Goal: Information Seeking & Learning: Learn about a topic

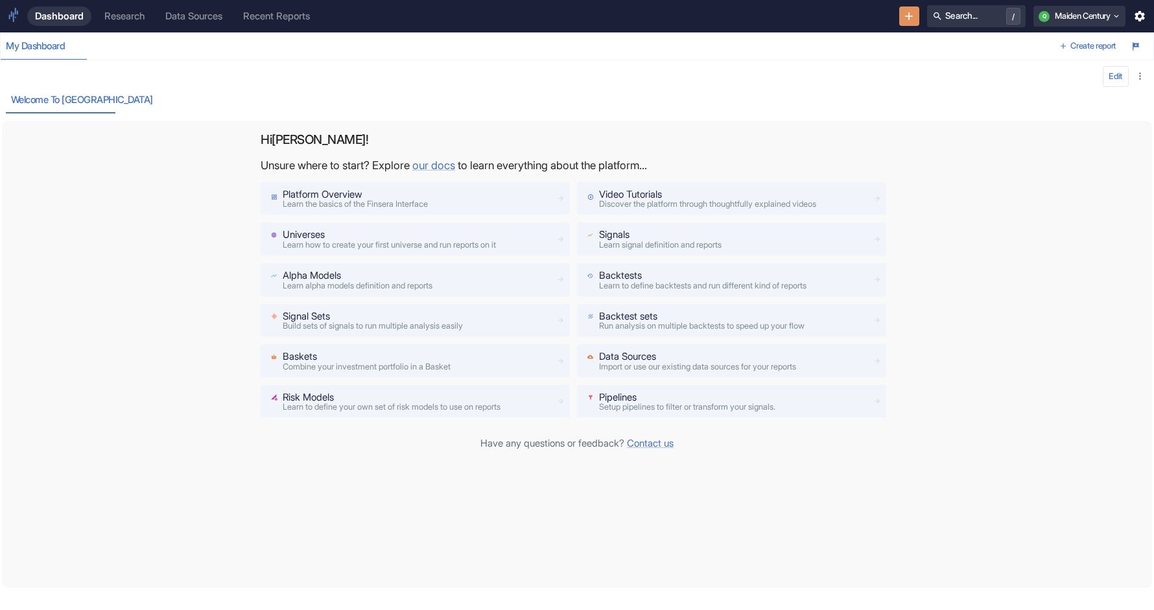
click at [405, 140] on p "Hi [PERSON_NAME] !" at bounding box center [577, 139] width 633 height 15
click at [117, 14] on div "Research" at bounding box center [124, 16] width 40 height 12
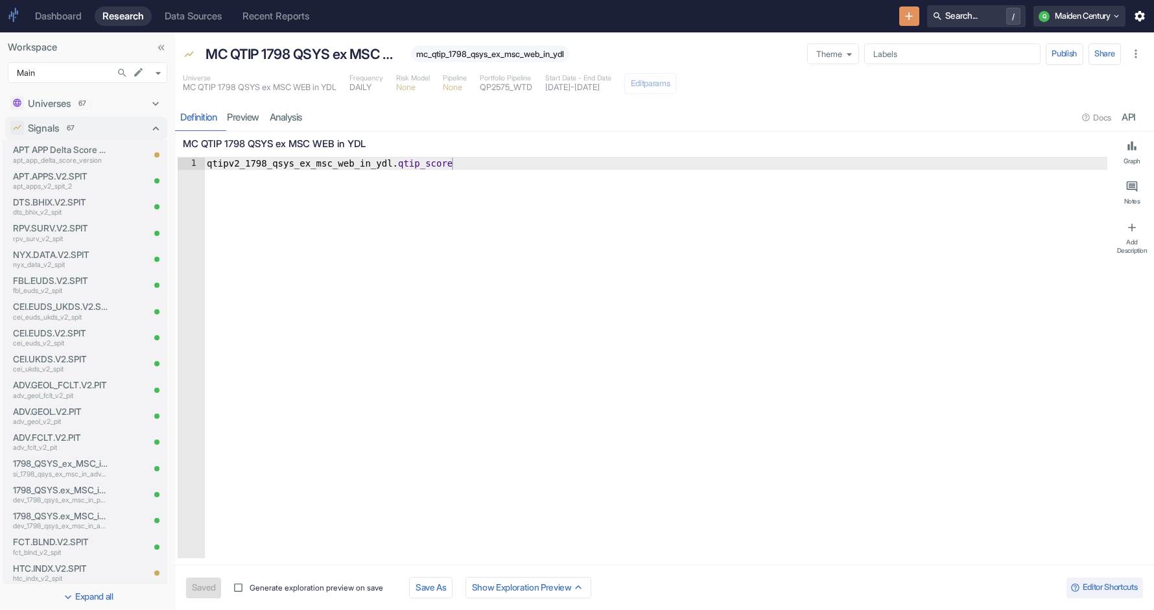
type textarea "x"
click at [121, 73] on icon "Search in Workspace..." at bounding box center [122, 72] width 11 height 11
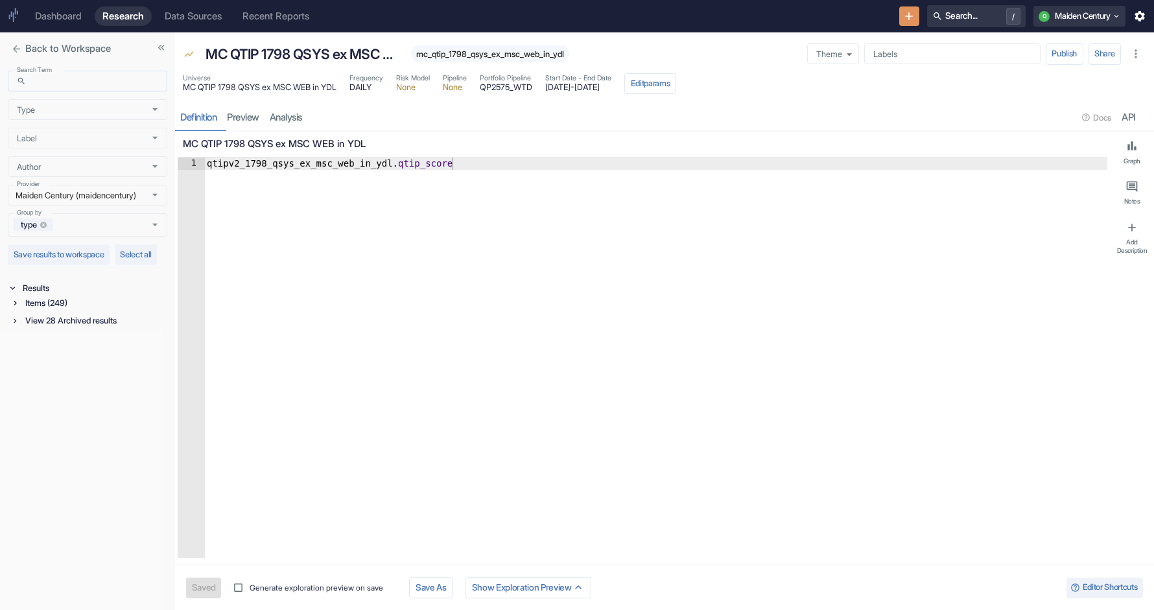
click at [100, 76] on input "Search Term" at bounding box center [99, 81] width 136 height 21
type input "ear"
type input "qtipv2_earnest"
click at [31, 310] on div "Items (1)" at bounding box center [95, 303] width 145 height 15
click at [46, 325] on div "Data Source (1)" at bounding box center [96, 317] width 142 height 15
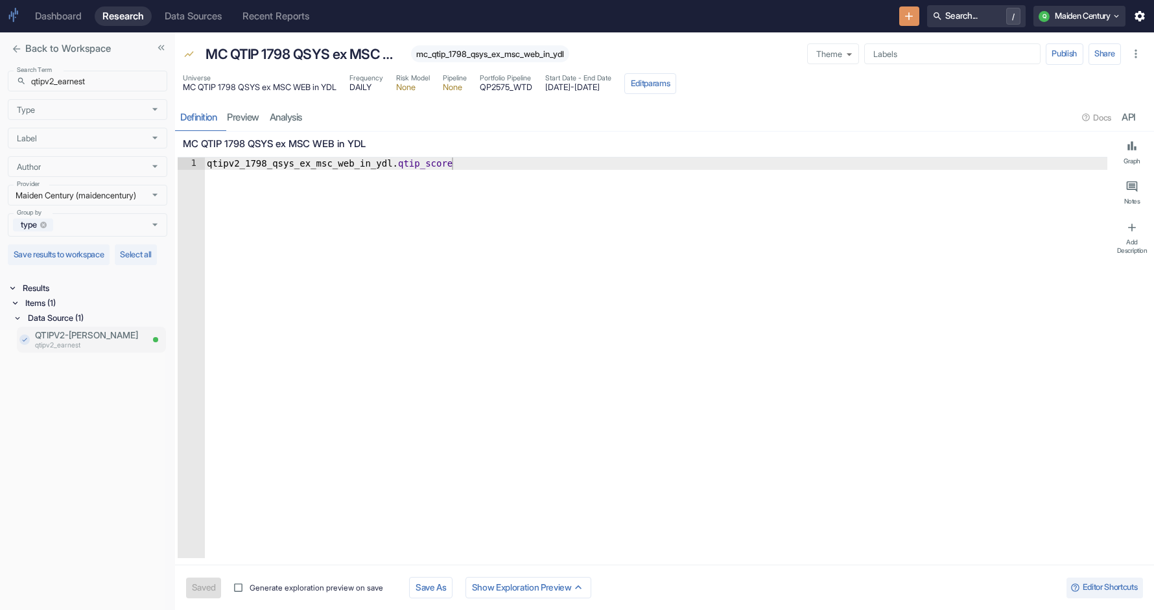
click at [79, 342] on p "QTIPV2-[PERSON_NAME]" at bounding box center [88, 335] width 106 height 13
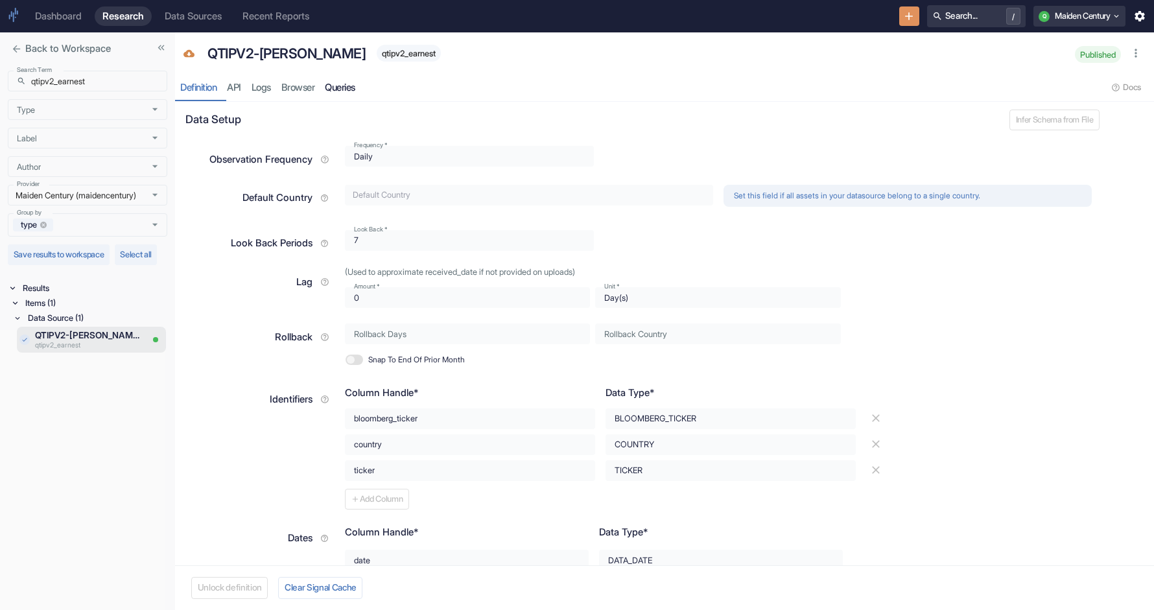
click at [359, 82] on link "Queries" at bounding box center [340, 88] width 41 height 27
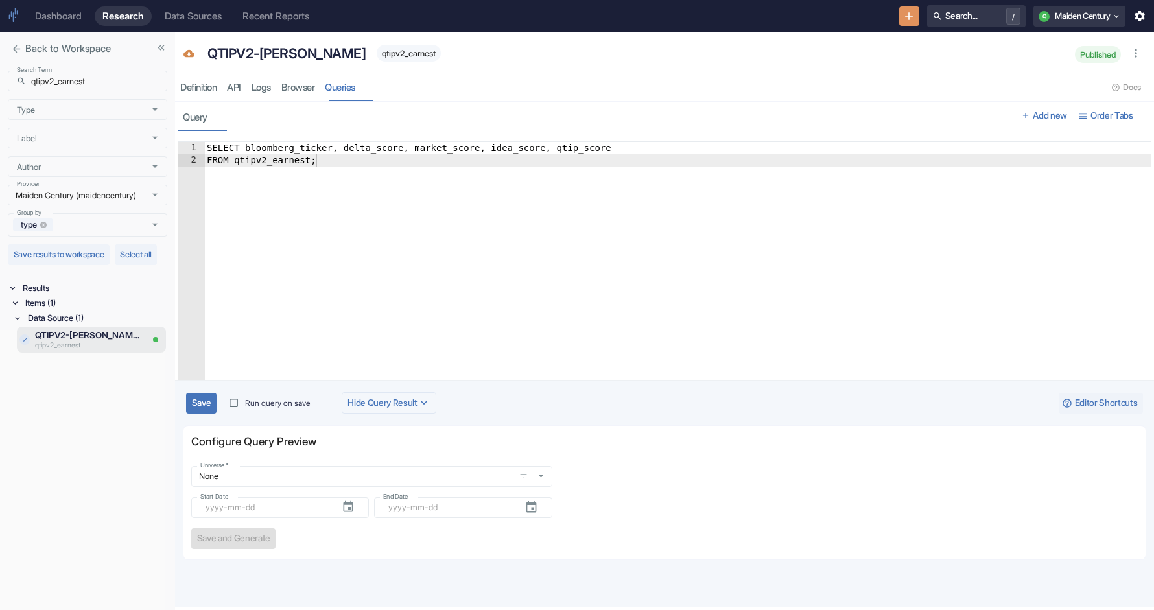
type textarea "FROM qtipv2_earnest;"
click at [290, 163] on div "SELECT bloomberg_ticker, delta_score, market_score, idea_score, qtip_score FROM…" at bounding box center [677, 279] width 947 height 274
click at [187, 85] on div "Definition" at bounding box center [198, 88] width 36 height 12
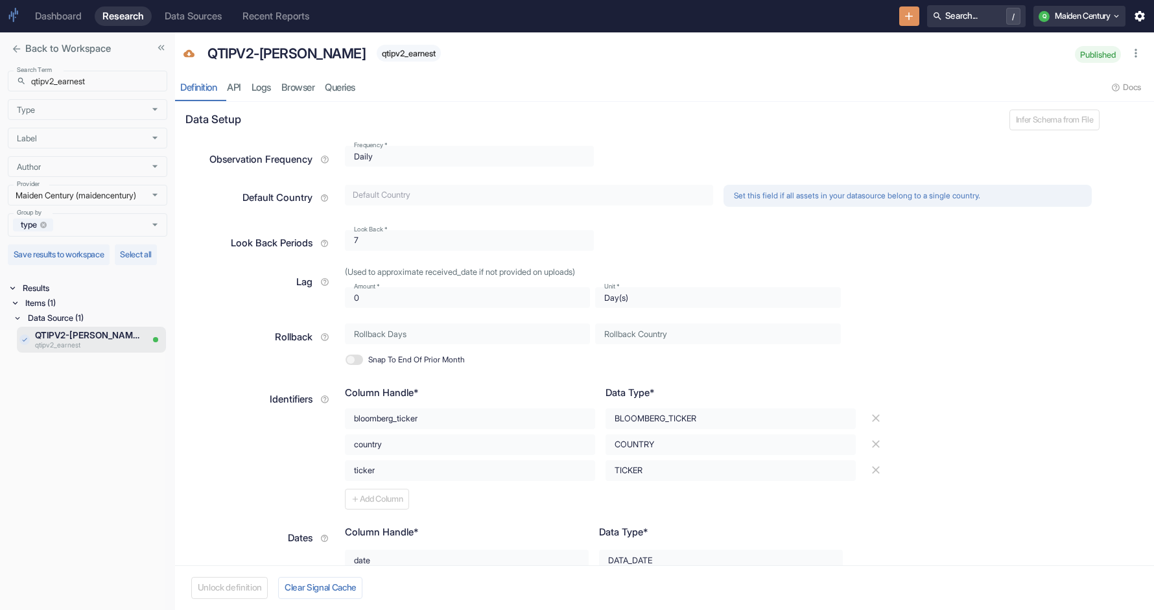
click at [378, 54] on span "qtipv2_earnest" at bounding box center [409, 54] width 64 height 10
click at [443, 71] on div "QTIPV2-[PERSON_NAME] qtipv2_earnest Published Definition API Logs Browser Queri…" at bounding box center [664, 66] width 979 height 69
click at [345, 94] on link "Queries" at bounding box center [340, 88] width 41 height 27
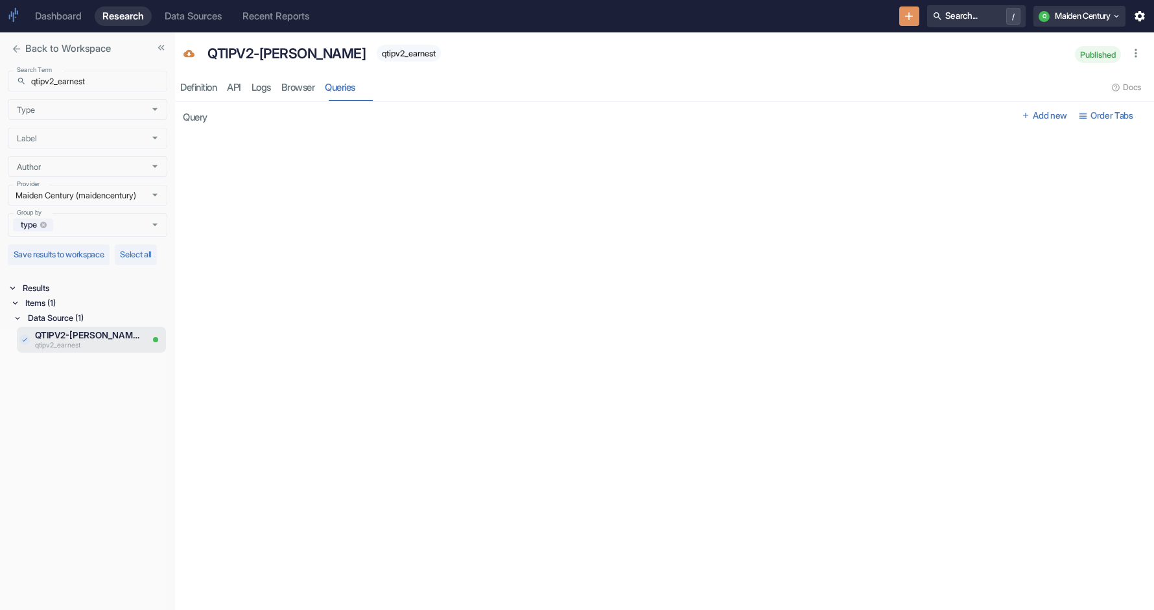
click at [547, 47] on div "QTIPV2-[PERSON_NAME] qtipv2_earnest" at bounding box center [635, 53] width 870 height 26
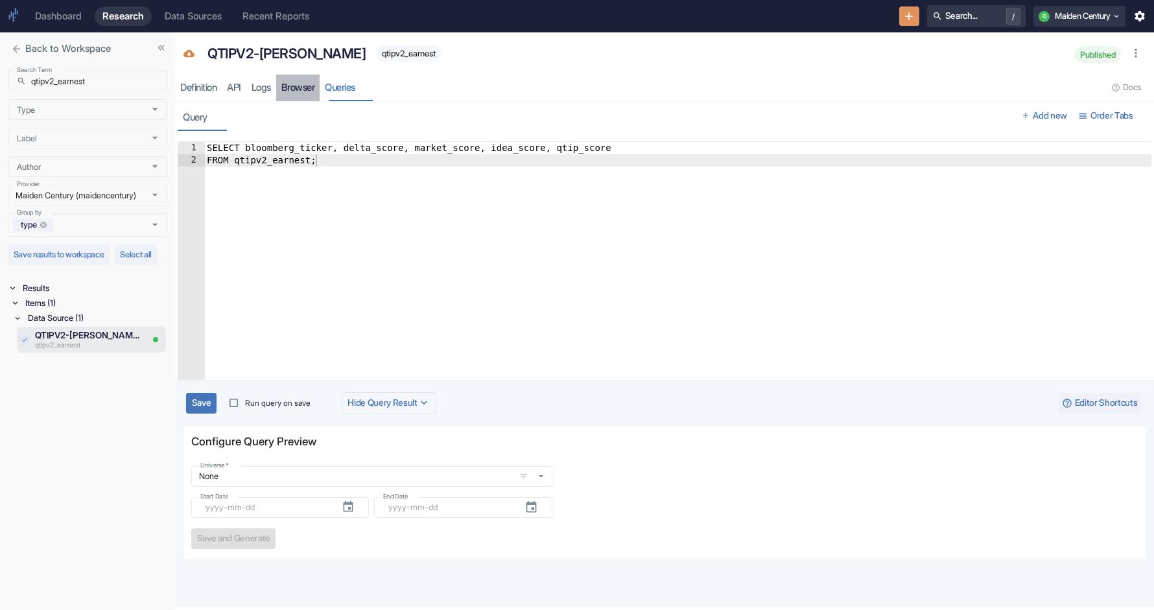
click at [292, 81] on link "Browser" at bounding box center [298, 88] width 44 height 27
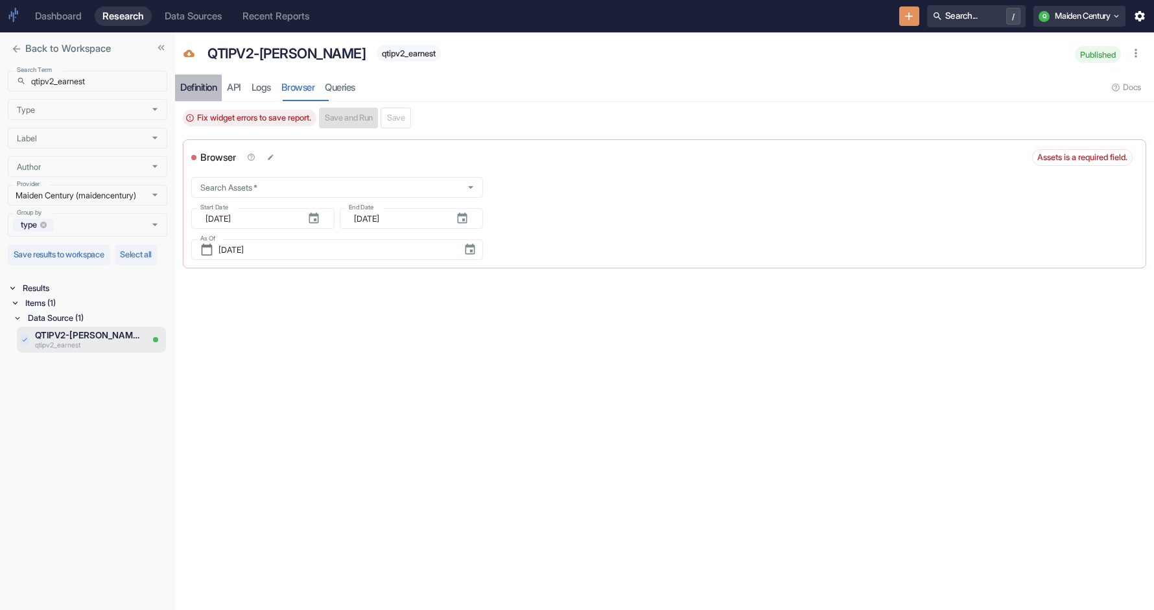
click at [198, 92] on div "Definition" at bounding box center [198, 88] width 36 height 12
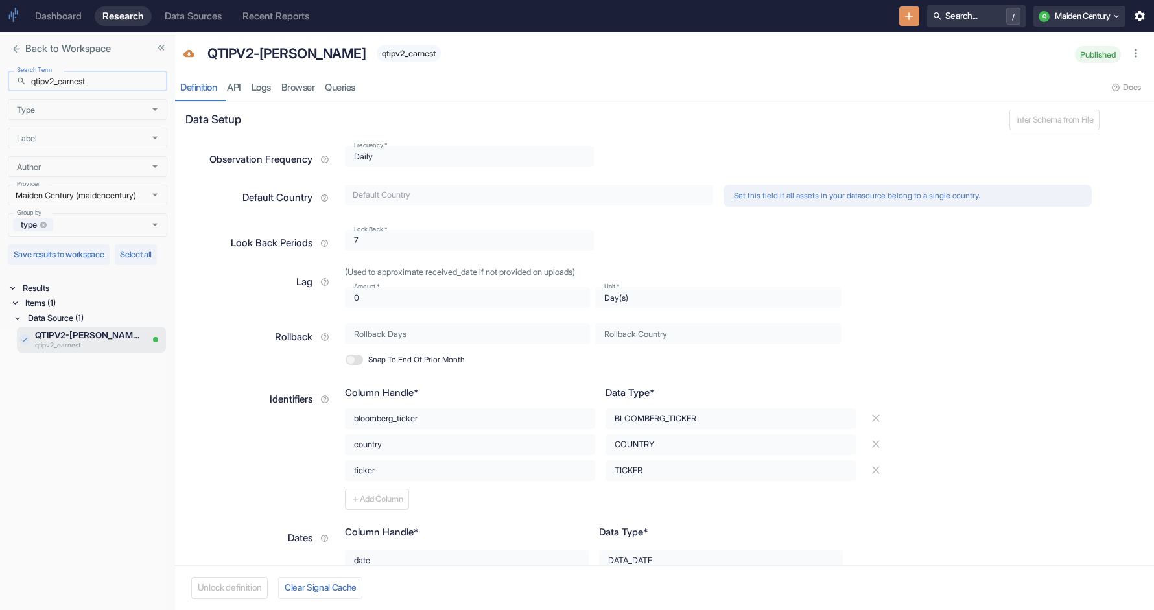
click at [103, 84] on input "qtipv2_earnest" at bounding box center [99, 81] width 136 height 21
type input "q"
type input "[PERSON_NAME]"
click at [25, 310] on div "Items (11)" at bounding box center [95, 303] width 145 height 15
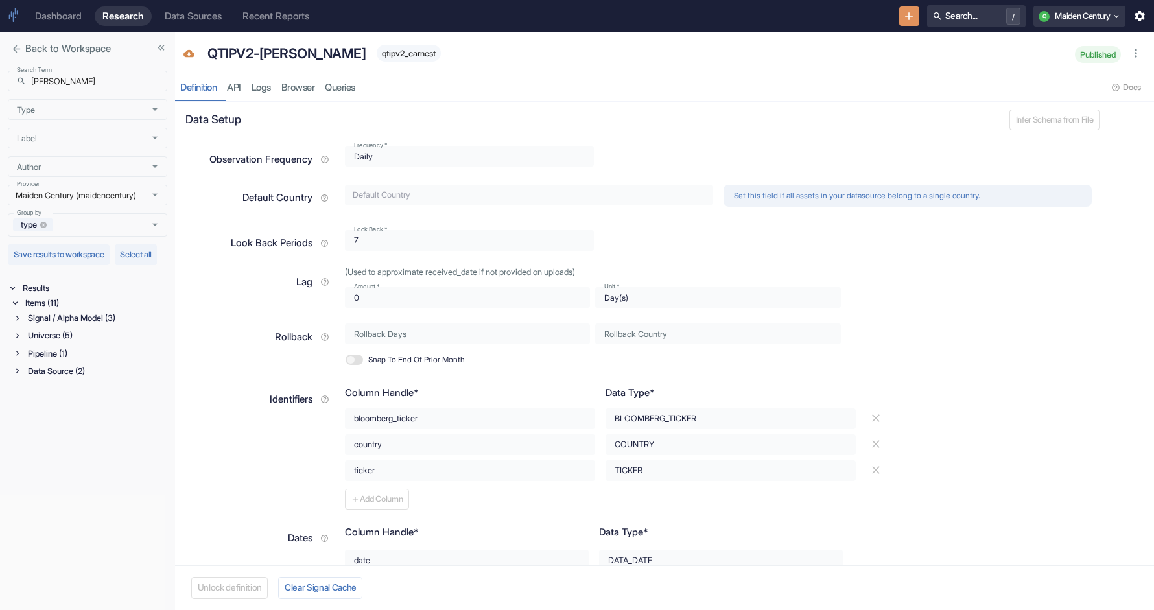
click at [19, 323] on icon at bounding box center [17, 318] width 9 height 9
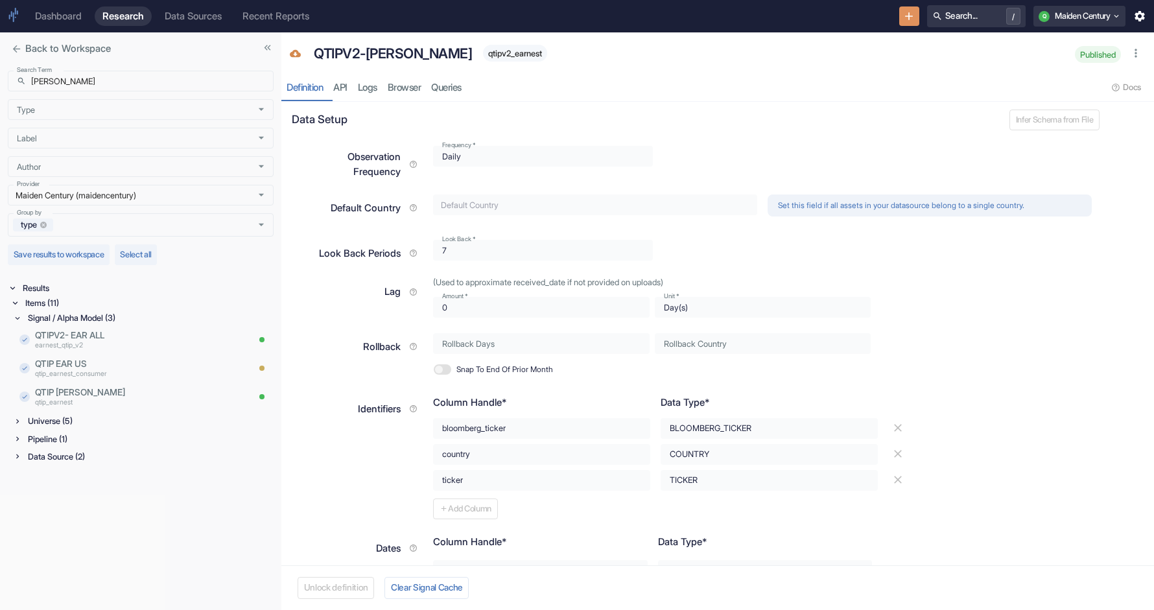
drag, startPoint x: 176, startPoint y: 329, endPoint x: 280, endPoint y: 320, distance: 104.7
click at [110, 342] on p "earnest_qtip_v2" at bounding box center [123, 346] width 176 height 10
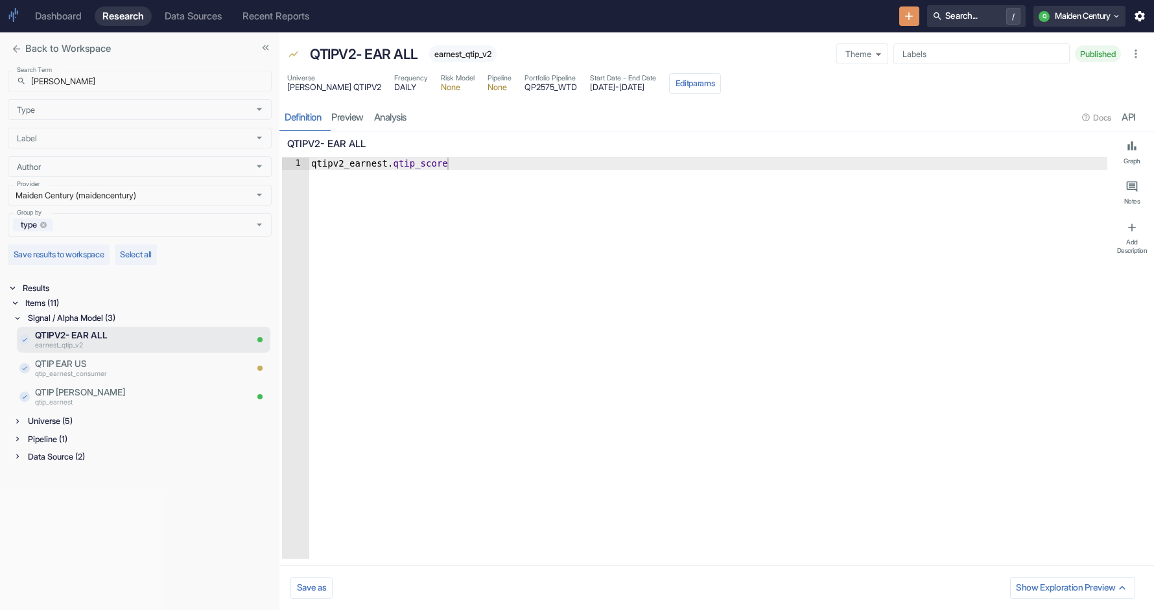
type textarea "x"
click at [406, 223] on div "qtipv2_earnest . qtip_score" at bounding box center [708, 371] width 799 height 426
type textarea "qtipv2_earnest.qtip_score"
click at [404, 214] on div "qtipv2_earnest . qtip_score" at bounding box center [708, 371] width 799 height 426
click at [123, 88] on input "[PERSON_NAME]" at bounding box center [151, 81] width 240 height 21
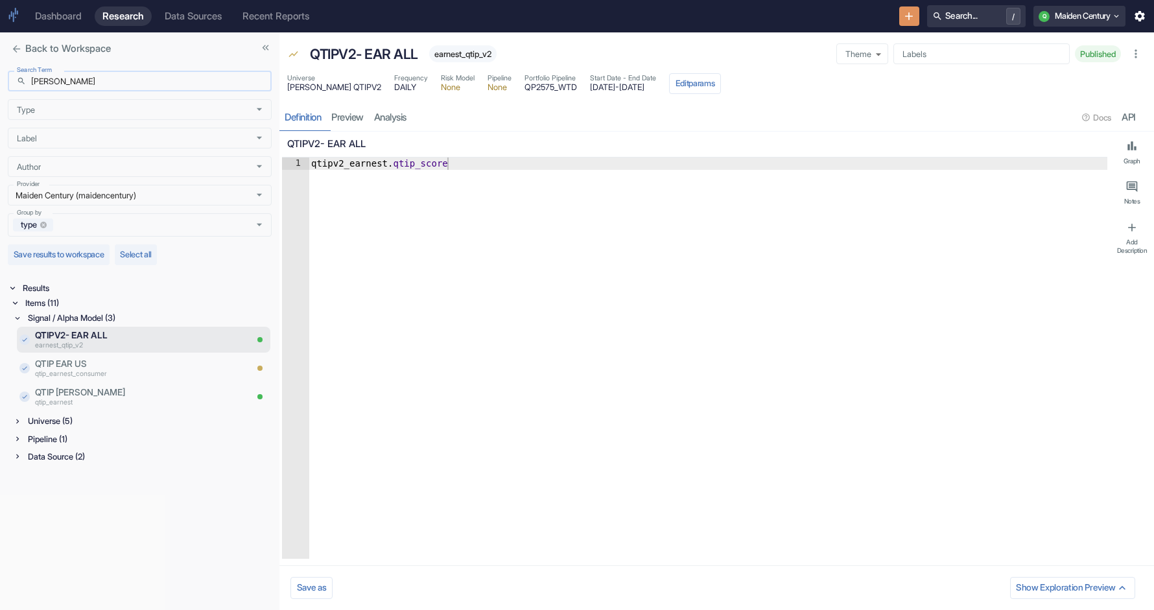
click at [123, 88] on input "[PERSON_NAME]" at bounding box center [151, 81] width 240 height 21
paste input "qtipv2_"
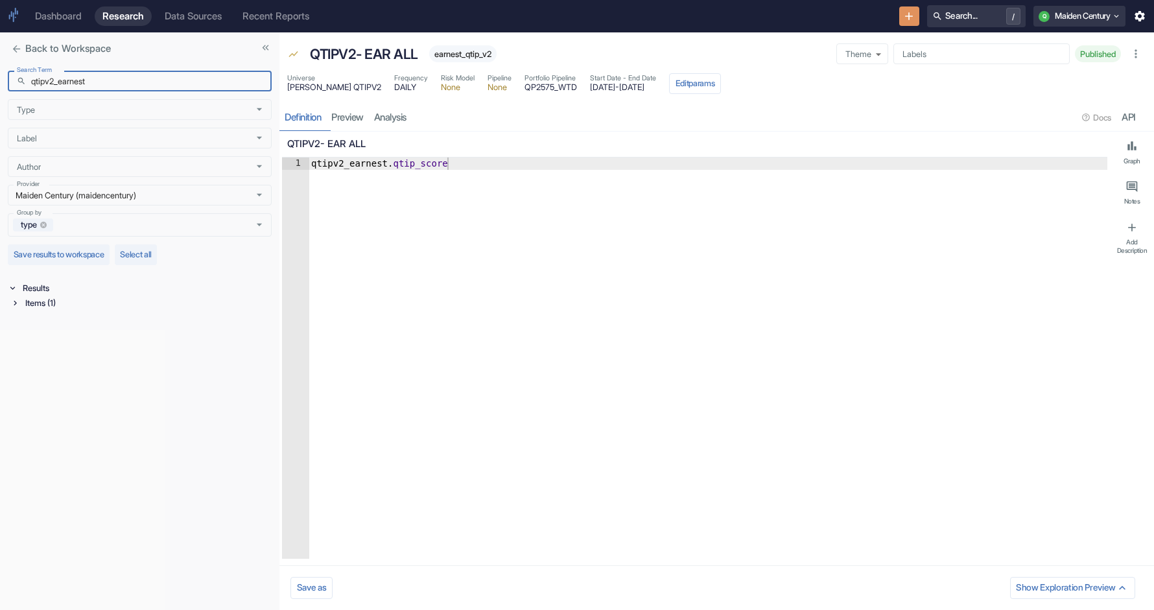
click at [40, 309] on div "Items (1)" at bounding box center [147, 303] width 249 height 15
click at [113, 82] on input "qtipv2_earnest" at bounding box center [151, 81] width 240 height 21
paste input "text"
type input "qtip_earnest"
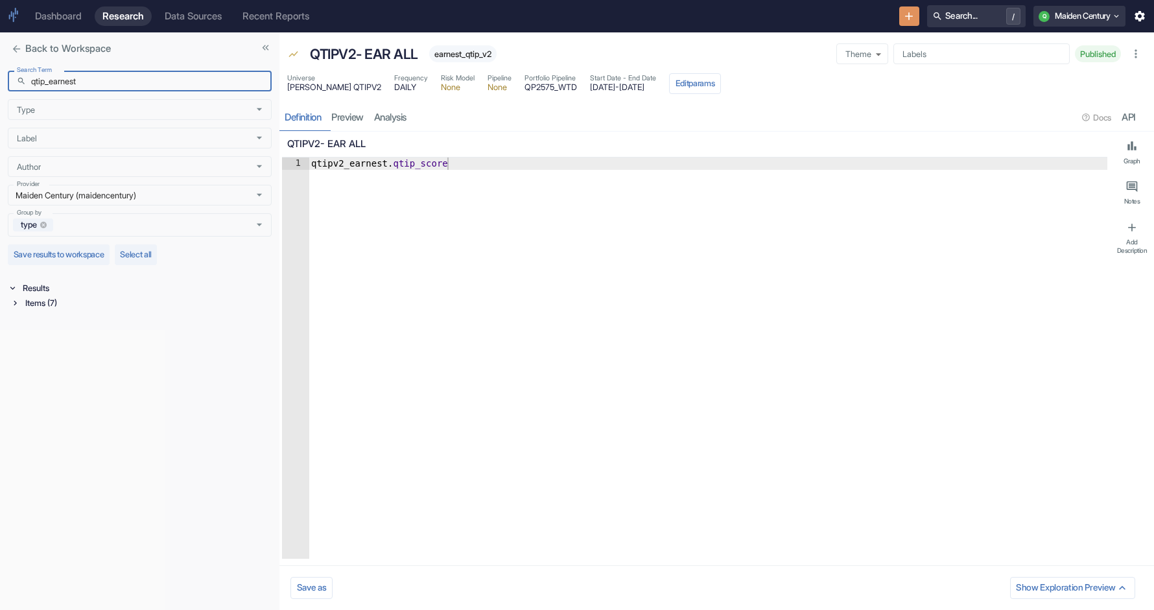
click at [32, 305] on div "Items (7)" at bounding box center [147, 303] width 249 height 15
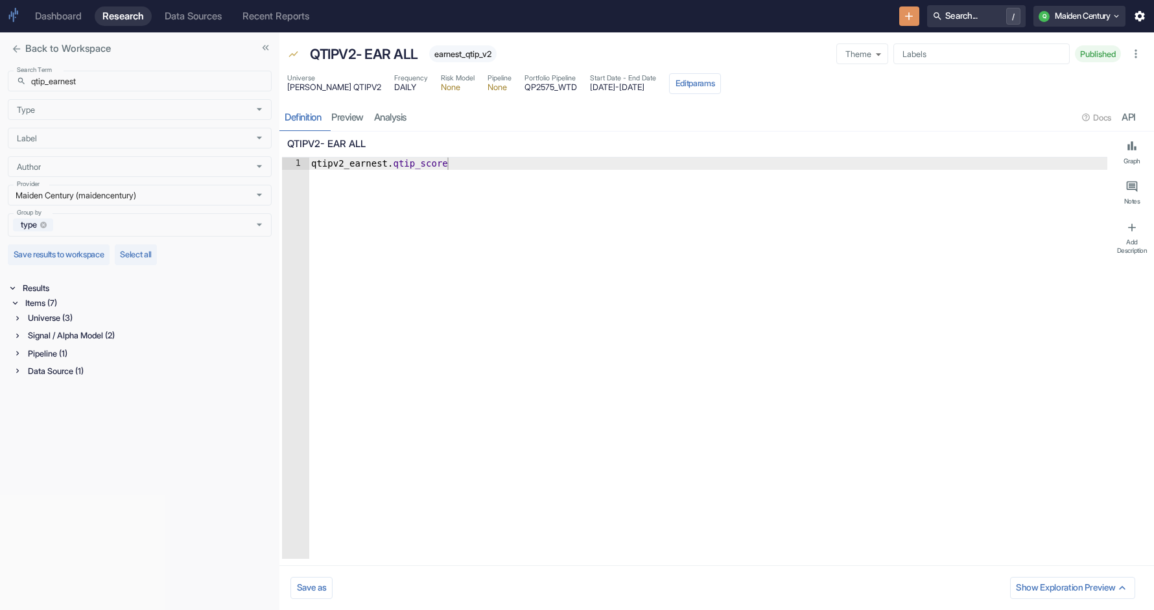
click at [30, 340] on div "Signal / Alpha Model (2)" at bounding box center [148, 335] width 246 height 15
click at [111, 379] on p "QTIP [PERSON_NAME]" at bounding box center [123, 381] width 176 height 13
type textarea "x"
click at [21, 305] on div "Items (7)" at bounding box center [140, 303] width 261 height 15
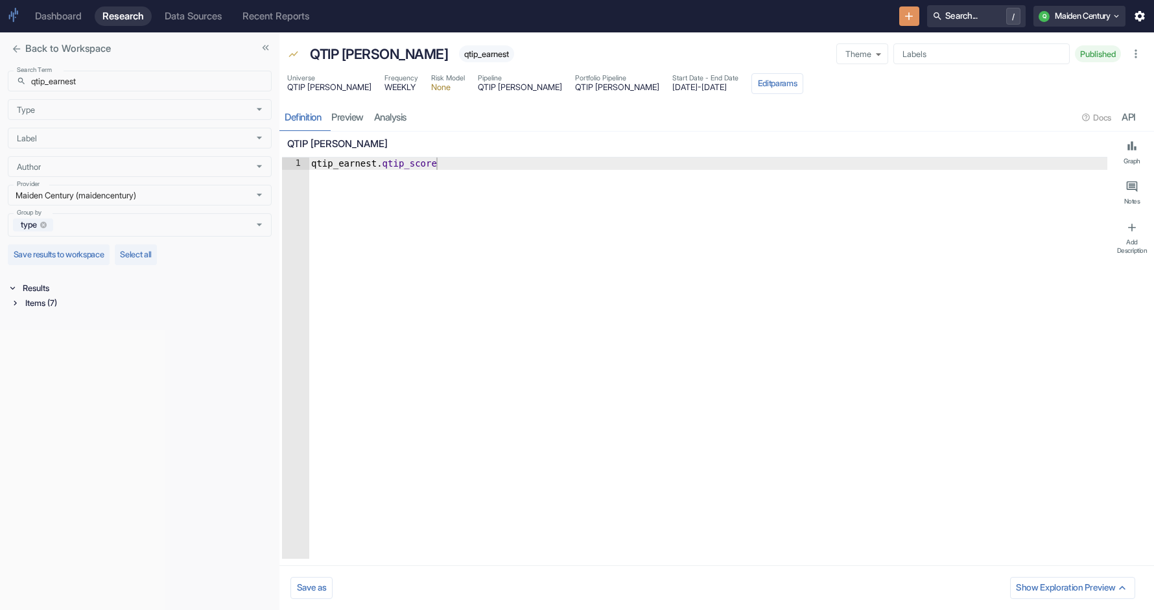
click at [21, 305] on div "Items (7)" at bounding box center [140, 303] width 261 height 15
click at [23, 318] on div "Universe (3)" at bounding box center [142, 317] width 259 height 15
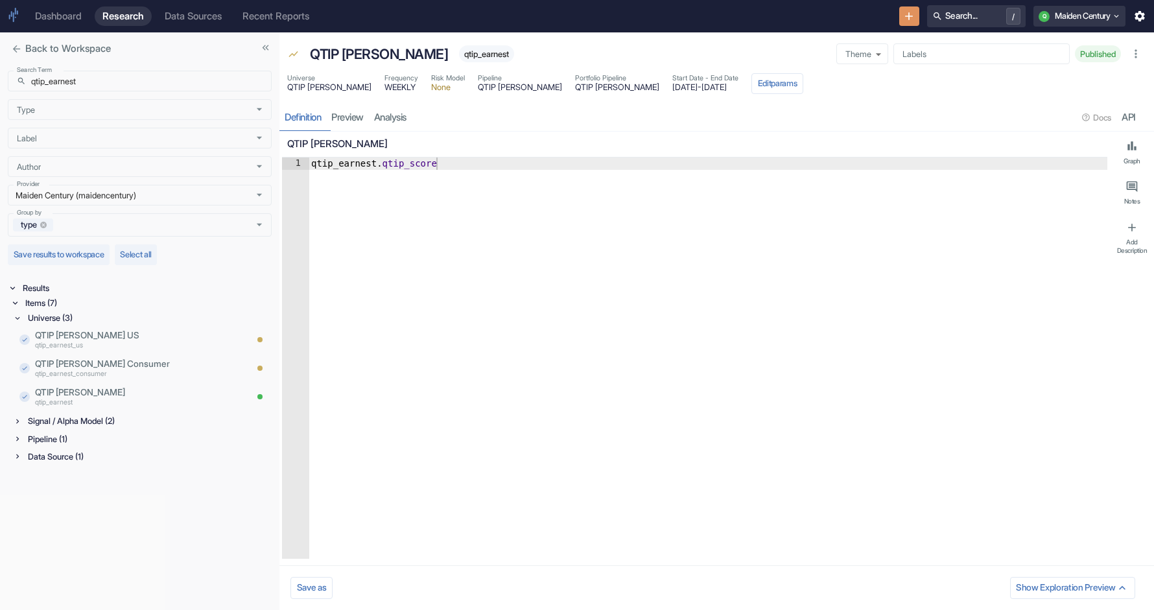
click at [51, 440] on div "Pipeline (1)" at bounding box center [148, 439] width 246 height 15
click at [27, 490] on div "Data Source (1)" at bounding box center [148, 488] width 246 height 15
click at [87, 392] on p "QTIP [PERSON_NAME]" at bounding box center [123, 392] width 176 height 13
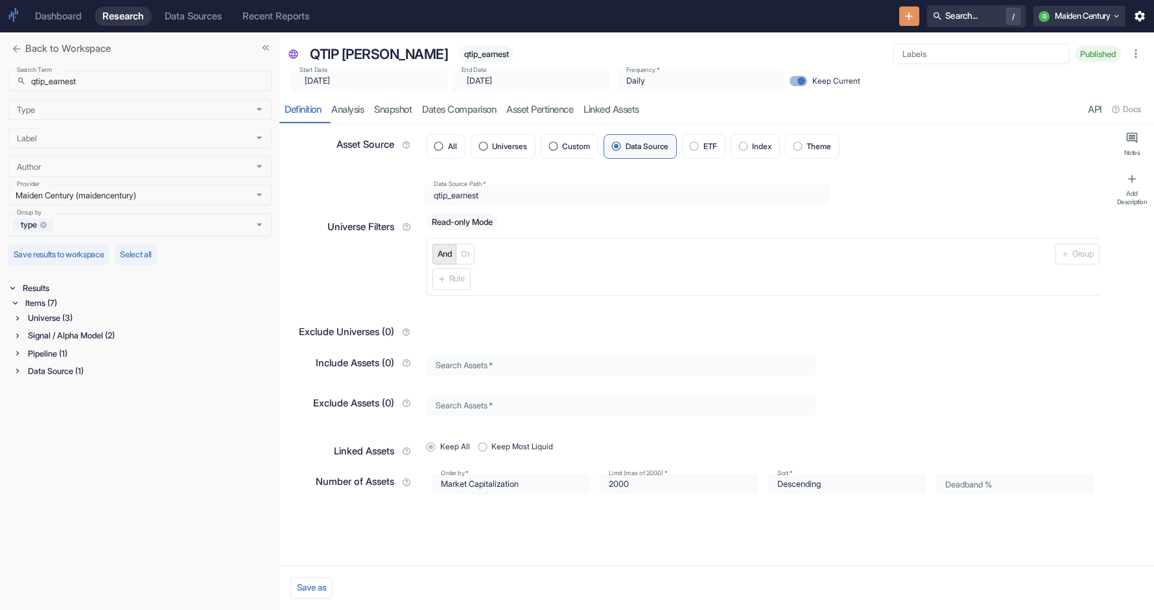
type textarea "x"
click at [1135, 53] on icon "button" at bounding box center [1135, 53] width 13 height 13
click at [26, 370] on div "Data Source (1)" at bounding box center [148, 371] width 246 height 15
click at [98, 392] on p "QTIP-[PERSON_NAME]" at bounding box center [140, 388] width 211 height 13
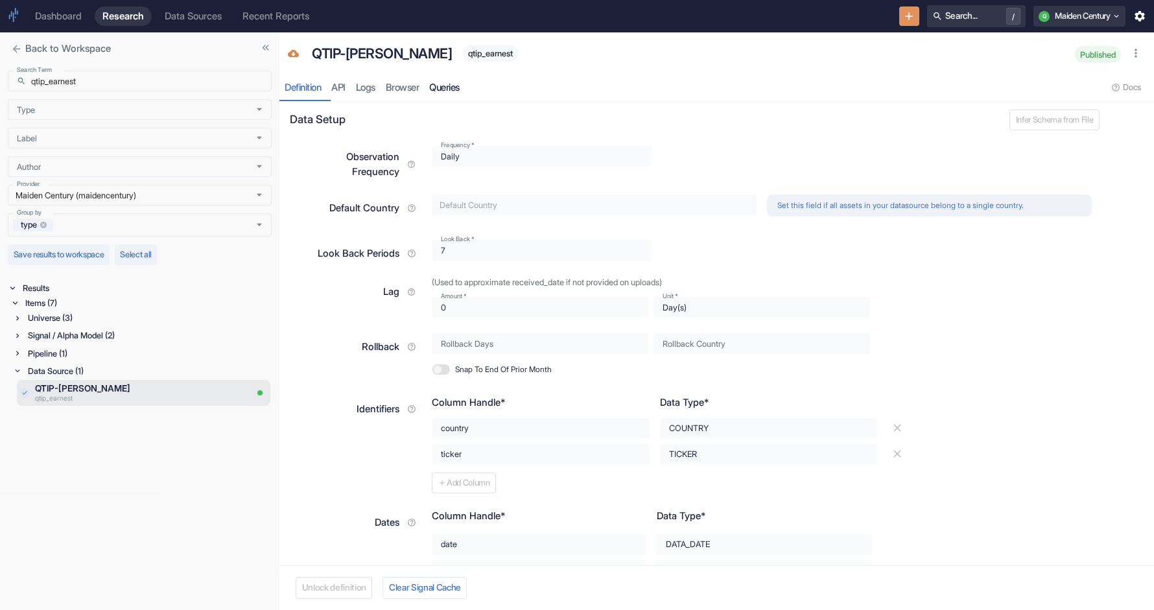
click at [456, 86] on link "Queries" at bounding box center [444, 88] width 41 height 27
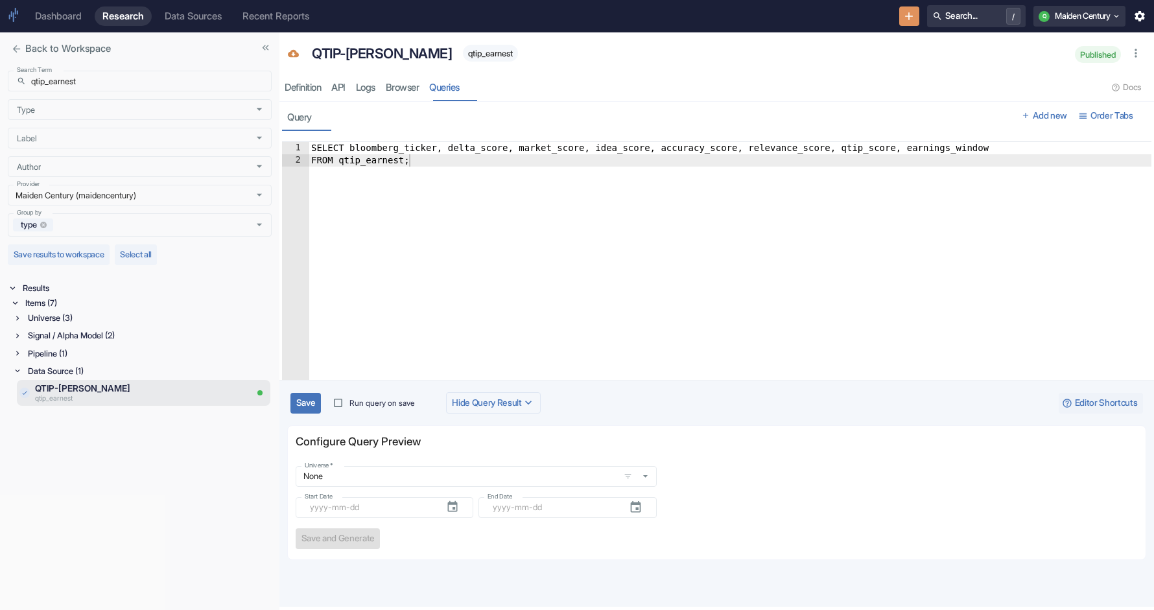
type textarea "FROM qtip_earnest;"
click at [361, 163] on div "SELECT bloomberg_ticker, delta_score, market_score, idea_score, accuracy_score,…" at bounding box center [730, 279] width 843 height 274
click at [40, 352] on div "Pipeline (1)" at bounding box center [148, 353] width 246 height 15
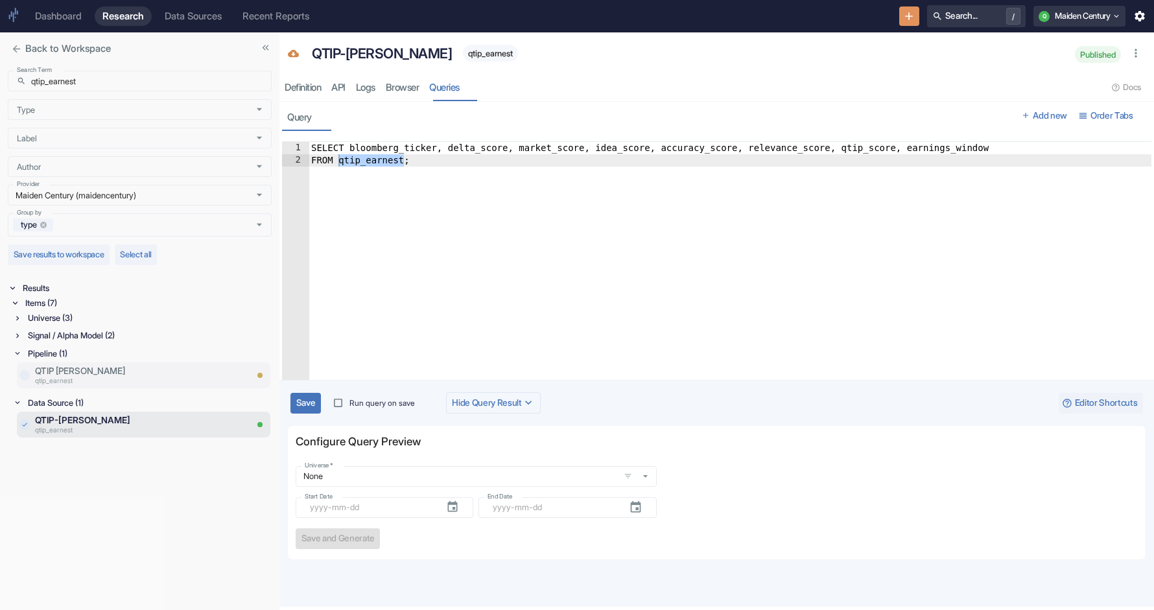
click at [123, 367] on p "QTIP [PERSON_NAME]" at bounding box center [140, 370] width 211 height 13
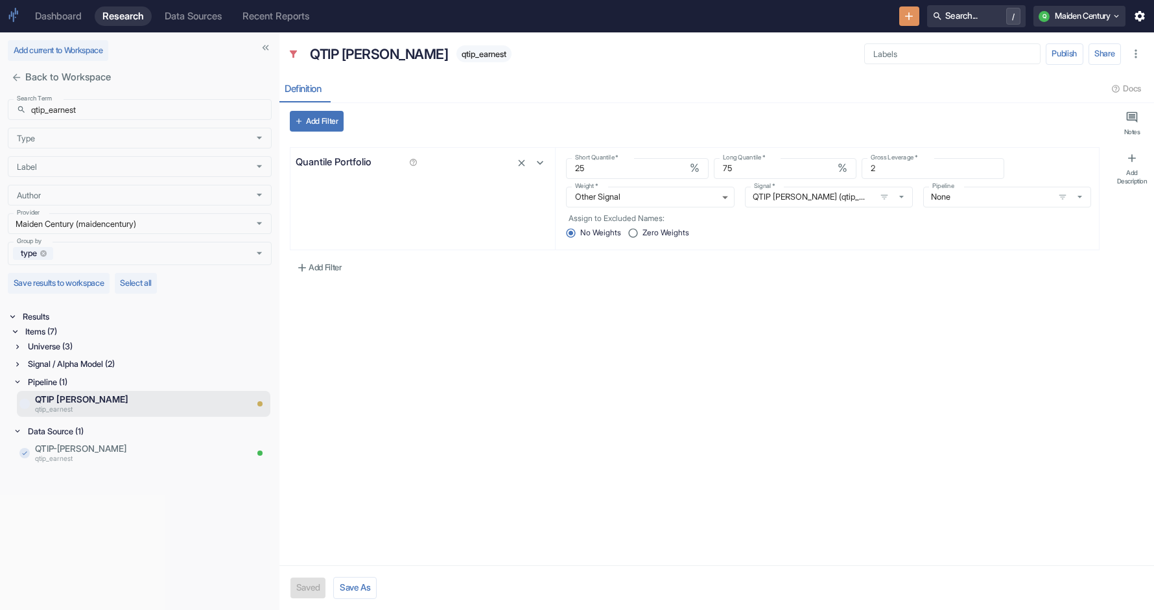
click at [22, 360] on icon at bounding box center [17, 364] width 9 height 9
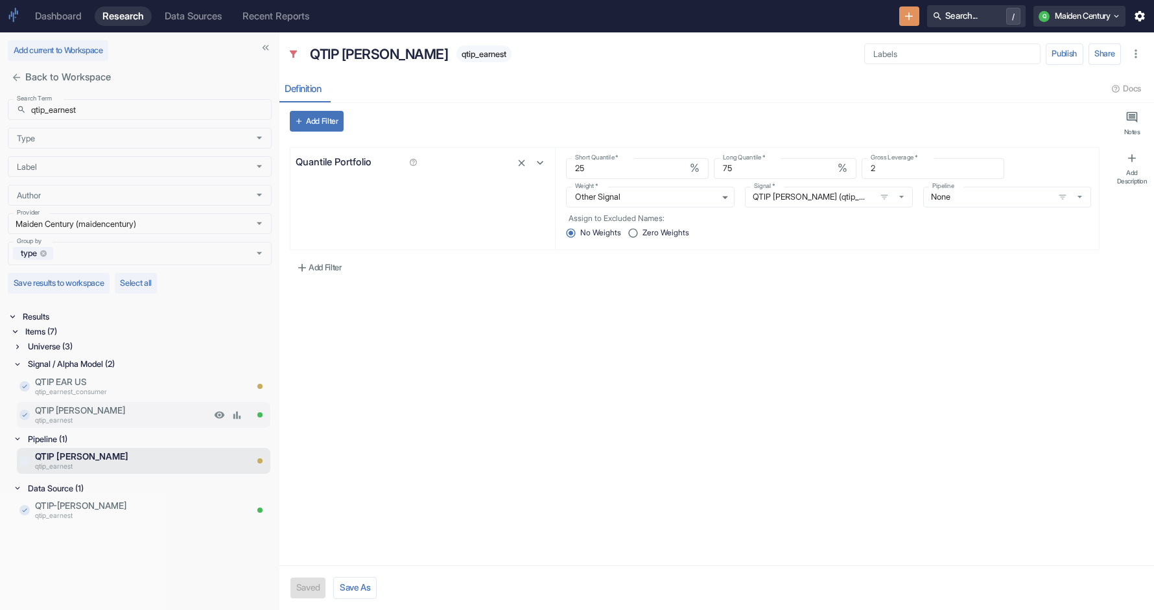
click at [45, 415] on p "QTIP [PERSON_NAME]" at bounding box center [123, 410] width 176 height 13
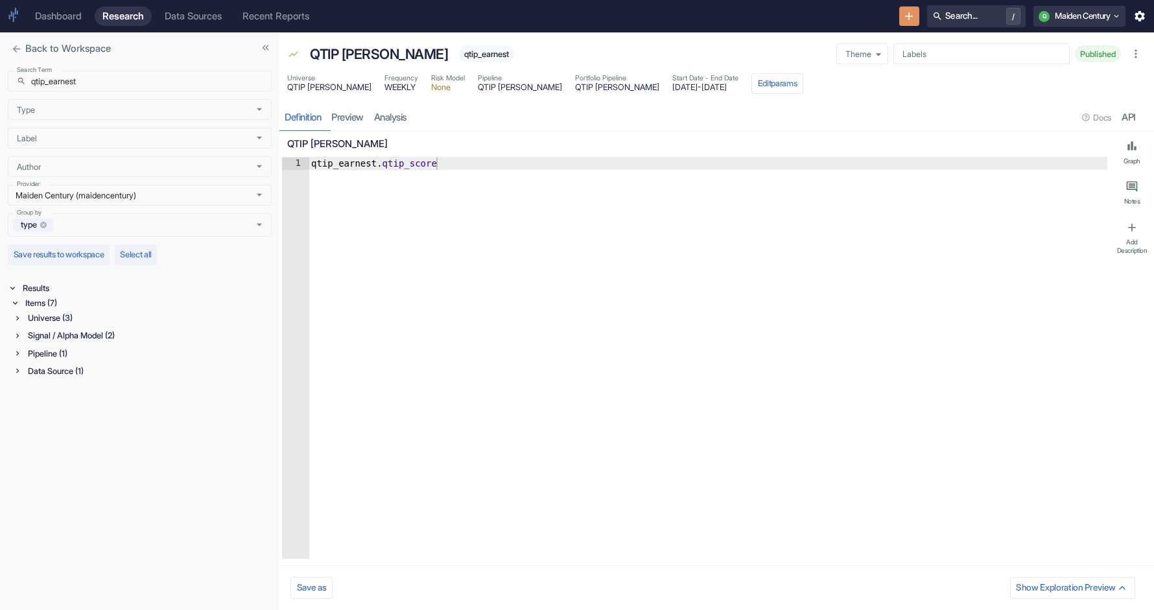
type textarea "x"
click at [384, 88] on span "WEEKLY" at bounding box center [401, 88] width 34 height 8
click at [80, 305] on div "Items (7)" at bounding box center [147, 303] width 249 height 15
click at [60, 305] on div "Items (7)" at bounding box center [147, 303] width 249 height 15
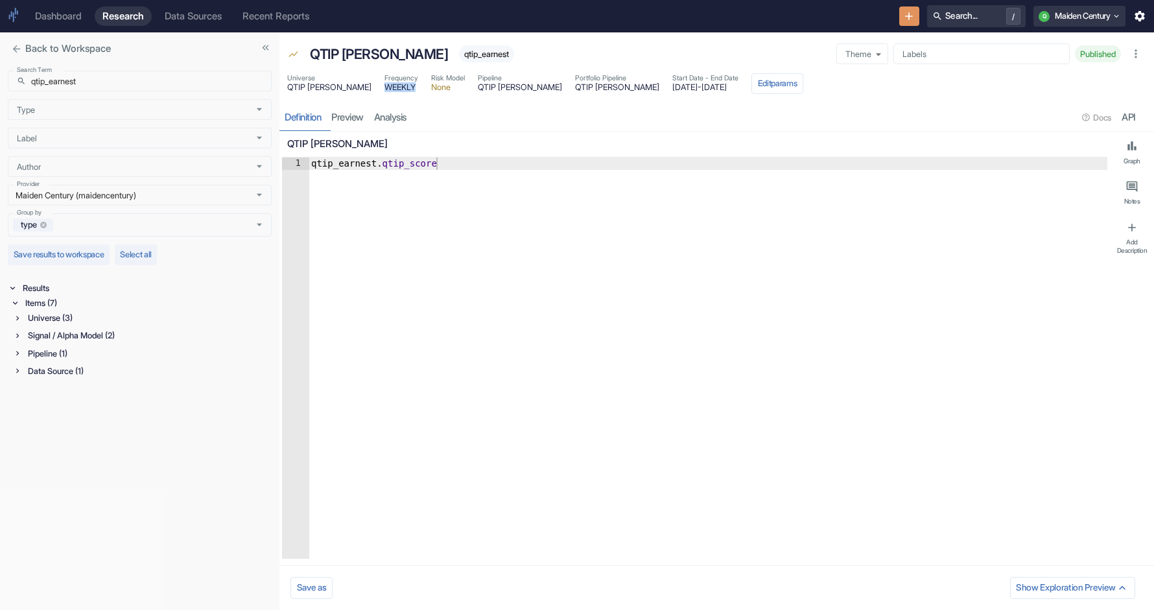
click at [59, 318] on div "Universe (3)" at bounding box center [148, 317] width 246 height 15
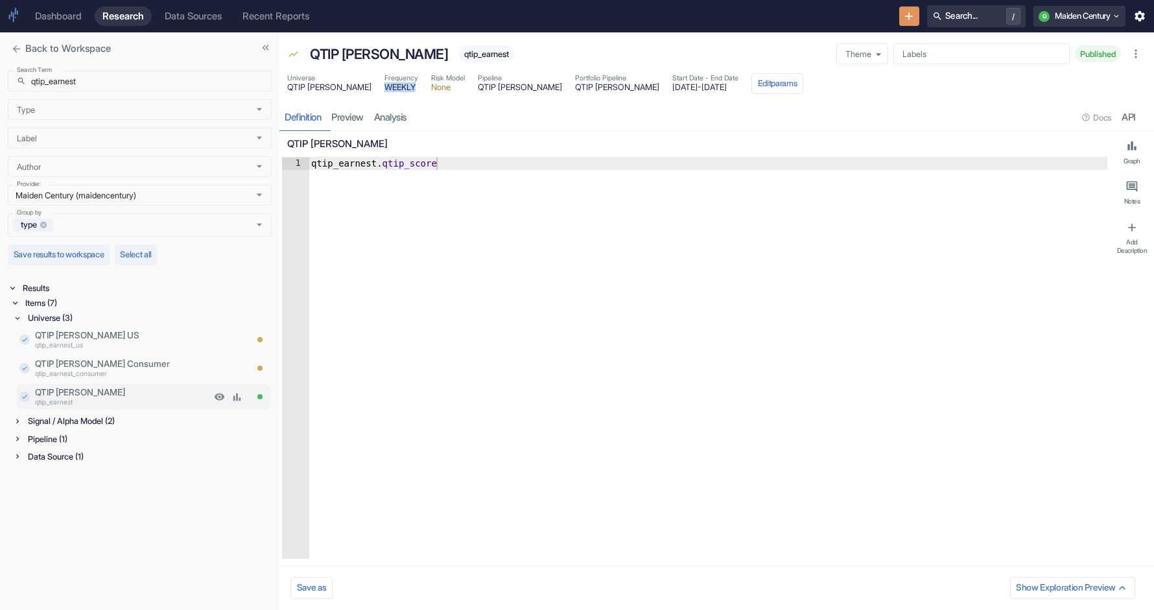
click at [78, 400] on p "qtip_earnest" at bounding box center [123, 403] width 176 height 10
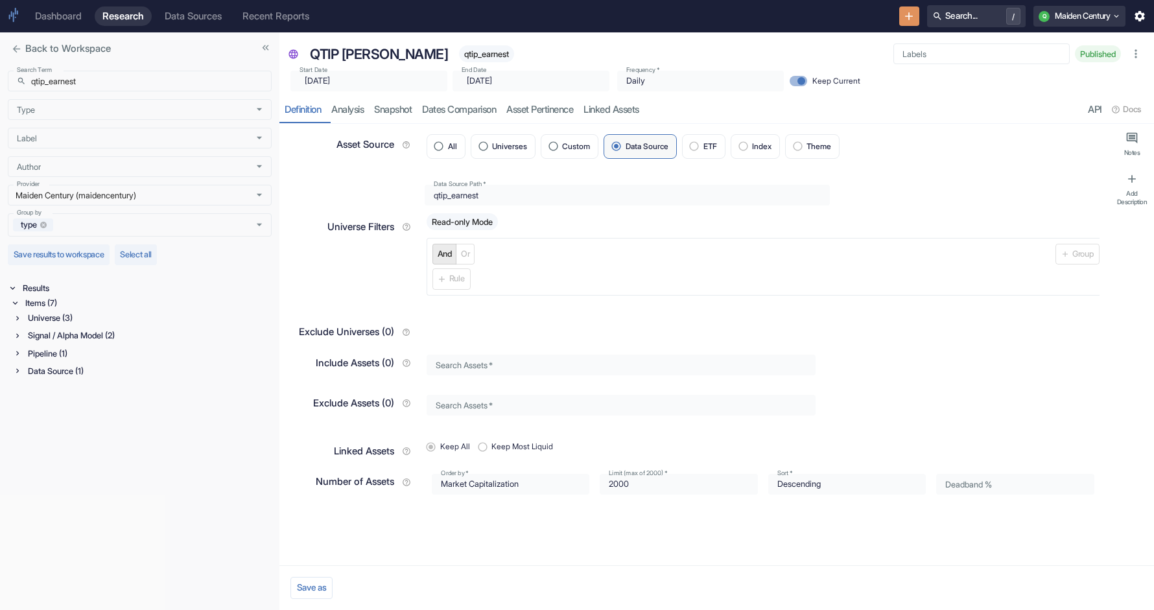
click at [66, 318] on div "Universe (3)" at bounding box center [148, 317] width 246 height 15
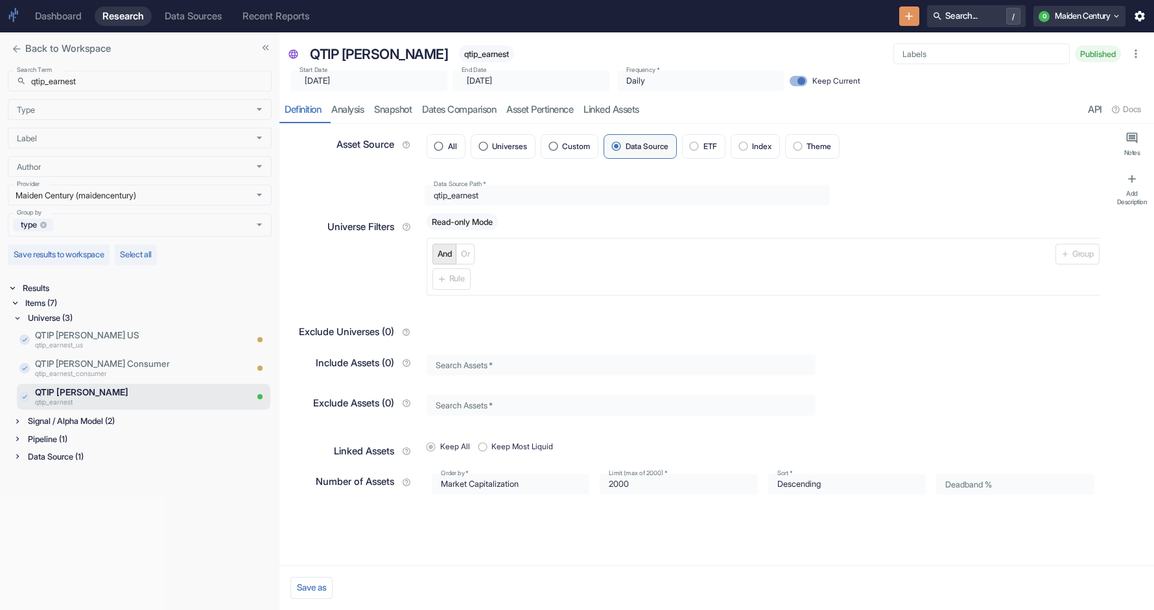
click at [41, 417] on div "Signal / Alpha Model (2)" at bounding box center [148, 421] width 246 height 15
click at [51, 497] on div "Pipeline (1)" at bounding box center [148, 496] width 246 height 15
type textarea "x"
click at [52, 549] on div "Data Source (1)" at bounding box center [148, 545] width 246 height 15
click at [513, 143] on span "Universes" at bounding box center [509, 147] width 35 height 8
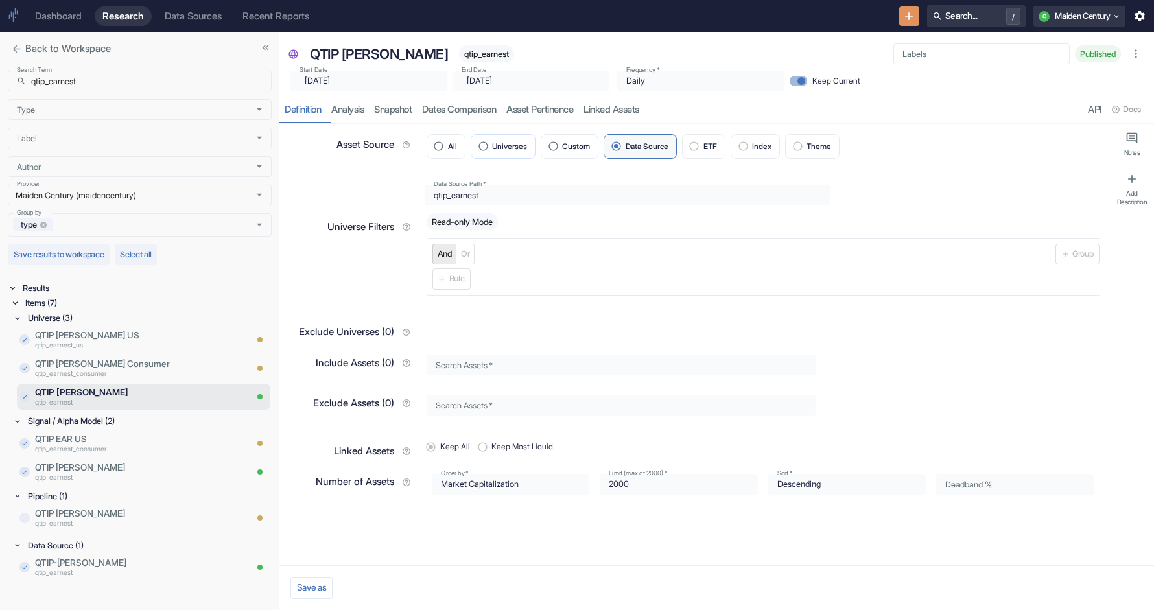
click at [492, 142] on input "Universes" at bounding box center [483, 146] width 18 height 18
radio input "true"
type textarea "x"
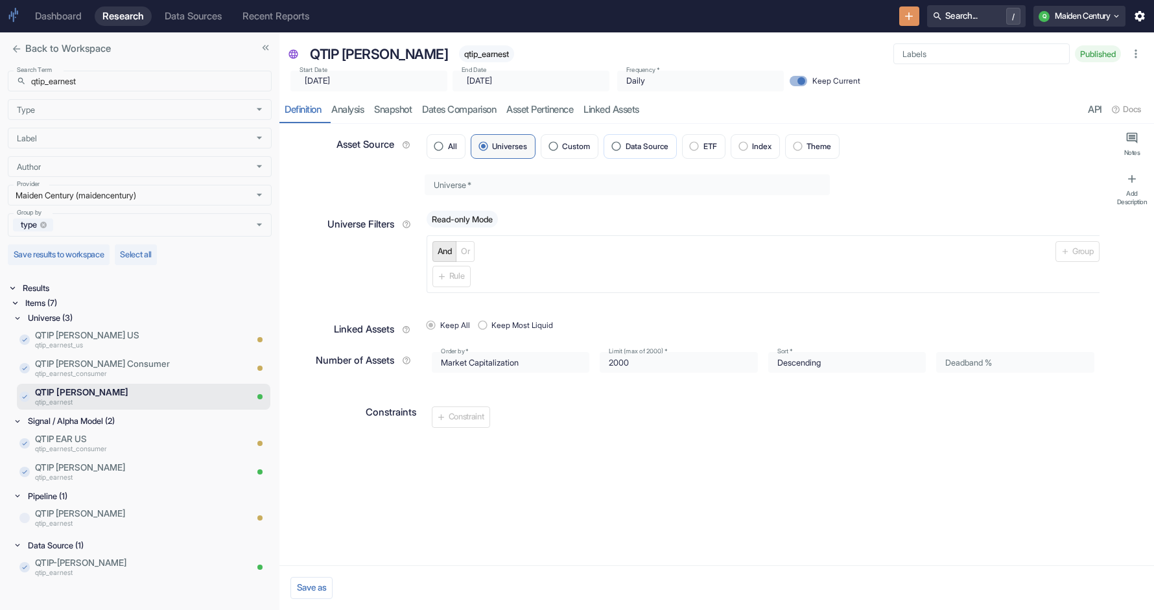
click at [616, 145] on input "Data Source" at bounding box center [616, 146] width 18 height 18
radio input "true"
type textarea "x"
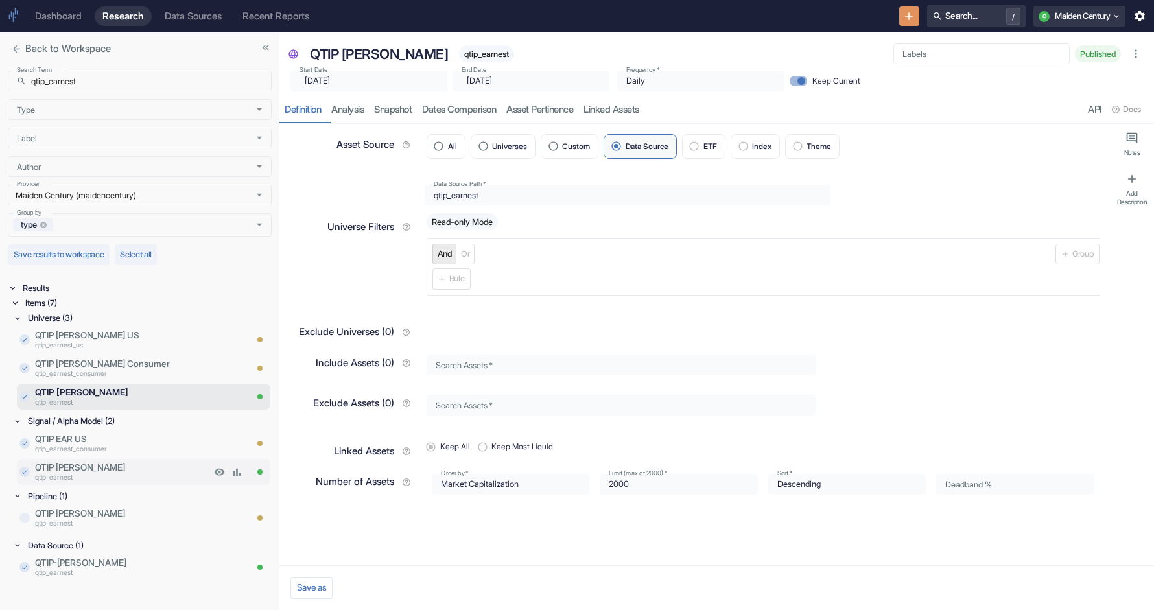
click at [130, 462] on p "QTIP [PERSON_NAME]" at bounding box center [123, 467] width 176 height 13
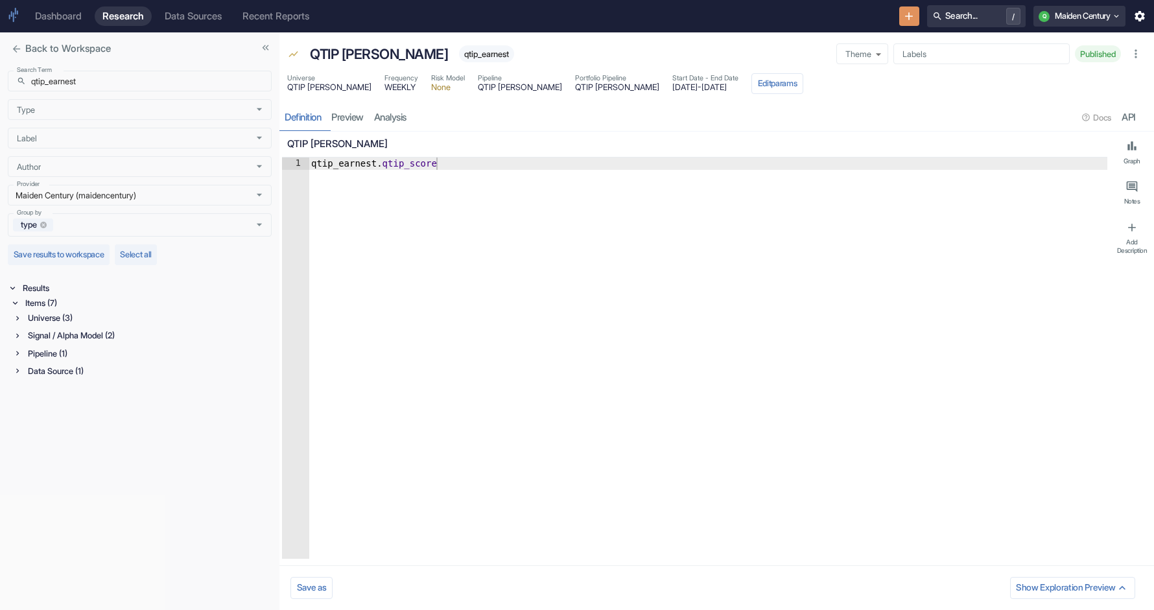
type textarea "x"
type textarea "qtip_earnest.qtip_score"
click at [423, 247] on div "qtip_earnest . qtip_score" at bounding box center [708, 371] width 799 height 426
type textarea "x"
click at [85, 86] on input "qtip_earnest" at bounding box center [151, 81] width 240 height 21
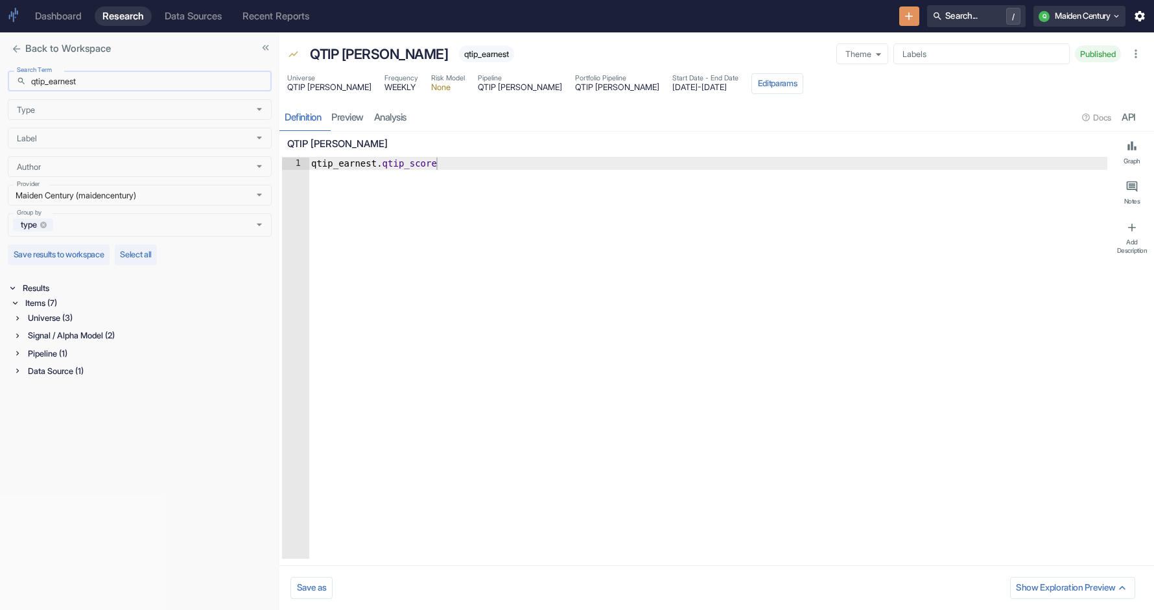
click at [85, 86] on input "qtip_earnest" at bounding box center [151, 81] width 240 height 21
paste input "v2"
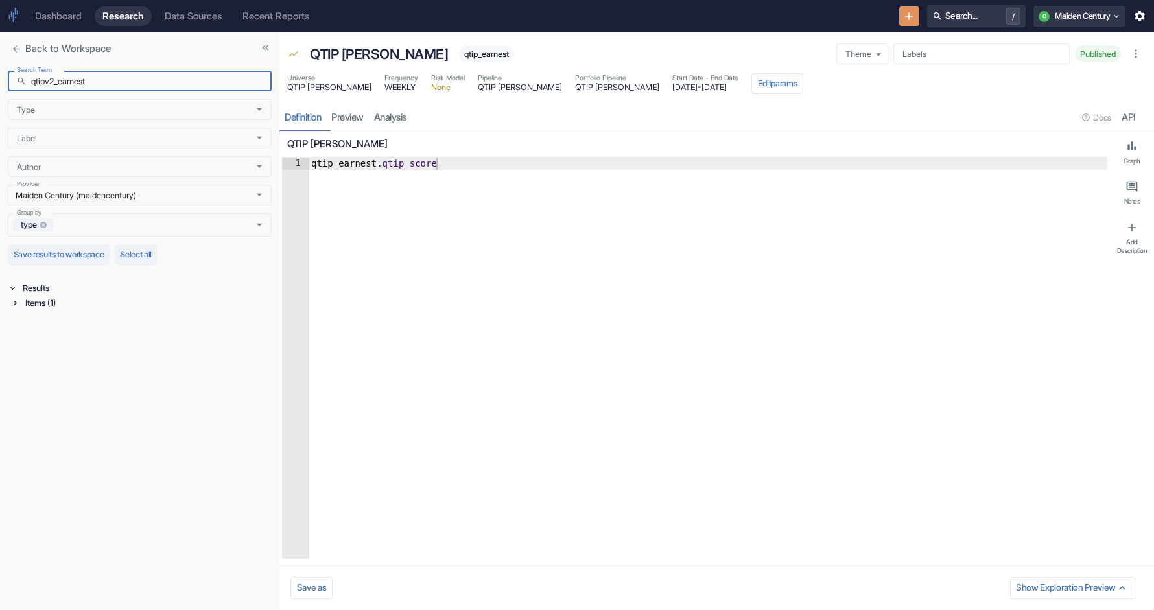
click at [32, 305] on div "Items (1)" at bounding box center [147, 303] width 249 height 15
click at [43, 323] on div "Data Source (1)" at bounding box center [148, 317] width 246 height 15
click at [183, 203] on div "Maiden Century (maidencentury) Provider" at bounding box center [140, 195] width 264 height 21
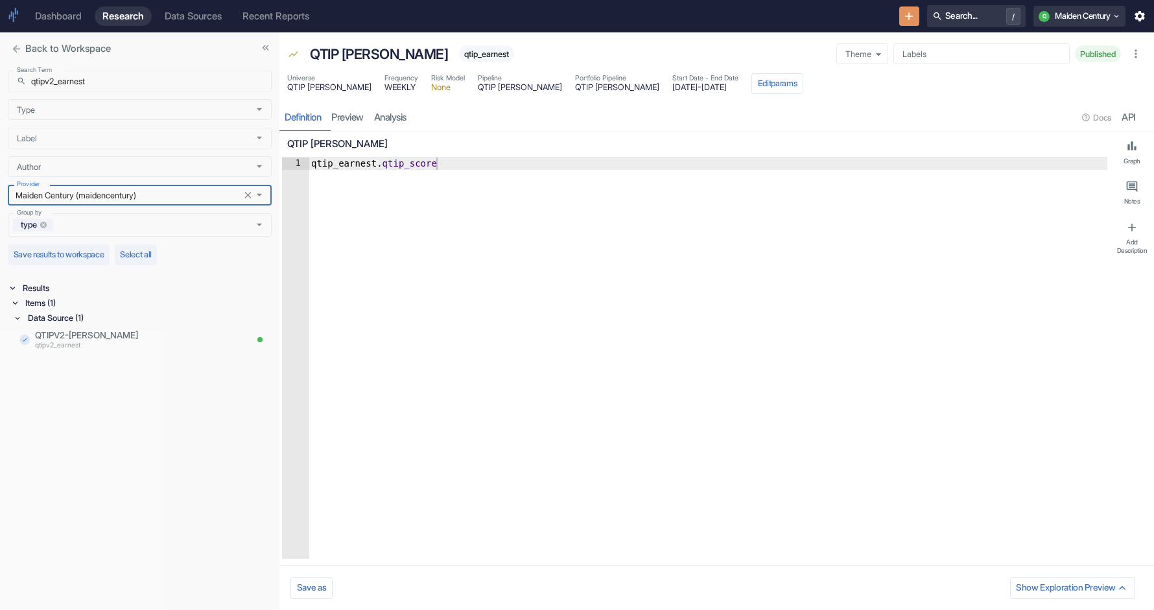
click at [146, 445] on div "Search Term ​ qtipv2_earnest Search Term Type Type Label Label Author Author Pr…" at bounding box center [139, 337] width 279 height 544
click at [37, 303] on div "Items (1)" at bounding box center [147, 303] width 249 height 15
click at [134, 80] on input "qtipv2_earnest" at bounding box center [151, 81] width 240 height 21
click at [100, 80] on input "qtipv2_earnest" at bounding box center [151, 81] width 240 height 21
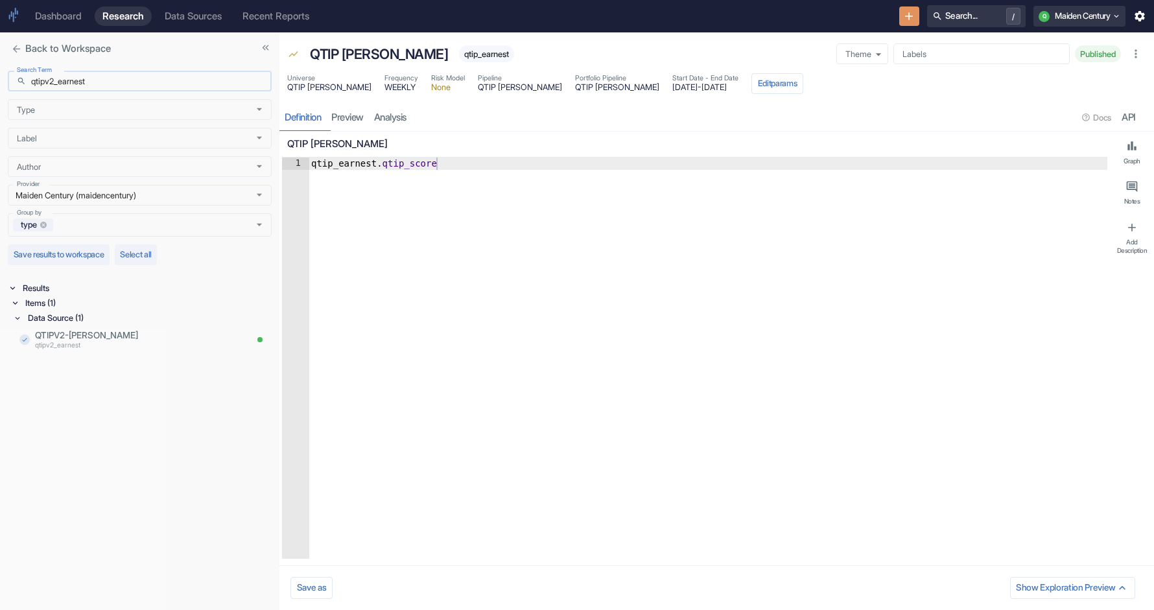
click at [54, 82] on input "qtipv2_earnest" at bounding box center [151, 81] width 240 height 21
type input "qtip_earnest"
click at [42, 299] on div "Items (7)" at bounding box center [147, 303] width 249 height 15
click at [54, 370] on div "Data Source (1)" at bounding box center [148, 371] width 246 height 15
click at [24, 318] on div "Universe (3)" at bounding box center [142, 317] width 259 height 15
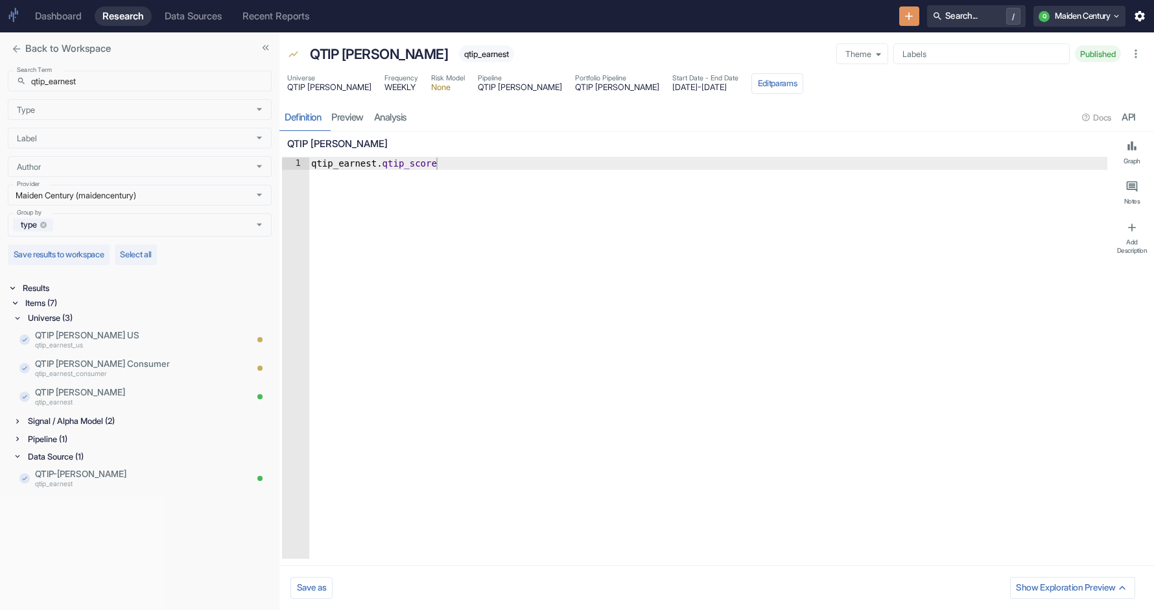
click at [20, 317] on icon at bounding box center [17, 318] width 9 height 9
click at [21, 331] on div "Signal / Alpha Model (2)" at bounding box center [142, 335] width 259 height 15
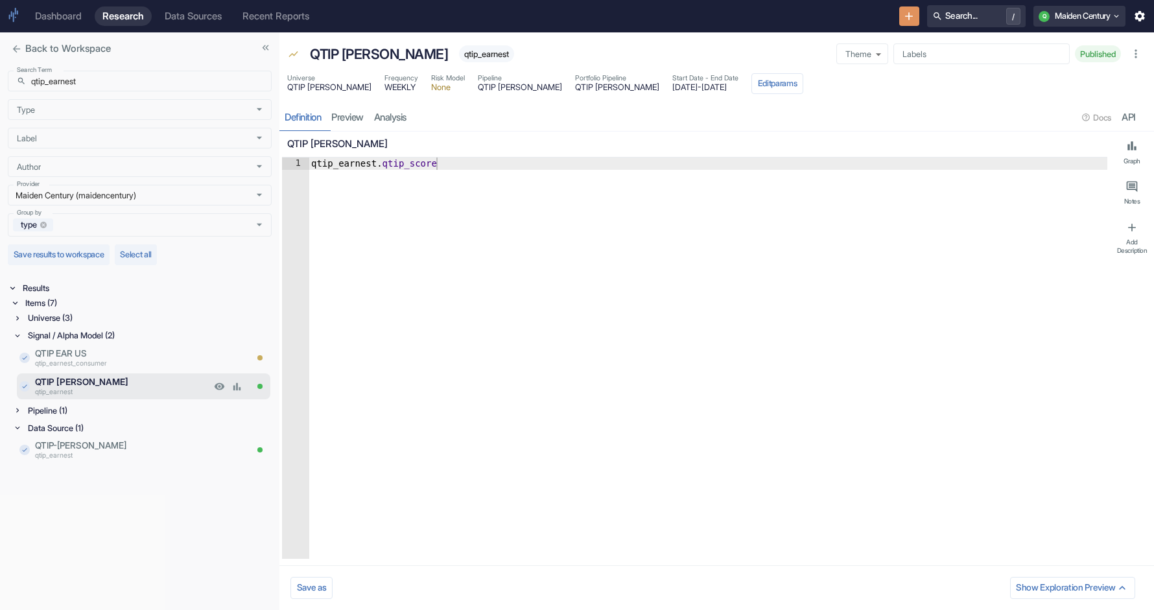
click at [93, 380] on p "QTIP [PERSON_NAME]" at bounding box center [123, 381] width 176 height 13
click at [70, 390] on p "qtip_earnest" at bounding box center [123, 392] width 176 height 10
type textarea "x"
click at [22, 318] on div at bounding box center [18, 318] width 10 height 9
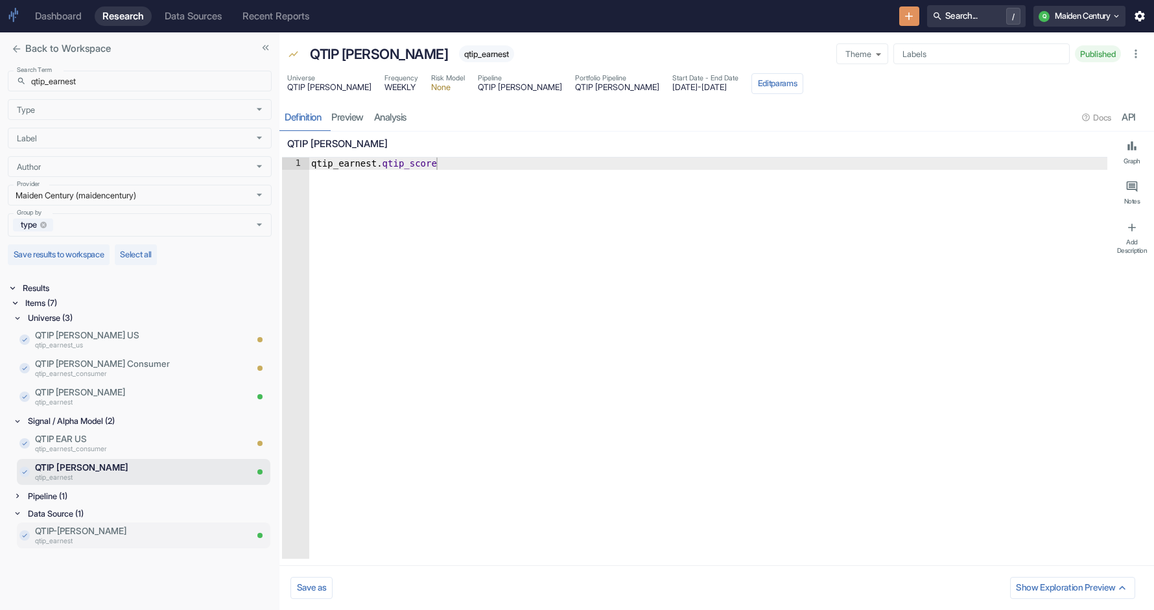
click at [126, 528] on p "QTIP-[PERSON_NAME]" at bounding box center [140, 530] width 211 height 13
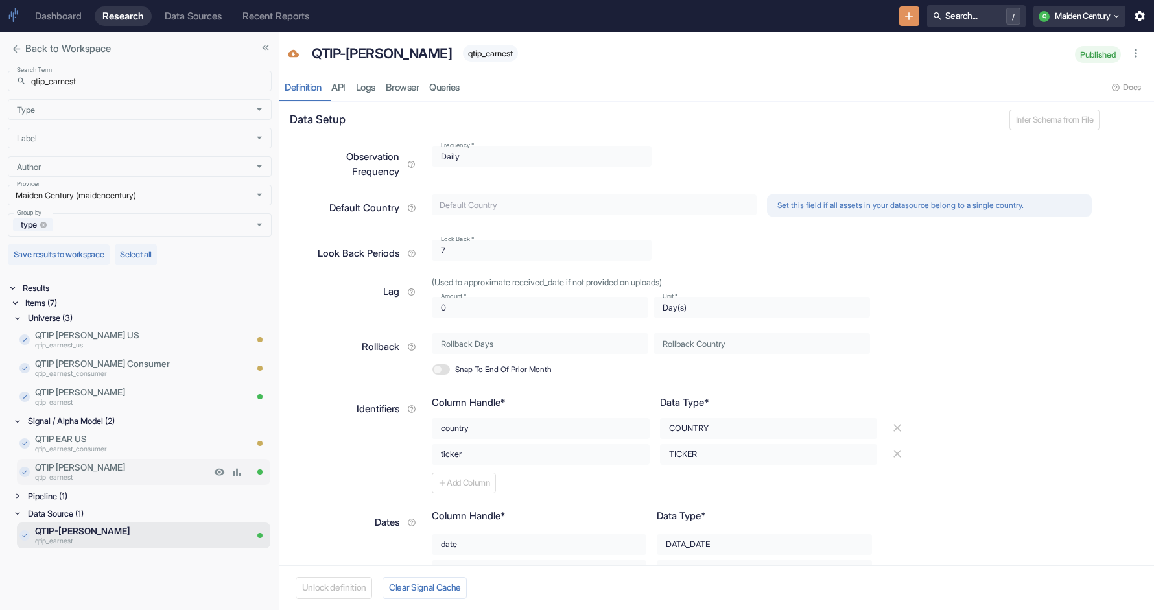
click at [110, 468] on p "QTIP [PERSON_NAME]" at bounding box center [123, 467] width 176 height 13
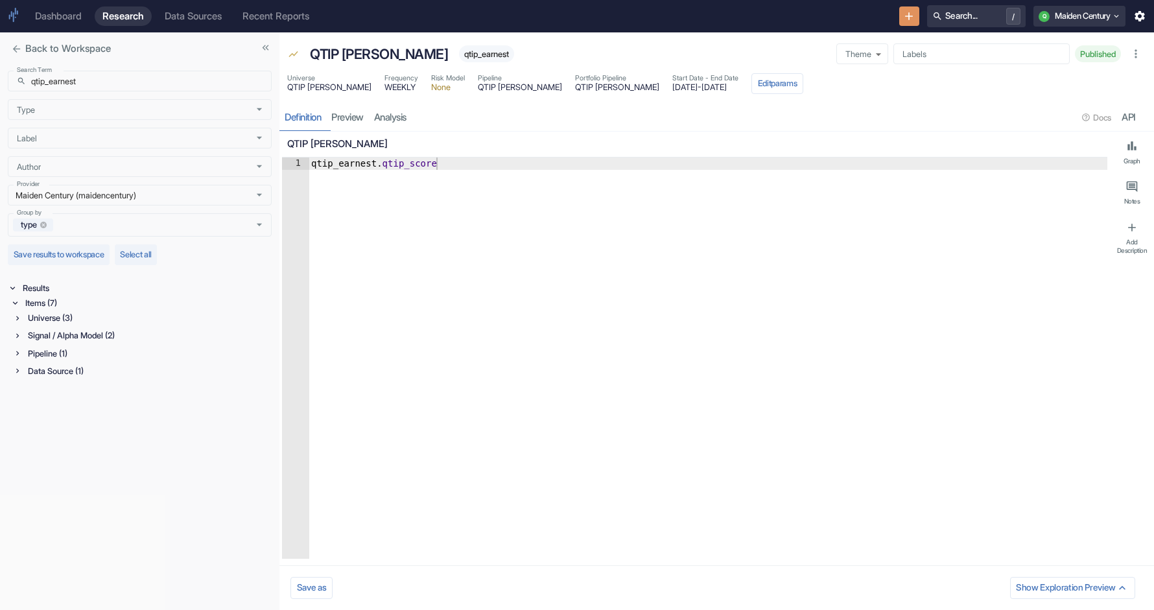
click at [23, 338] on div "Signal / Alpha Model (2)" at bounding box center [142, 335] width 259 height 15
type textarea "x"
click at [23, 427] on div "Data Source (1)" at bounding box center [142, 428] width 259 height 15
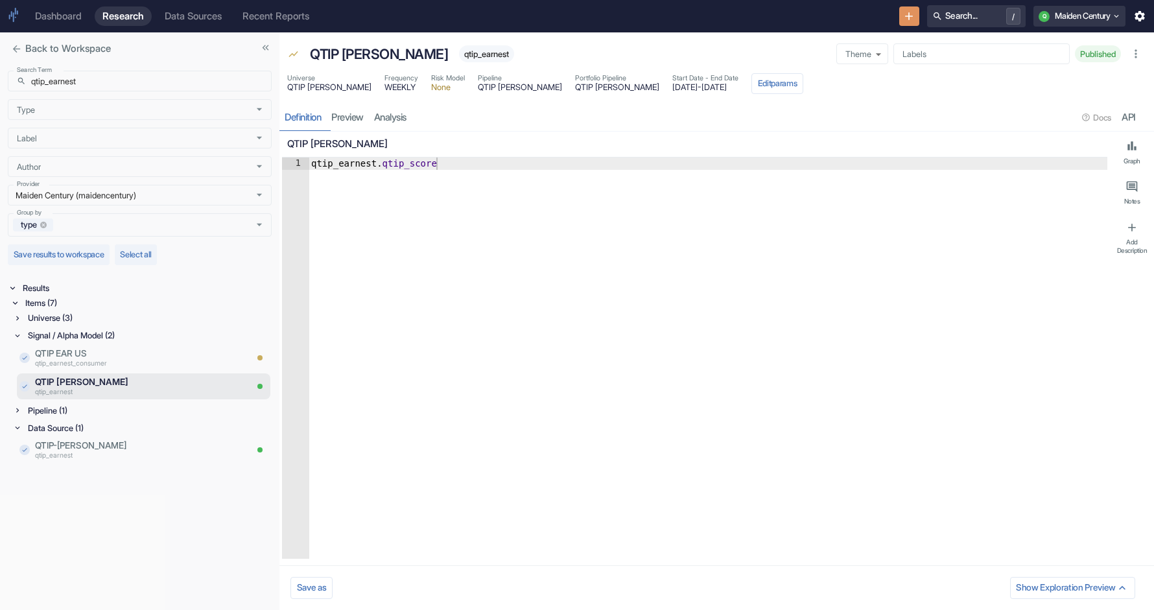
click at [21, 317] on icon at bounding box center [17, 318] width 9 height 9
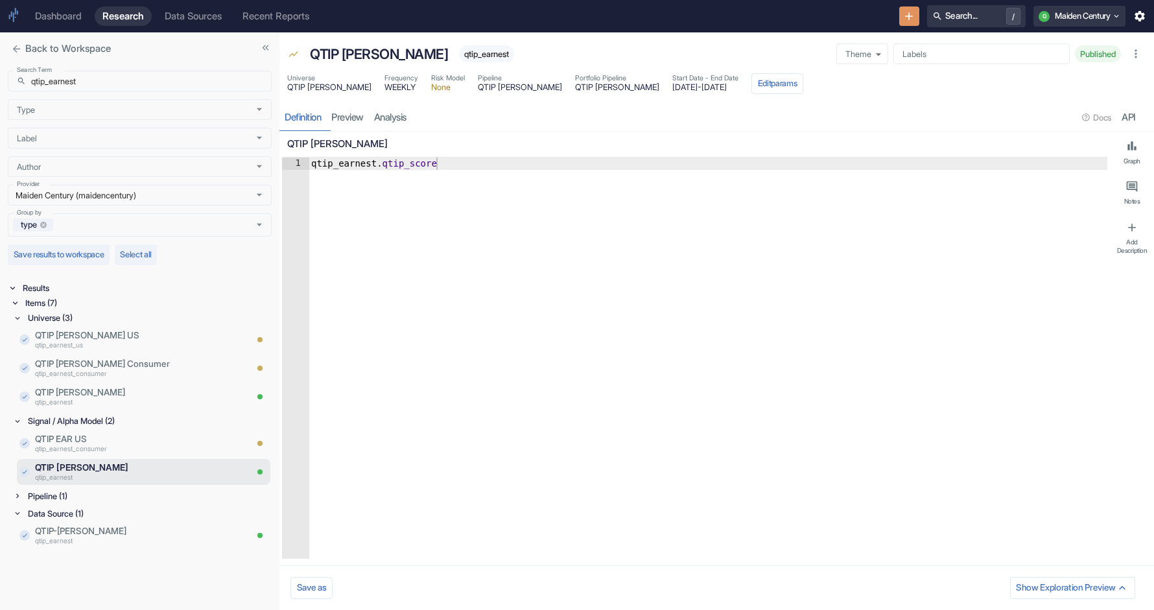
click at [65, 493] on div "Pipeline (1)" at bounding box center [148, 496] width 246 height 15
click at [134, 84] on input "qtip_earnest" at bounding box center [151, 81] width 240 height 21
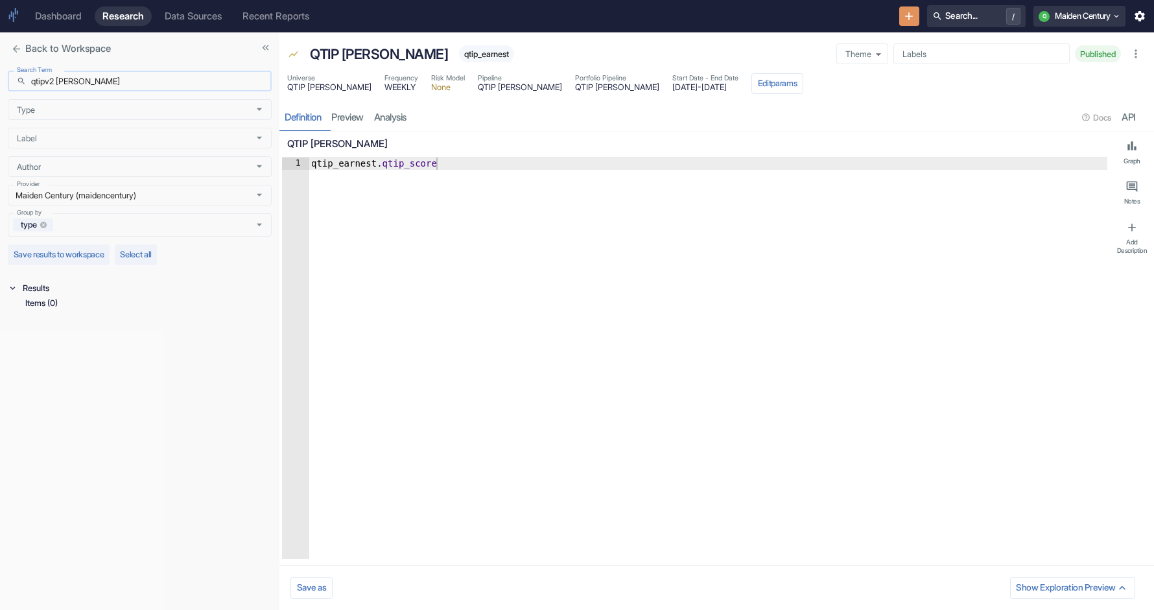
click at [60, 82] on input "qtipv2 [PERSON_NAME]" at bounding box center [151, 81] width 240 height 21
click at [16, 301] on icon at bounding box center [14, 302] width 9 height 9
click at [54, 318] on div "Data Source (1)" at bounding box center [148, 317] width 246 height 15
click at [61, 82] on input "qtipv2_earnest" at bounding box center [151, 81] width 240 height 21
type input "[PERSON_NAME]"
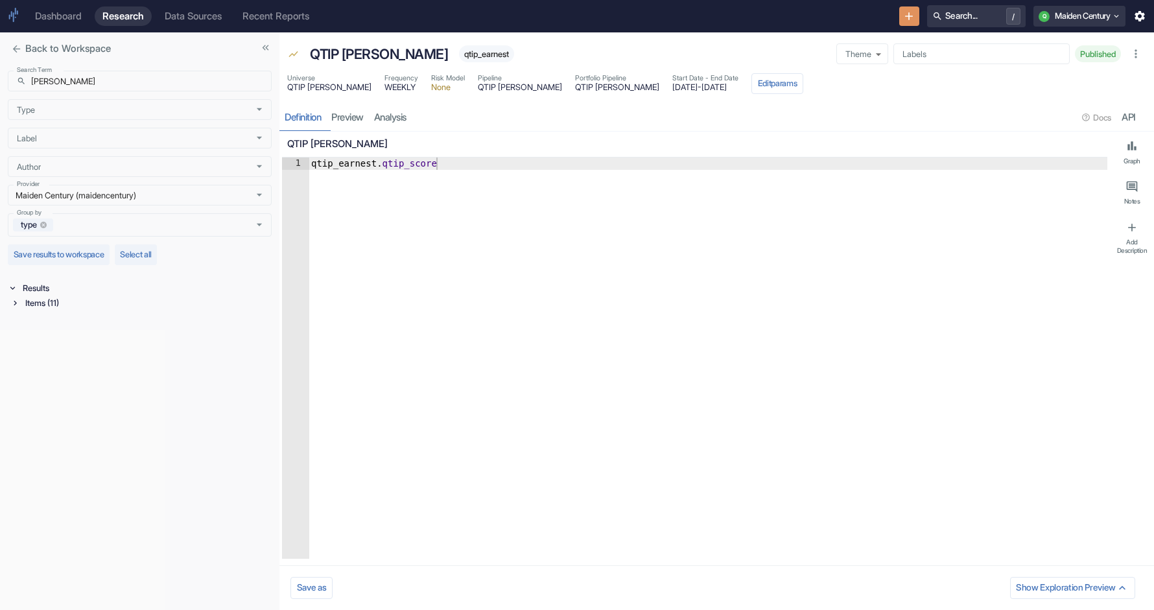
click at [23, 306] on div "Items (11)" at bounding box center [147, 303] width 249 height 15
click at [36, 320] on div "Signal / Alpha Model (3)" at bounding box center [148, 317] width 246 height 15
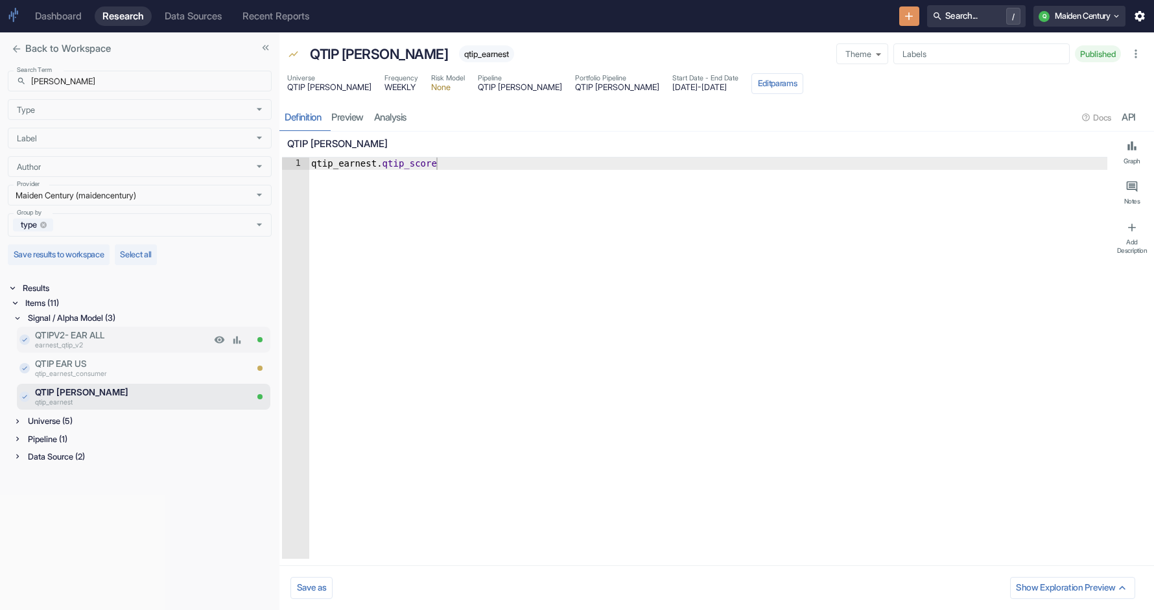
click at [102, 344] on p "earnest_qtip_v2" at bounding box center [123, 346] width 176 height 10
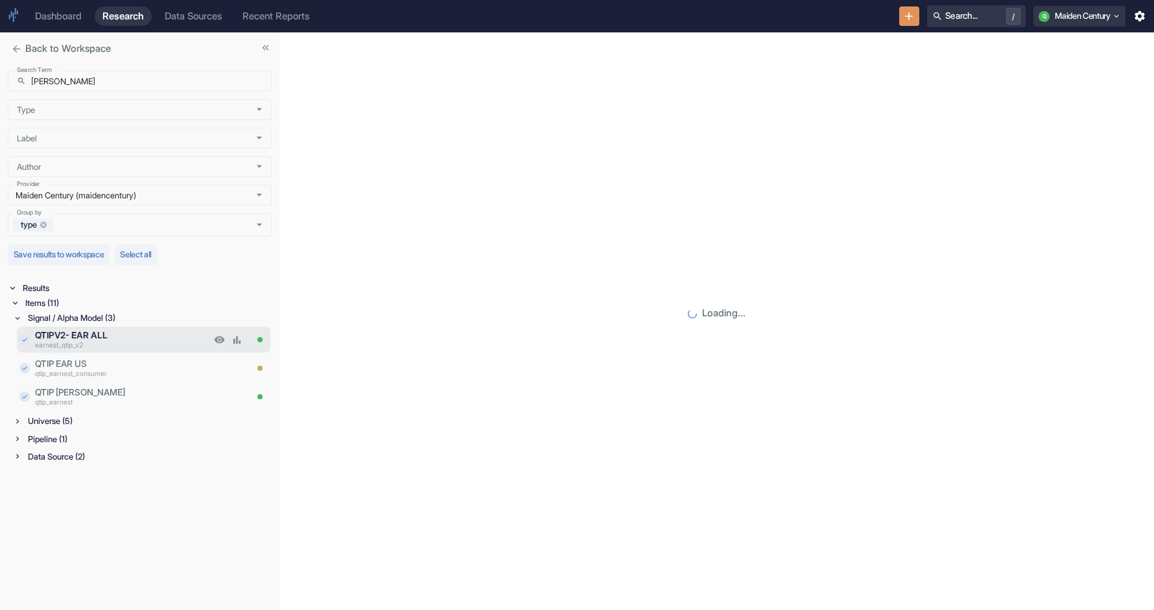
click at [102, 344] on p "earnest_qtip_v2" at bounding box center [123, 346] width 176 height 10
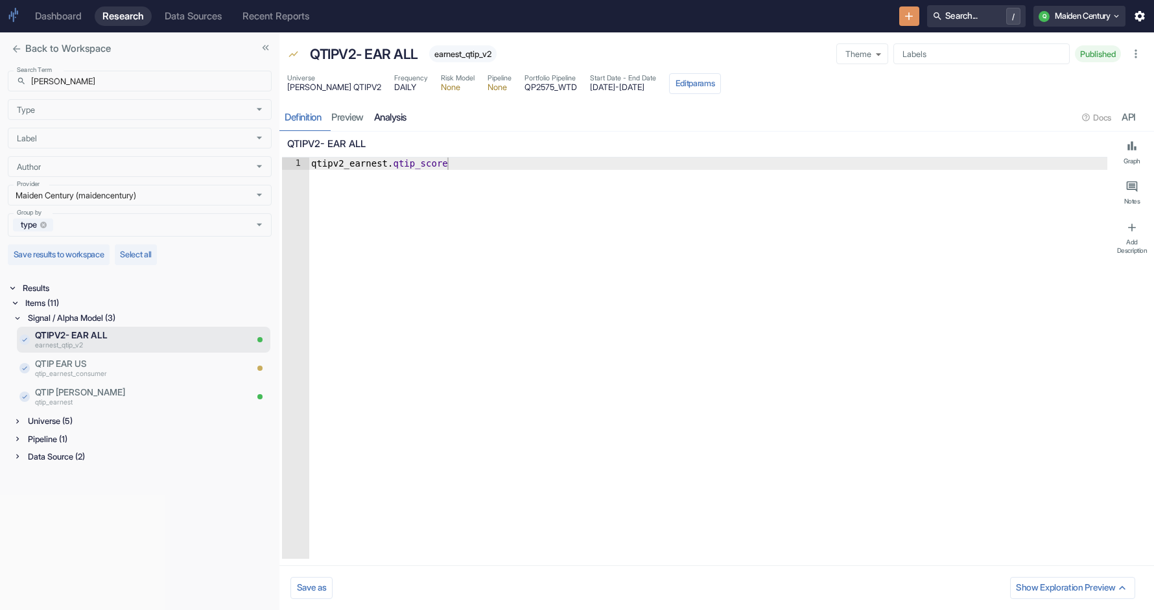
type textarea "x"
click at [33, 453] on div "Data Source (2)" at bounding box center [148, 456] width 246 height 15
click at [65, 421] on div "Universe (5)" at bounding box center [148, 421] width 246 height 15
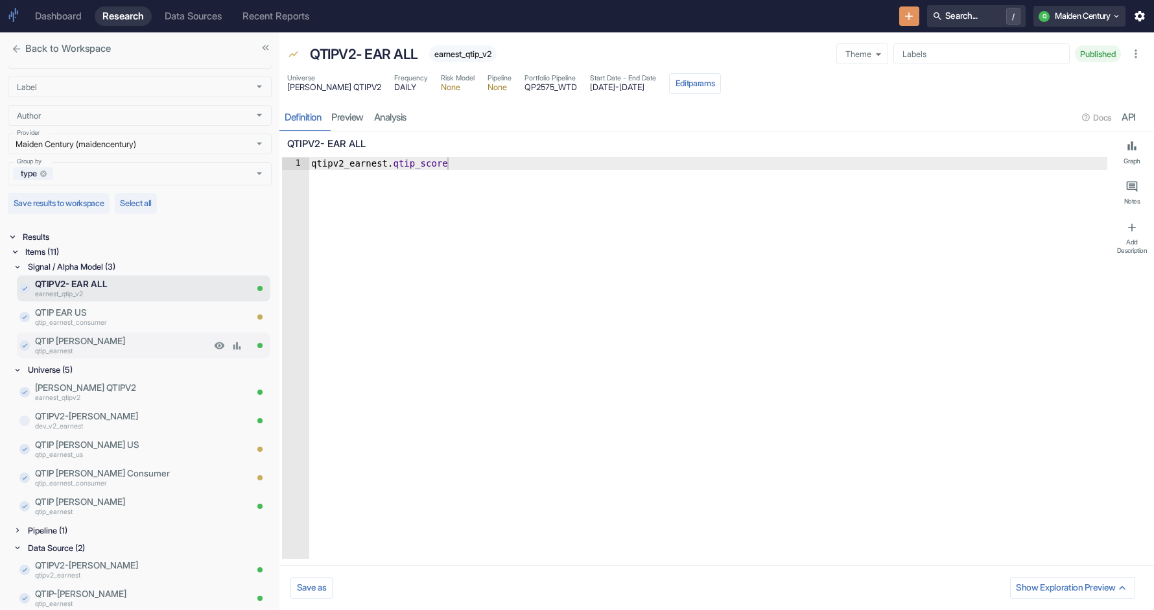
scroll to position [53, 0]
click at [132, 86] on input "Label" at bounding box center [127, 85] width 231 height 11
click at [124, 84] on input "Label" at bounding box center [127, 85] width 231 height 11
paste input "qtip_consumer_edge"
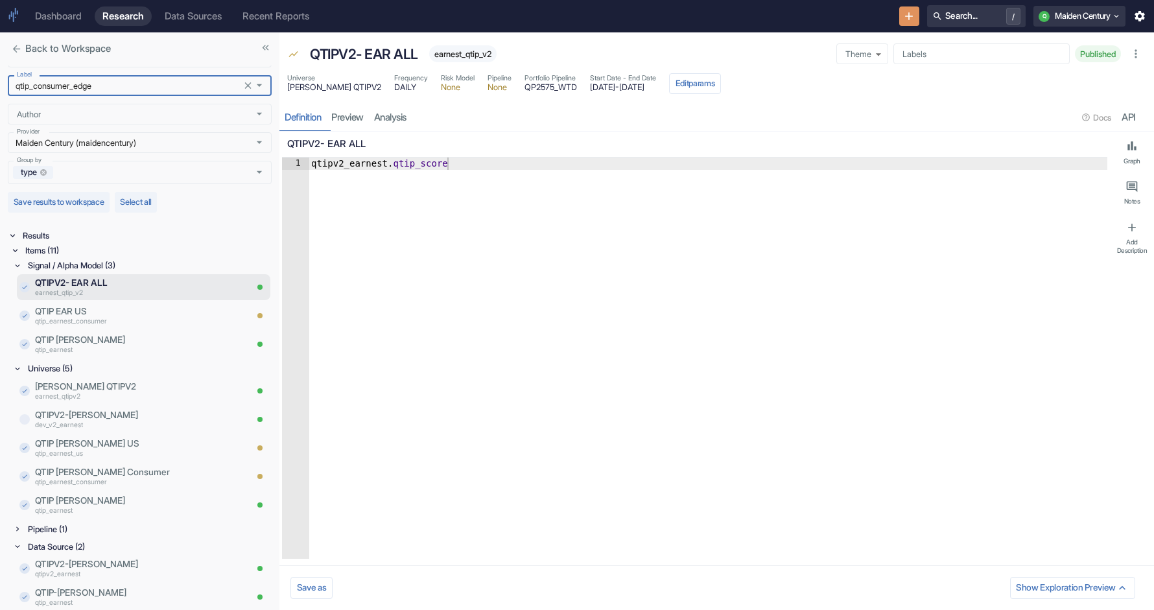
type input "qtip_consumer_edge"
type textarea "qtipv2_earnest.qtip_score"
click at [375, 203] on div "qtipv2_earnest . qtip_score" at bounding box center [708, 371] width 799 height 426
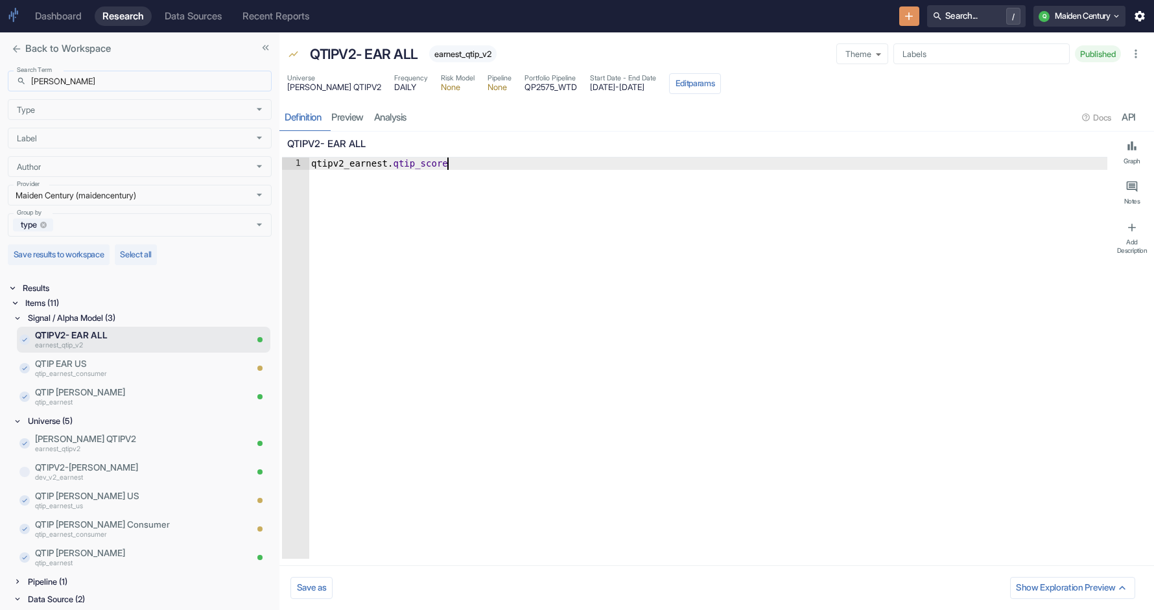
click at [110, 75] on input "[PERSON_NAME]" at bounding box center [151, 81] width 240 height 21
paste input "qtip_consumer_edge"
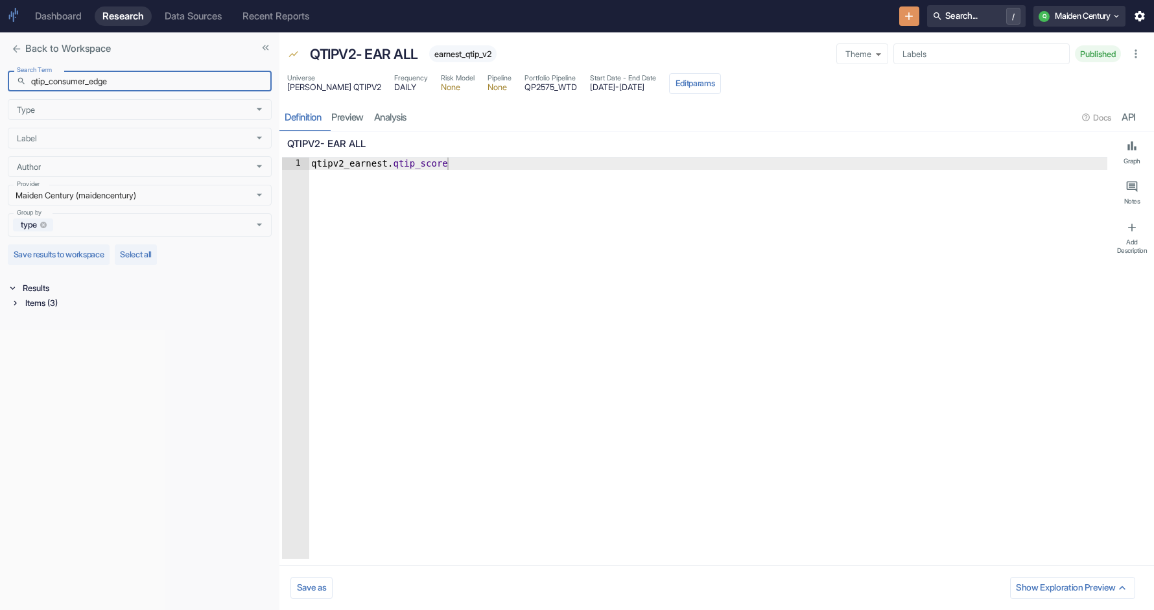
type input "qtip_consumer_edge"
click at [38, 305] on div "Items (3)" at bounding box center [147, 303] width 249 height 15
click at [52, 318] on div "Signal / Alpha Model (1)" at bounding box center [148, 317] width 246 height 15
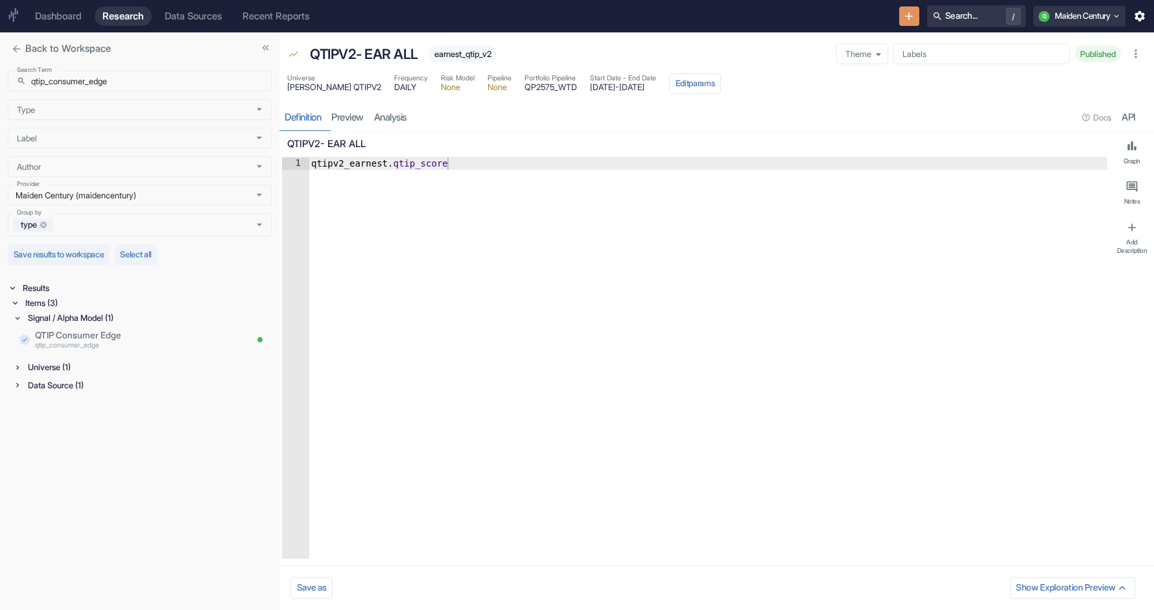
click at [36, 368] on div "Universe (1)" at bounding box center [148, 367] width 246 height 15
click at [41, 417] on div "Data Source (1)" at bounding box center [148, 417] width 246 height 15
click at [76, 342] on p "qtip_consumer_edge" at bounding box center [123, 346] width 176 height 10
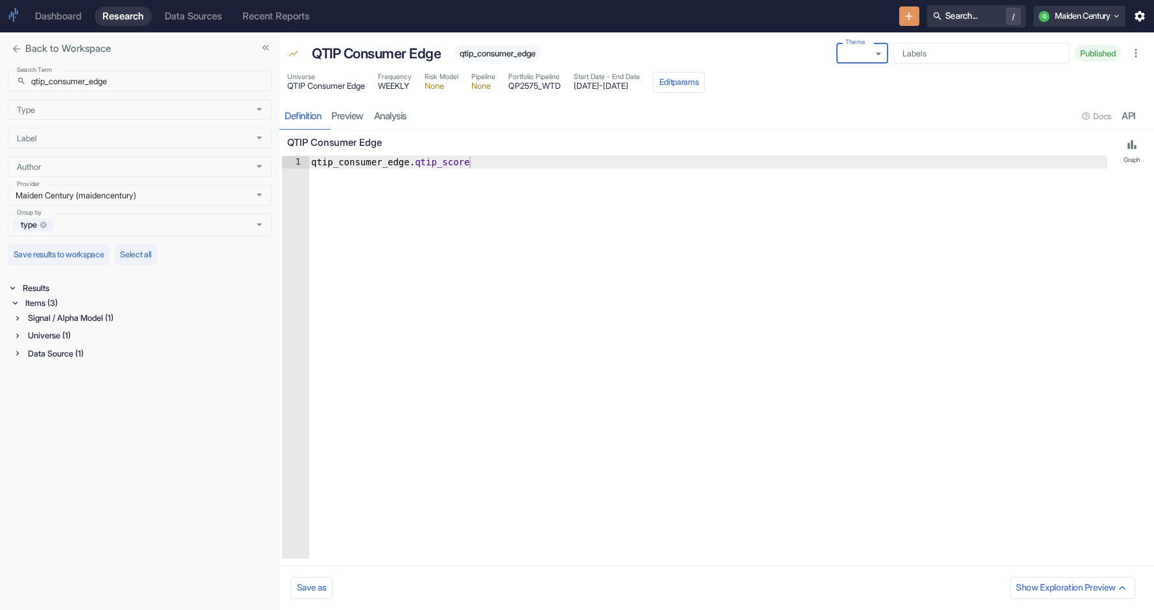
type textarea "qtip_consumer_edge.qtip_score"
click at [484, 189] on div "qtip_consumer_edge . qtip_score" at bounding box center [708, 369] width 799 height 427
click at [363, 159] on div "qtip_consumer_edge . qtip_score" at bounding box center [708, 369] width 799 height 427
click at [93, 316] on div "Signal / Alpha Model (1)" at bounding box center [148, 317] width 246 height 15
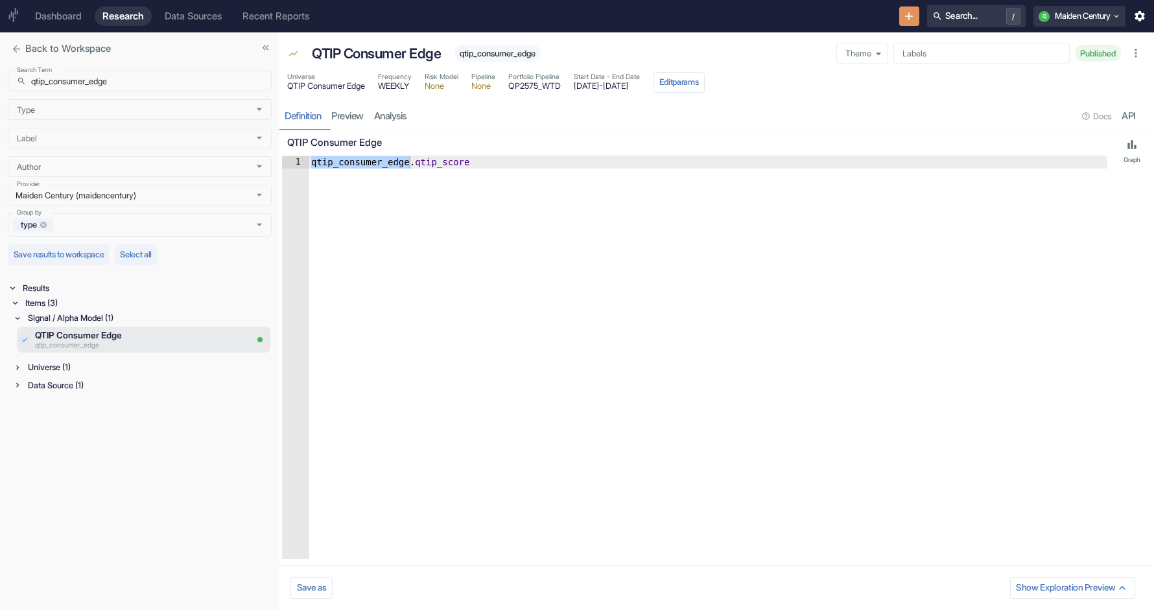
click at [47, 370] on div "Universe (1)" at bounding box center [148, 367] width 246 height 15
click at [58, 415] on div "Data Source (1)" at bounding box center [148, 417] width 246 height 15
click at [495, 56] on span "qtip_consumer_edge" at bounding box center [497, 54] width 86 height 10
copy span "qtip_consumer_edge"
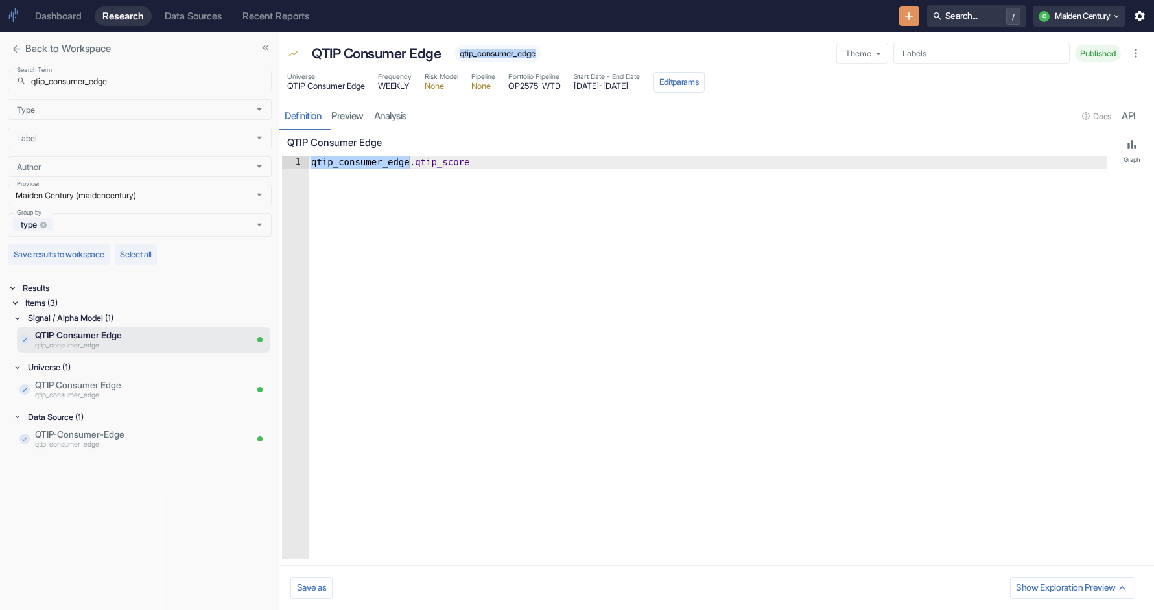
click at [504, 60] on div "qtip_consumer_edge" at bounding box center [497, 53] width 86 height 17
click at [503, 56] on span "qtip_consumer_edge" at bounding box center [497, 54] width 86 height 10
copy span "qtip_consumer_edge"
click at [95, 78] on input "qtip_consumer_edge" at bounding box center [151, 81] width 240 height 21
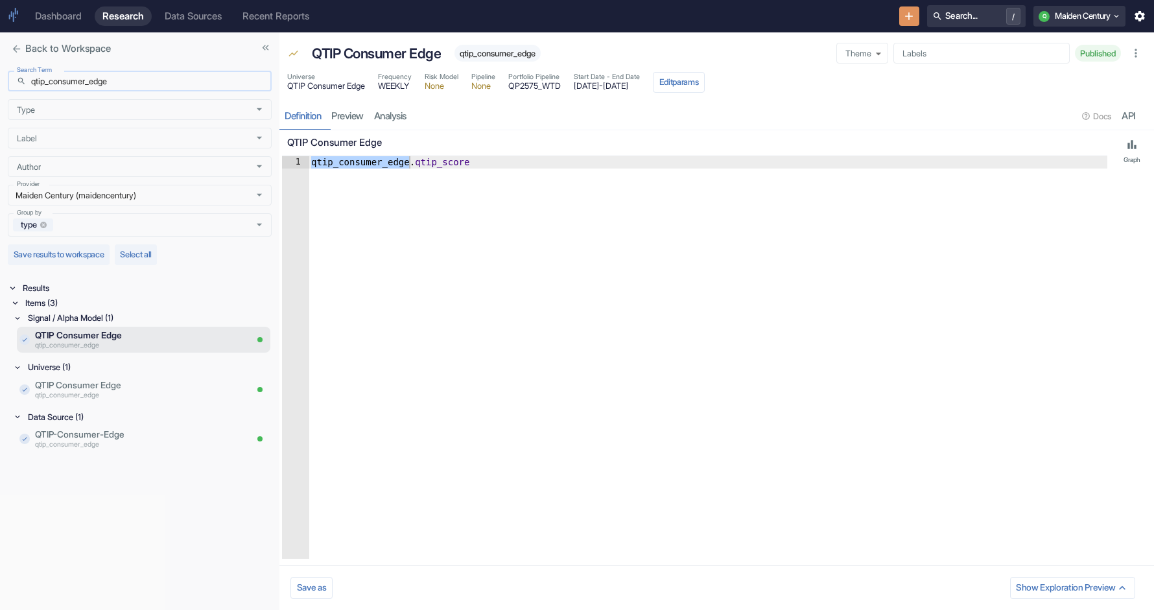
click at [95, 78] on input "qtip_consumer_edge" at bounding box center [151, 81] width 240 height 21
paste input "162"
type input "qtip_consumer_162dge"
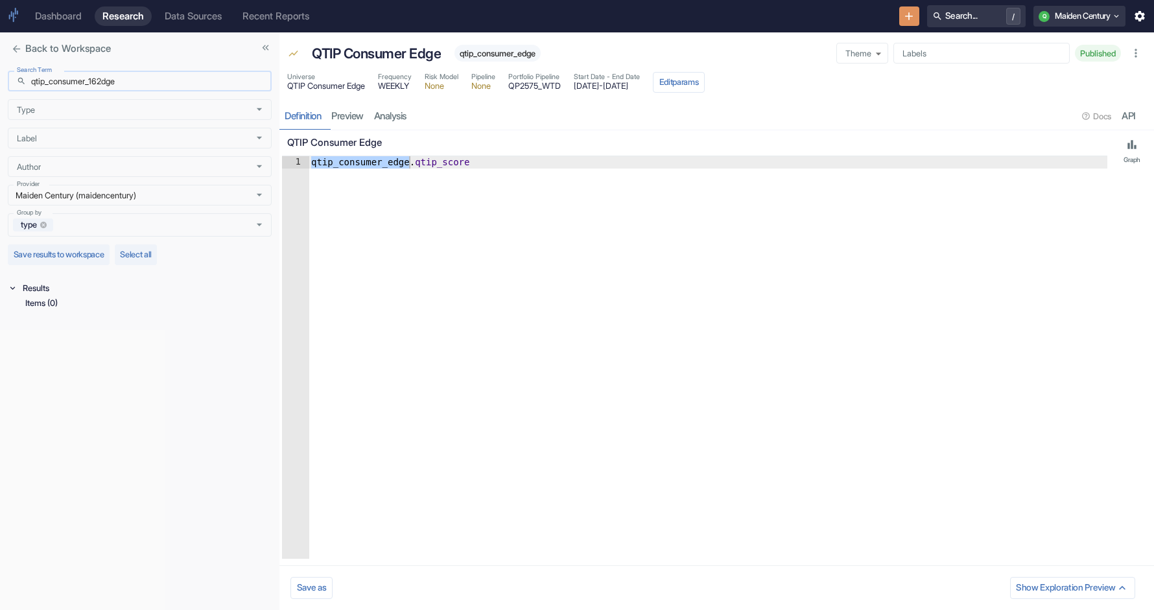
click at [117, 83] on input "qtip_consumer_162dge" at bounding box center [151, 81] width 240 height 21
type input "qtip_rev"
click at [29, 301] on div "Items (3)" at bounding box center [147, 303] width 249 height 15
click at [73, 316] on div "Signal / Alpha Model (1)" at bounding box center [148, 317] width 246 height 15
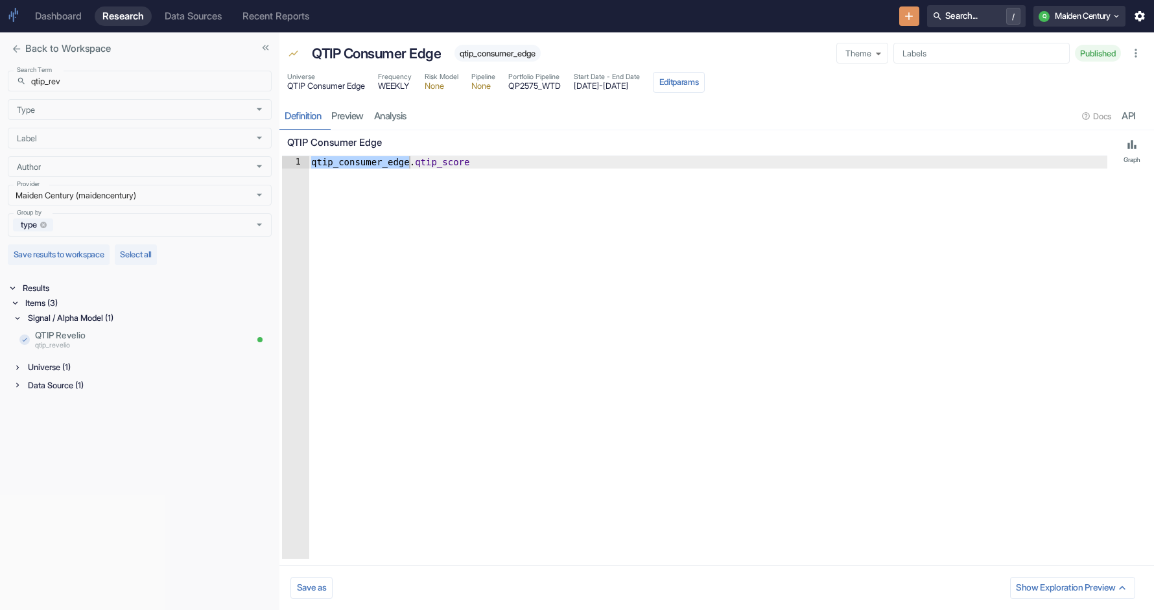
click at [51, 362] on div "Universe (1)" at bounding box center [148, 367] width 246 height 15
click at [46, 412] on div "Data Source (1)" at bounding box center [148, 417] width 246 height 15
click at [110, 331] on p "QTIP Revelio" at bounding box center [123, 335] width 176 height 13
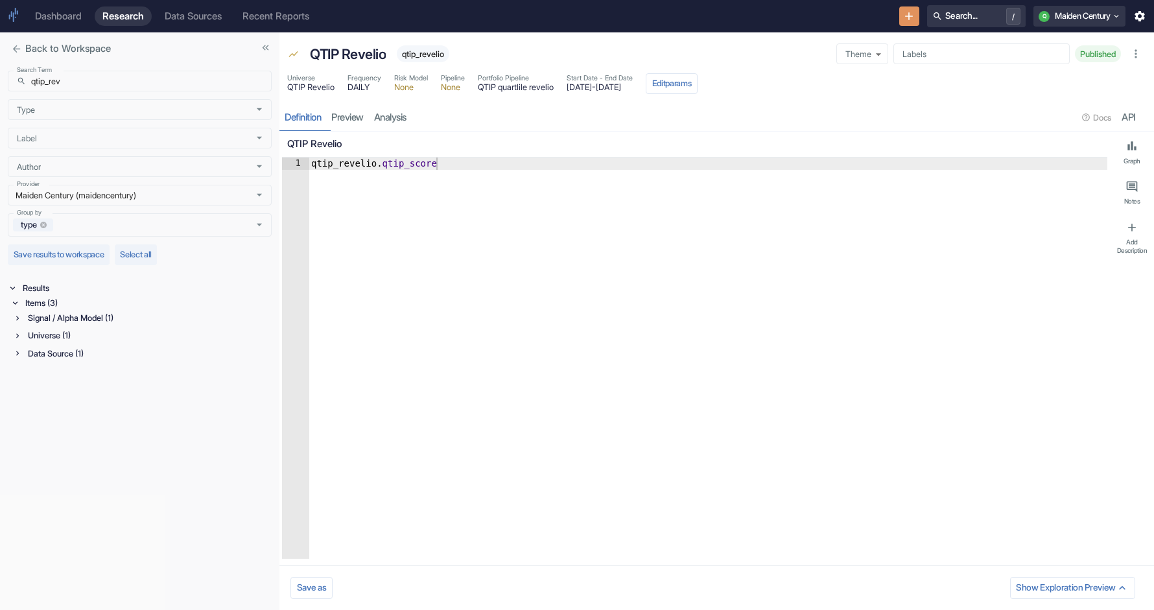
click at [36, 338] on div "Universe (1)" at bounding box center [148, 335] width 246 height 15
click at [43, 323] on div "Signal / Alpha Model (1)" at bounding box center [148, 317] width 246 height 15
type textarea "x"
click at [38, 415] on div "Data Source (1)" at bounding box center [148, 417] width 246 height 15
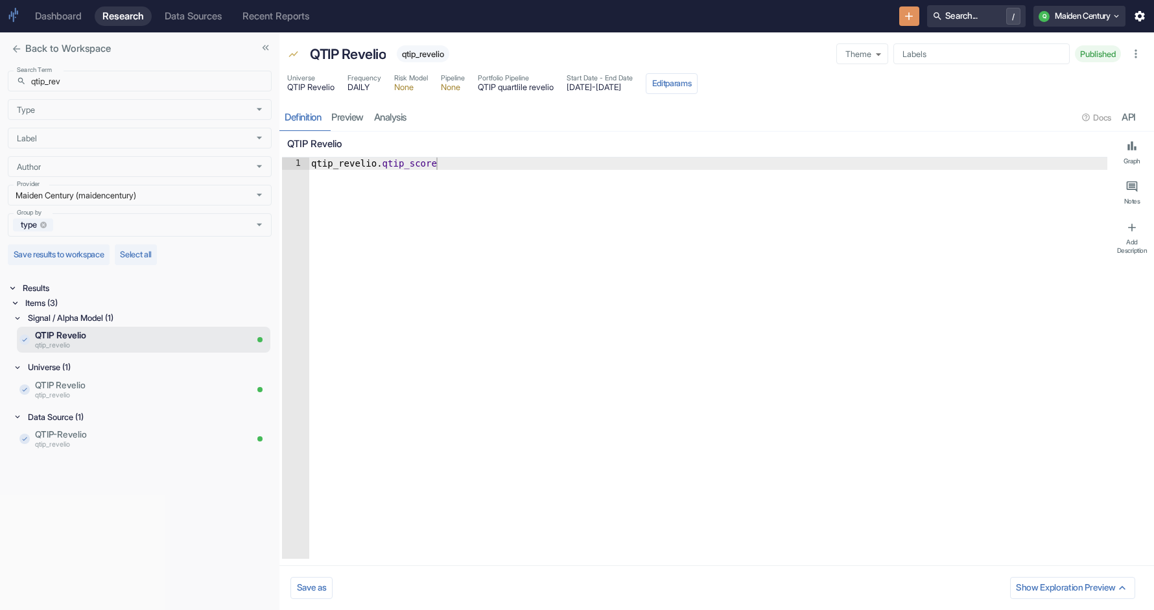
click at [421, 58] on span "qtip_revelio" at bounding box center [423, 54] width 53 height 10
copy span "qtip_revelio"
drag, startPoint x: 581, startPoint y: 88, endPoint x: 667, endPoint y: 85, distance: 86.2
click at [633, 85] on span "[DATE] - [DATE]" at bounding box center [600, 88] width 66 height 8
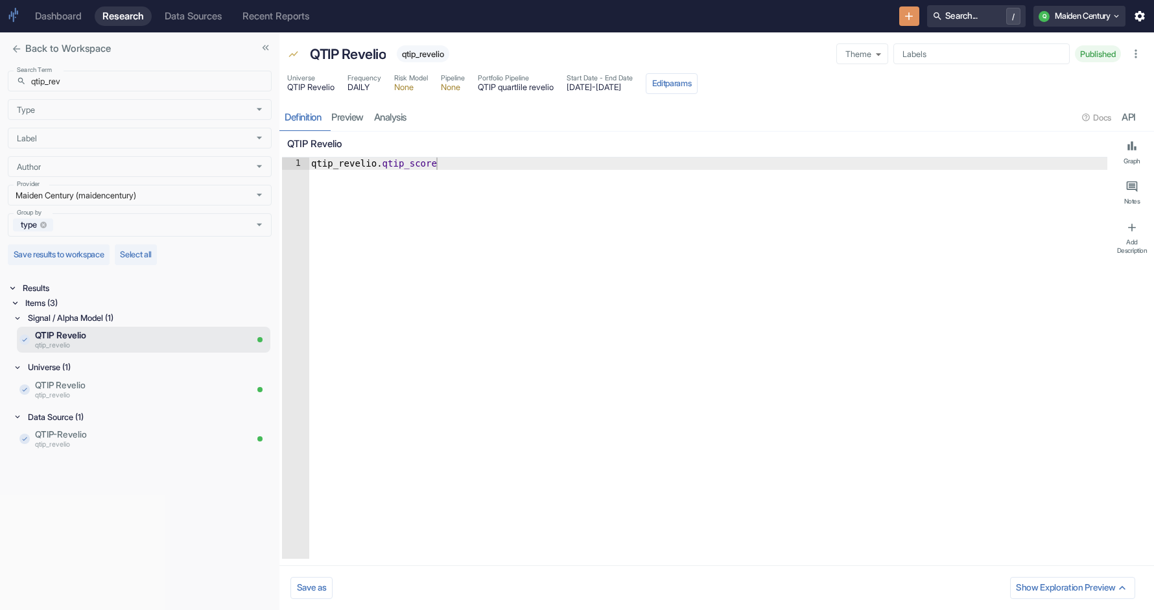
click at [633, 85] on span "[DATE] - [DATE]" at bounding box center [600, 88] width 66 height 8
drag, startPoint x: 680, startPoint y: 84, endPoint x: 578, endPoint y: 88, distance: 101.9
click at [578, 88] on span "[DATE] - [DATE]" at bounding box center [600, 88] width 66 height 8
copy span "[DATE] - [DATE]"
click at [520, 89] on span "QTIP quartlile revelio" at bounding box center [516, 88] width 76 height 8
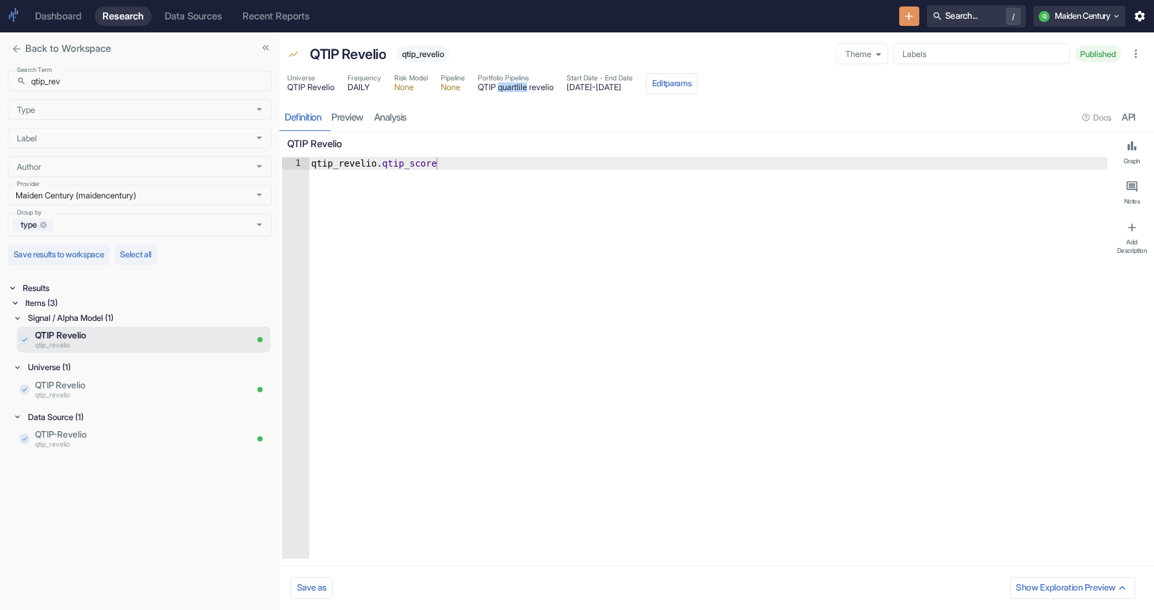
click at [520, 89] on span "QTIP quartlile revelio" at bounding box center [516, 88] width 76 height 8
copy span "QTIP quartlile revelio"
click at [87, 78] on input "qtip_rev" at bounding box center [151, 81] width 240 height 21
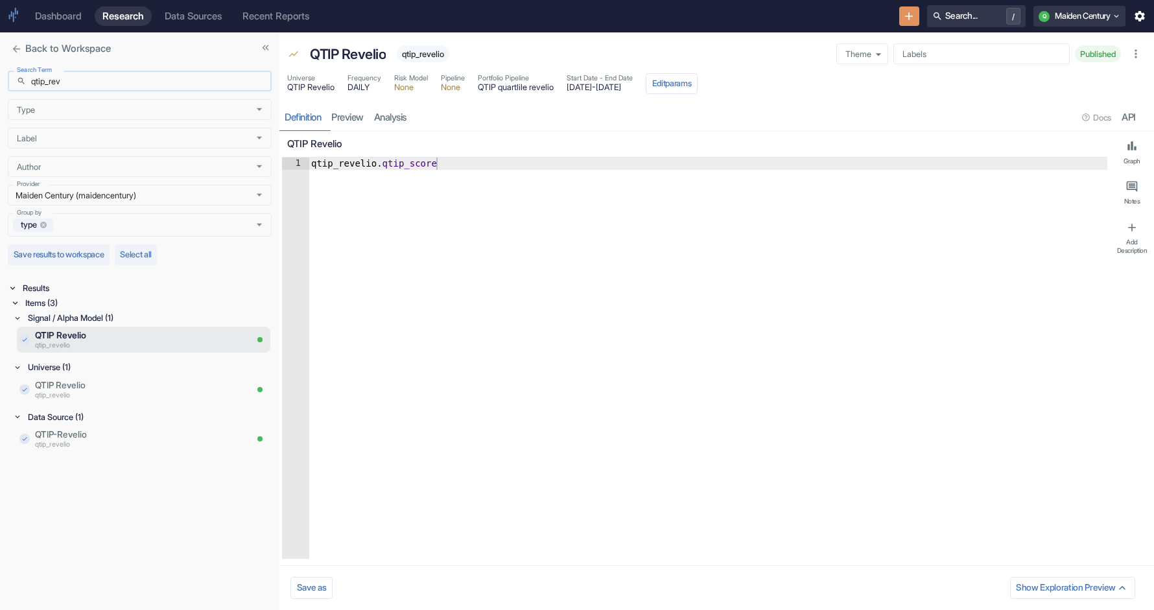
paste input "QTIP quartlile revelio"
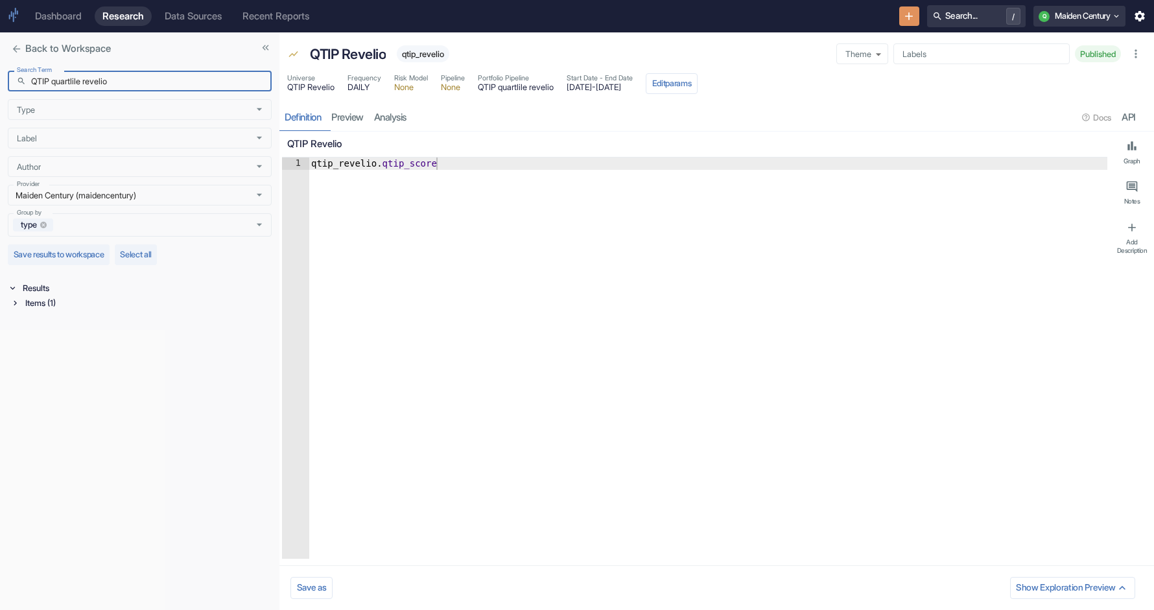
type input "QTIP quartlile revelio"
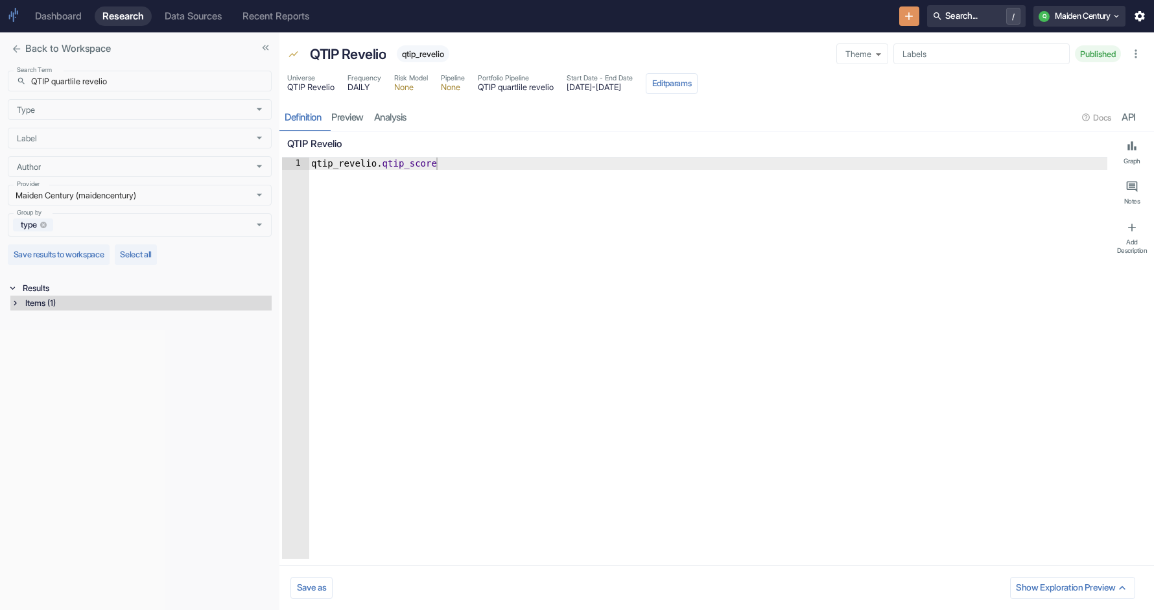
click at [16, 299] on icon at bounding box center [14, 302] width 9 height 9
click at [33, 321] on div "Pipeline (1)" at bounding box center [148, 317] width 246 height 15
click at [129, 333] on p "QTIP quartlile revelio" at bounding box center [140, 335] width 211 height 13
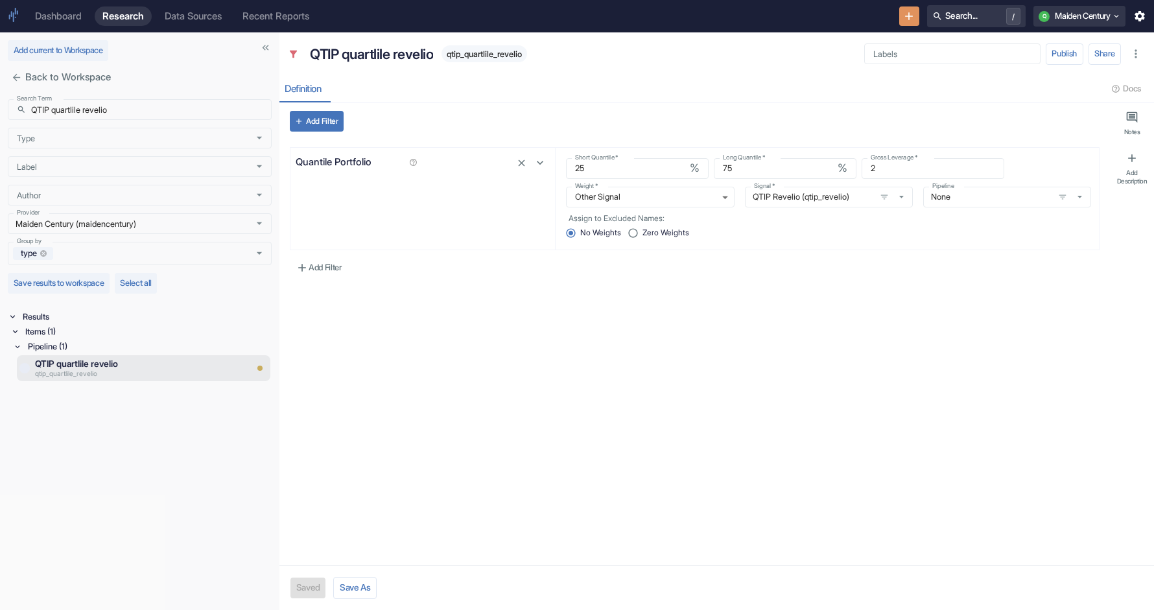
click at [475, 49] on span "qtip_quartlile_revelio" at bounding box center [484, 54] width 86 height 10
copy span "qtip_quartlile_revelio"
type textarea "x"
click at [132, 115] on input "QTIP quartlile revelio" at bounding box center [151, 109] width 240 height 21
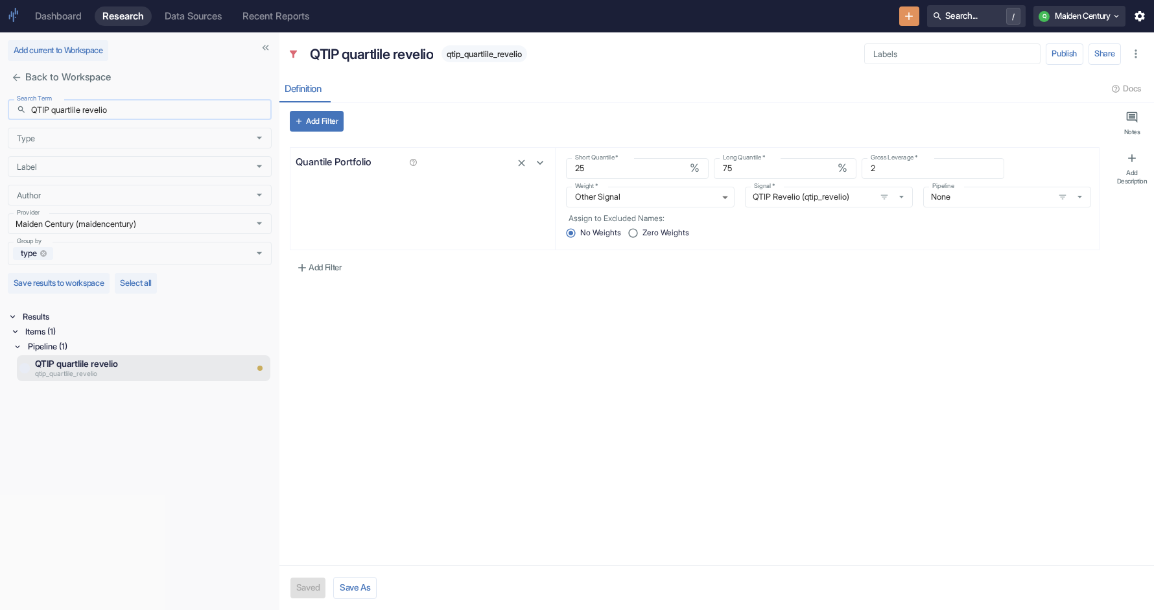
click at [132, 115] on input "QTIP quartlile revelio" at bounding box center [151, 109] width 240 height 21
paste input "qtip_mc_dev_01"
click at [78, 117] on input "QTIP quartlile qtip_mc_dev_01" at bounding box center [151, 109] width 240 height 21
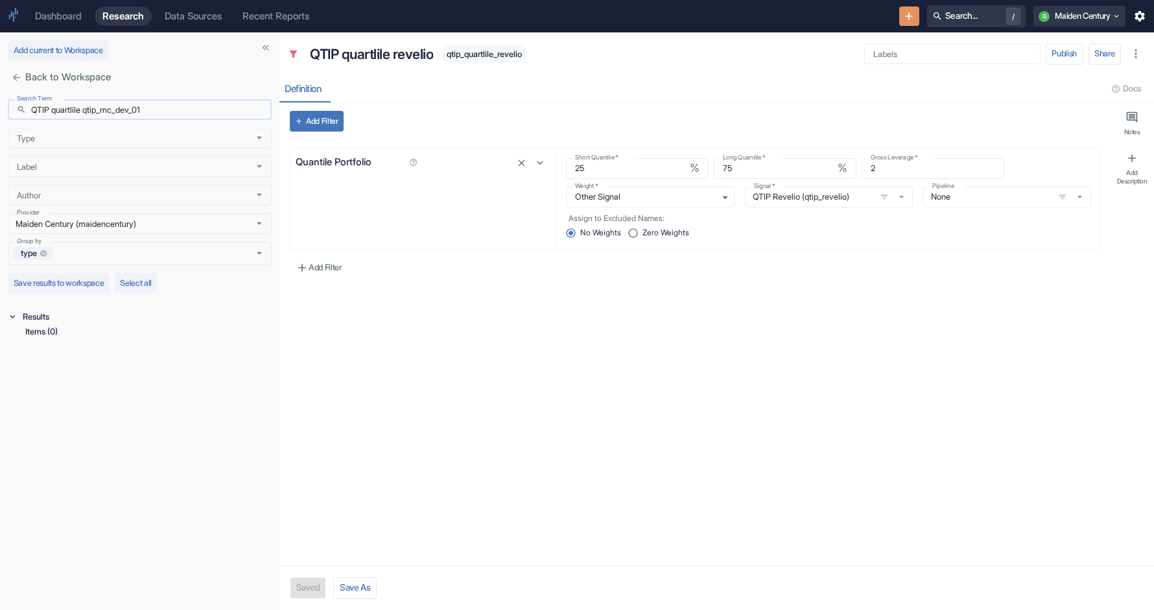
click at [78, 117] on input "QTIP quartlile qtip_mc_dev_01" at bounding box center [151, 109] width 240 height 21
paste input "text"
type input "qtip_mc_dev_01"
click at [21, 328] on div "Items (4)" at bounding box center [140, 331] width 261 height 15
click at [47, 348] on div "Universe (2)" at bounding box center [148, 346] width 246 height 15
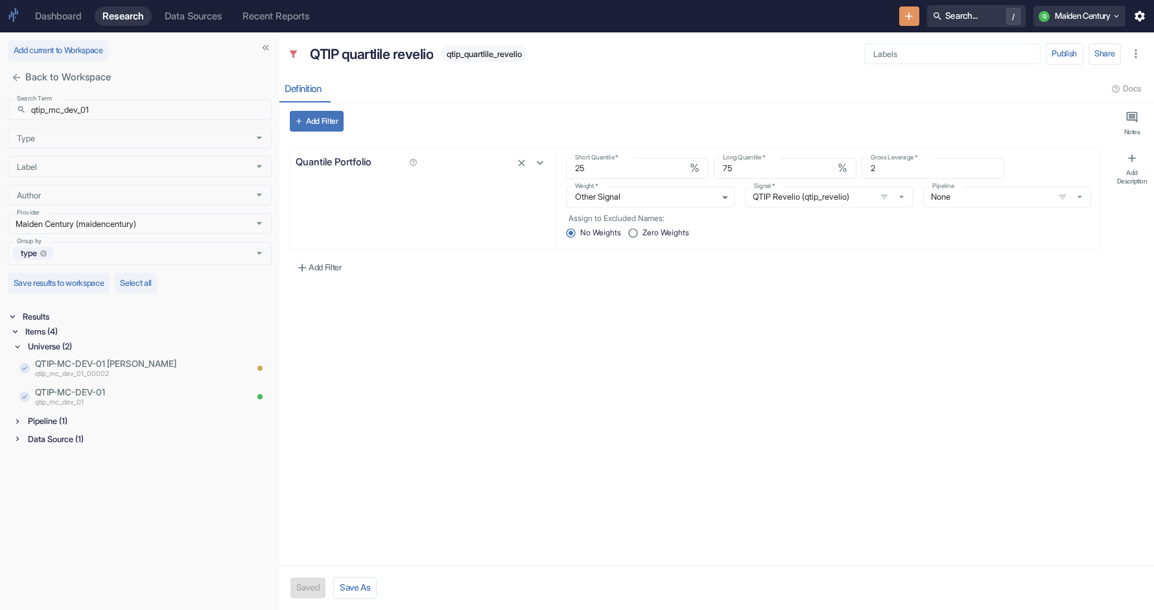
click at [37, 417] on div "Pipeline (1)" at bounding box center [148, 421] width 246 height 15
click at [40, 474] on div "Data Source (1)" at bounding box center [148, 470] width 246 height 15
click at [120, 401] on p "qtip_mc_dev_01" at bounding box center [123, 403] width 176 height 10
click at [120, 430] on div "QTIP MC DEV 01 qtip_mc_dev_01" at bounding box center [138, 443] width 216 height 26
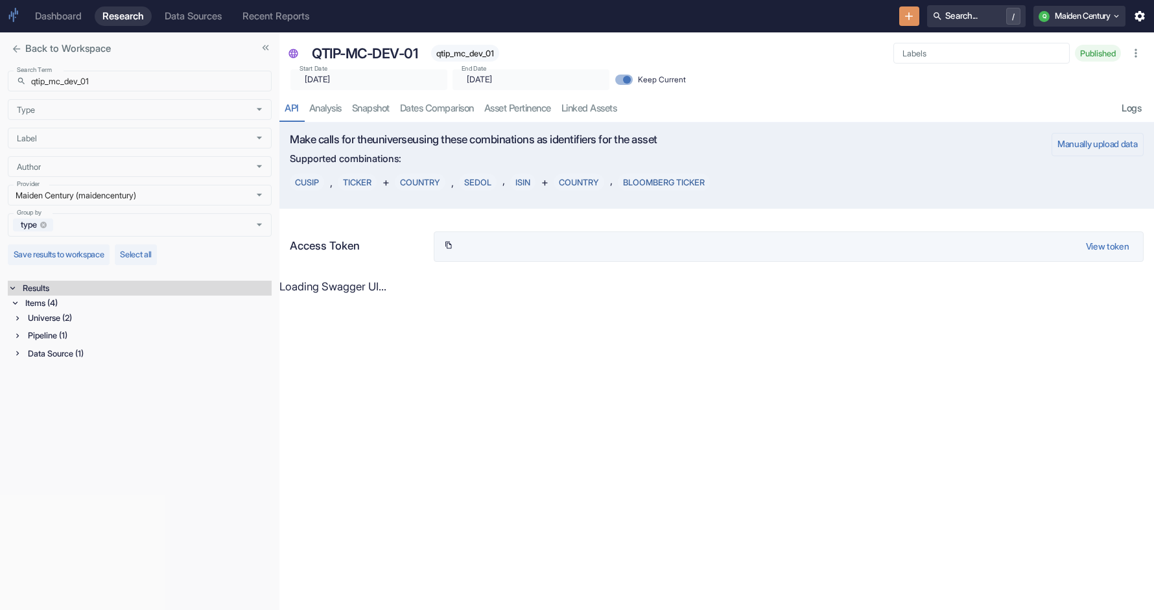
type input "[DATE]"
click at [22, 319] on icon at bounding box center [17, 318] width 9 height 9
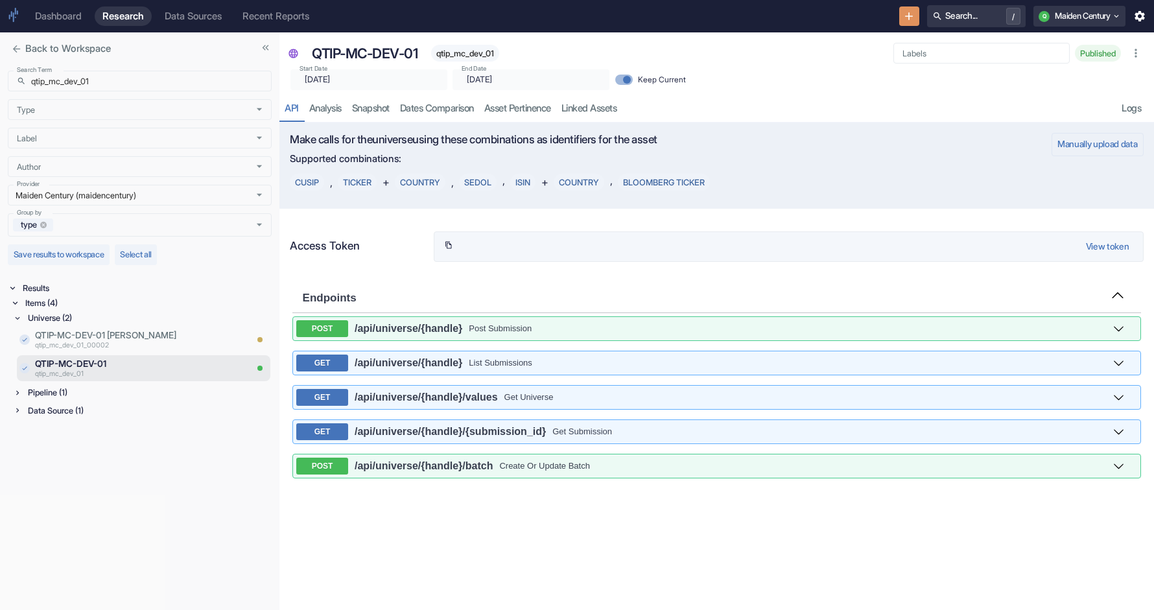
click at [19, 394] on icon at bounding box center [17, 392] width 9 height 9
click at [21, 448] on div "Data Source (1)" at bounding box center [142, 442] width 259 height 15
click at [69, 413] on p "QTIP MC DEV 01" at bounding box center [140, 410] width 211 height 13
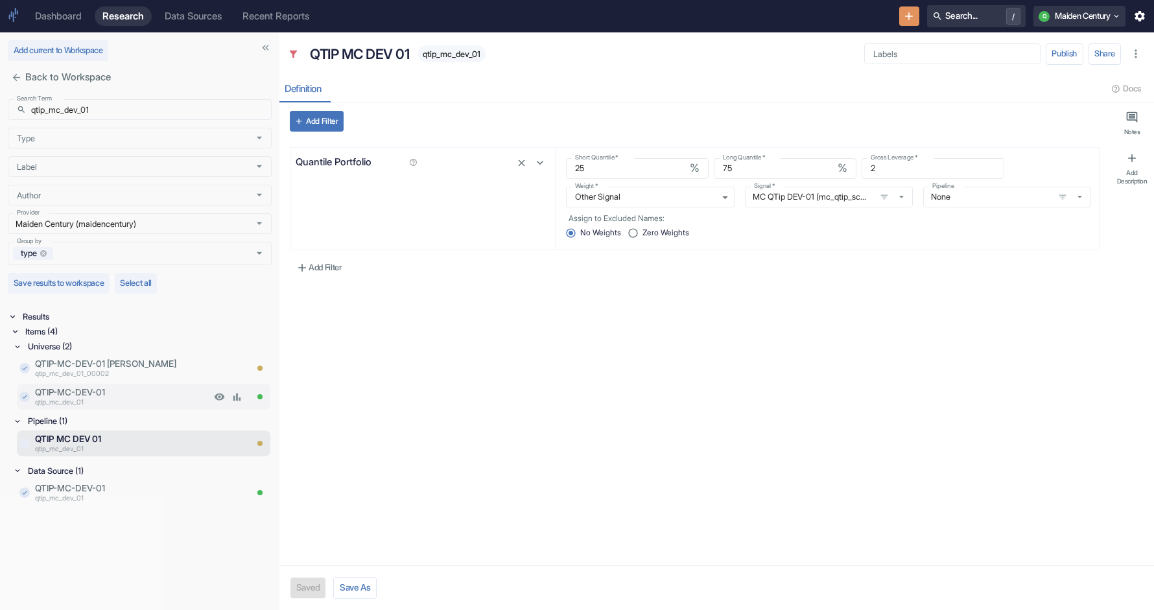
click at [65, 395] on p "QTIP-MC-DEV-01" at bounding box center [123, 392] width 176 height 13
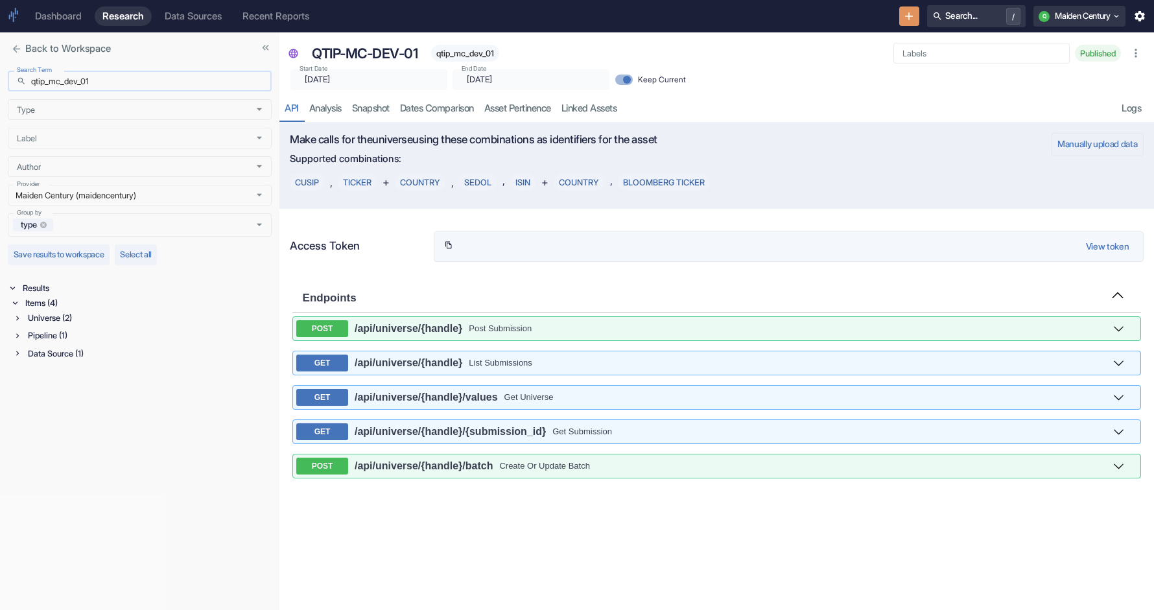
click at [116, 83] on input "qtip_mc_dev_01" at bounding box center [151, 81] width 240 height 21
click at [27, 299] on div "Items (14)" at bounding box center [147, 303] width 249 height 15
click at [52, 322] on div "Signal / Alpha Model (2)" at bounding box center [148, 317] width 246 height 15
click at [47, 84] on input "mc_dev" at bounding box center [151, 81] width 240 height 21
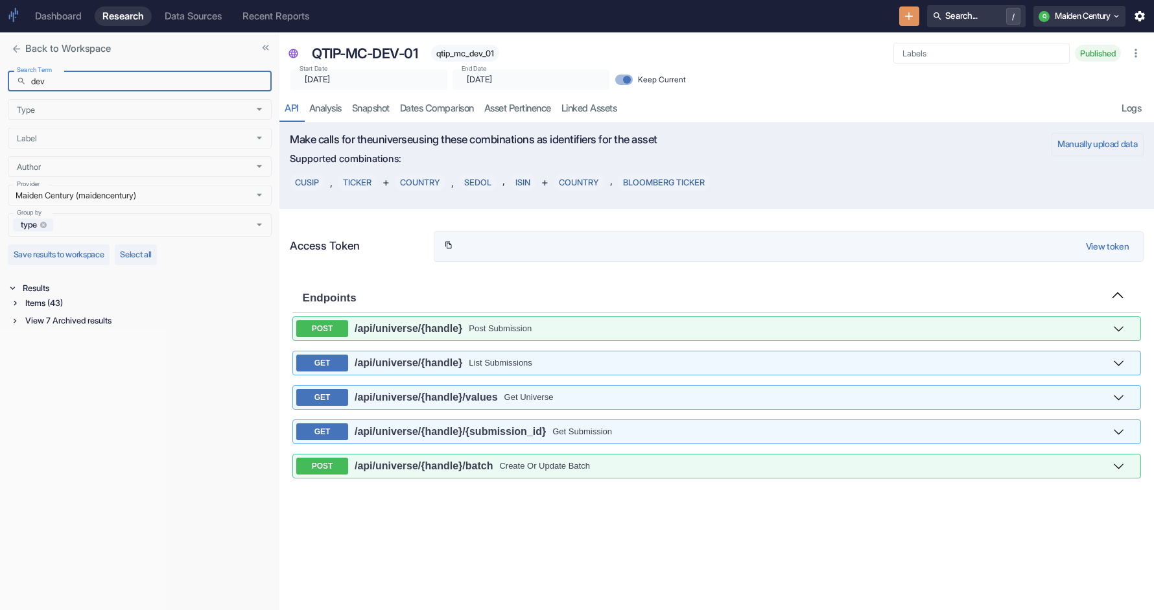
click at [76, 300] on div "Items (43)" at bounding box center [147, 303] width 249 height 15
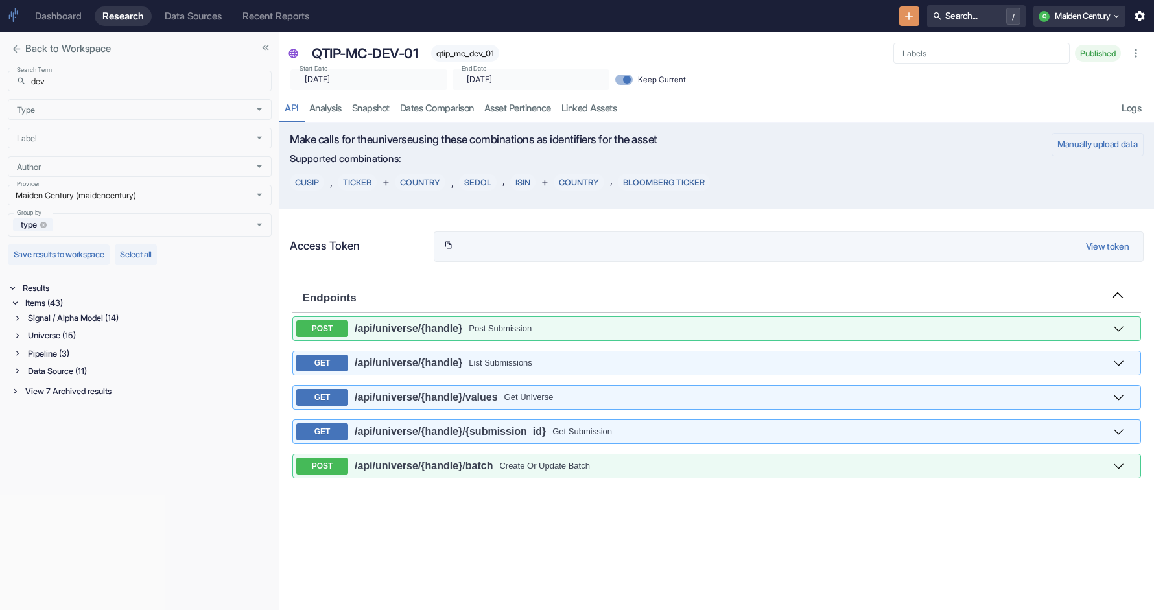
click at [71, 316] on div "Signal / Alpha Model (14)" at bounding box center [148, 317] width 246 height 15
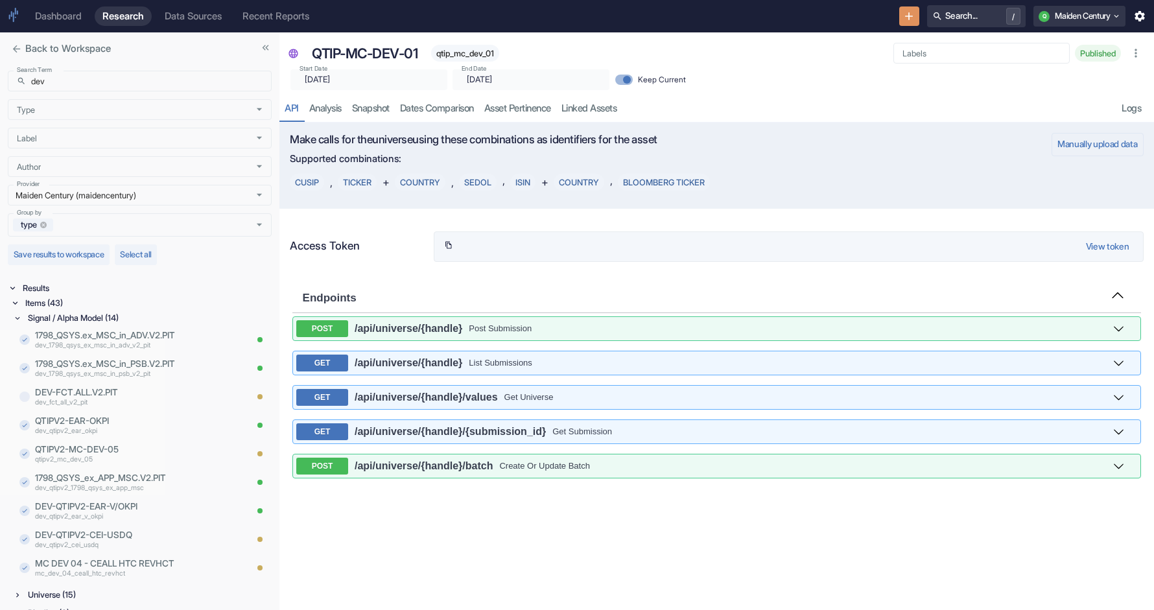
click at [64, 301] on div "Items (43)" at bounding box center [147, 303] width 249 height 15
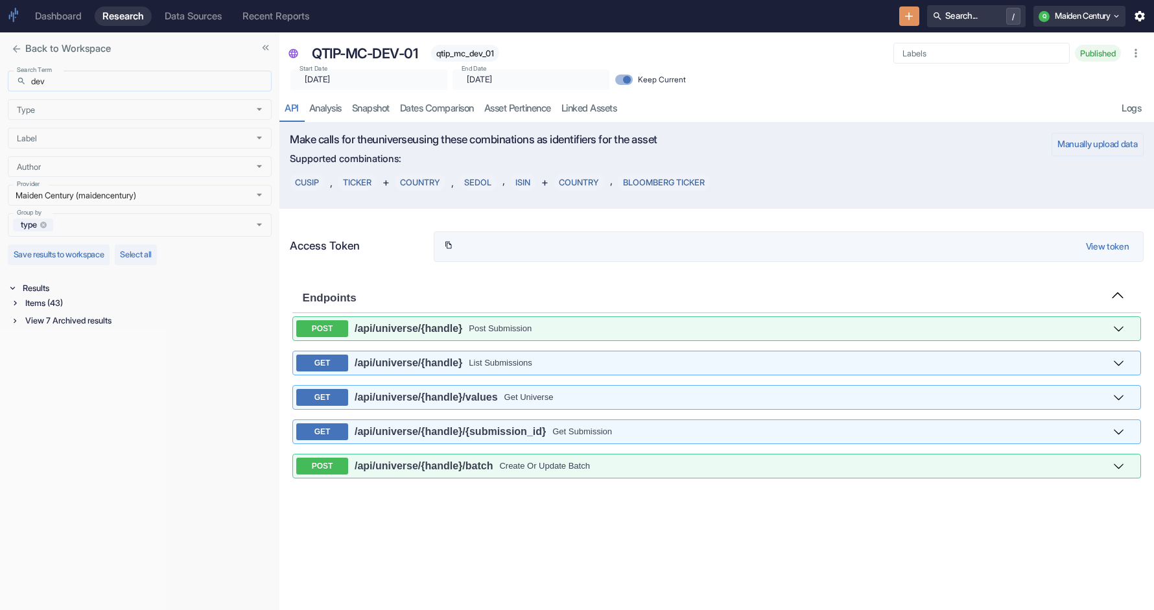
click at [60, 88] on input "dev" at bounding box center [151, 81] width 240 height 21
paste input "qtip_sensor_tower"
type input "qtip_sensor_tower"
click at [30, 305] on div "Items (4)" at bounding box center [147, 303] width 249 height 15
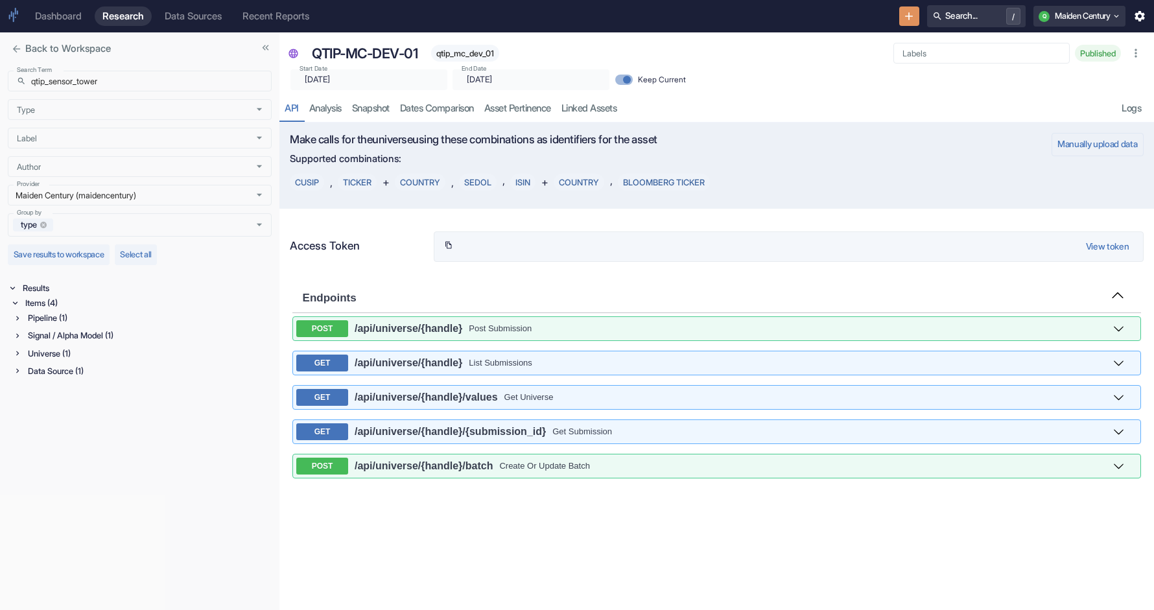
click at [40, 323] on div "Pipeline (1)" at bounding box center [148, 317] width 246 height 15
click at [46, 369] on div "Signal / Alpha Model (1)" at bounding box center [148, 367] width 246 height 15
click at [56, 414] on div "Universe (1)" at bounding box center [148, 417] width 246 height 15
click at [62, 463] on div "Data Source (1)" at bounding box center [148, 466] width 246 height 15
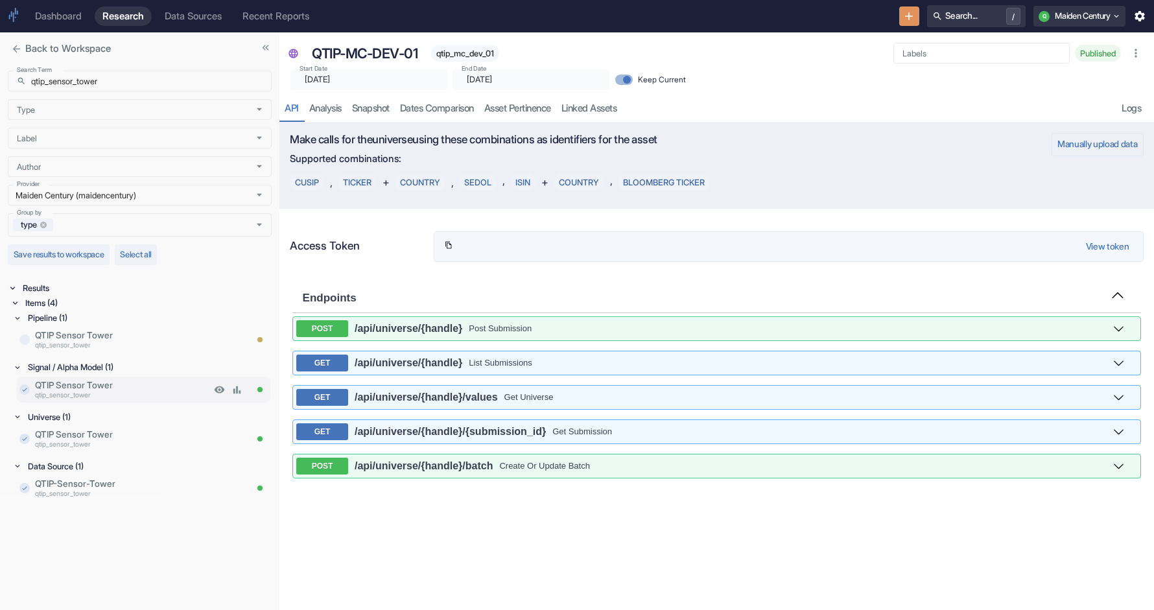
click at [123, 390] on p "qtip_sensor_tower" at bounding box center [123, 395] width 176 height 10
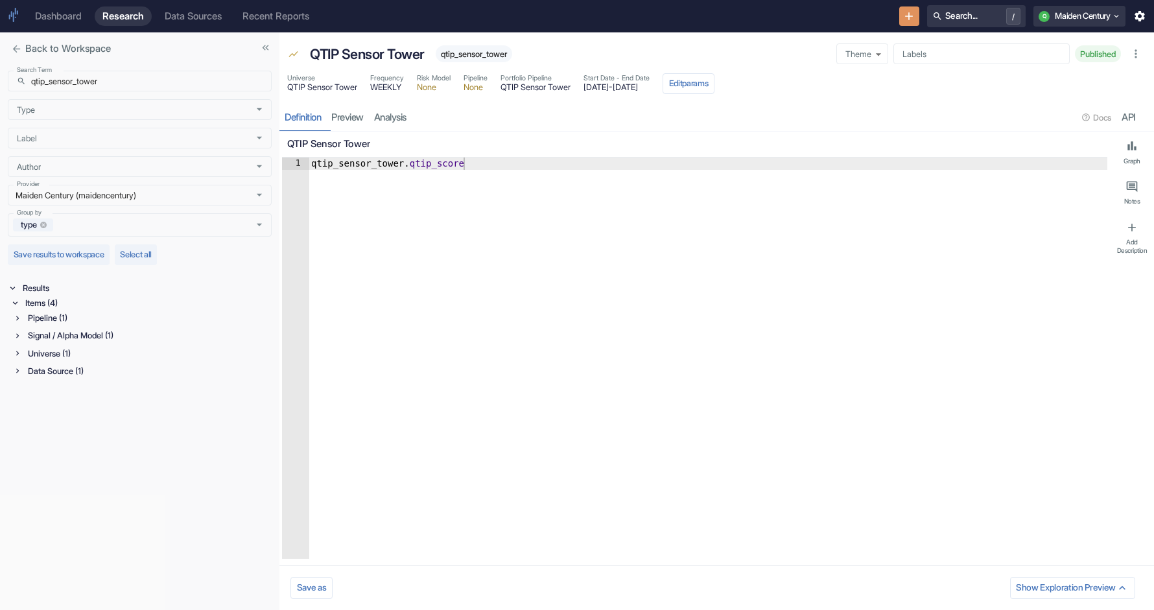
click at [25, 321] on div "Pipeline (1)" at bounding box center [148, 317] width 246 height 15
click at [35, 386] on div "Universe (1)" at bounding box center [148, 385] width 246 height 15
type textarea "x"
click at [34, 433] on div "Data Source (1)" at bounding box center [148, 434] width 246 height 15
click at [480, 54] on span "qtip_sensor_tower" at bounding box center [474, 54] width 76 height 10
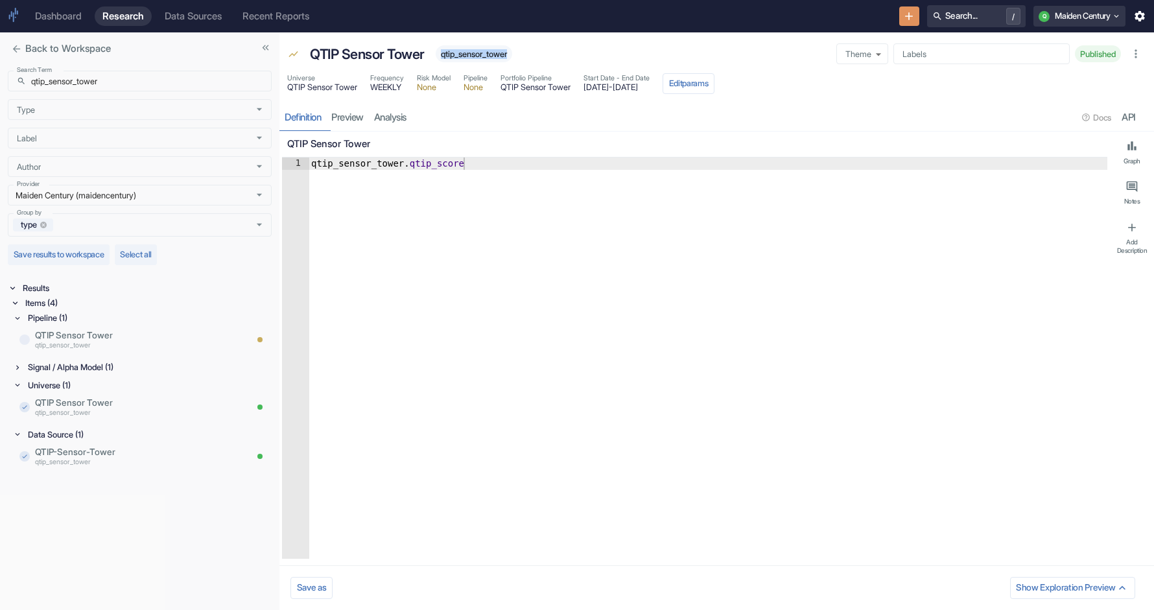
click at [480, 54] on span "qtip_sensor_tower" at bounding box center [474, 54] width 76 height 10
copy span "qtip_sensor_tower"
click at [45, 370] on div "Signal / Alpha Model (1)" at bounding box center [148, 367] width 246 height 15
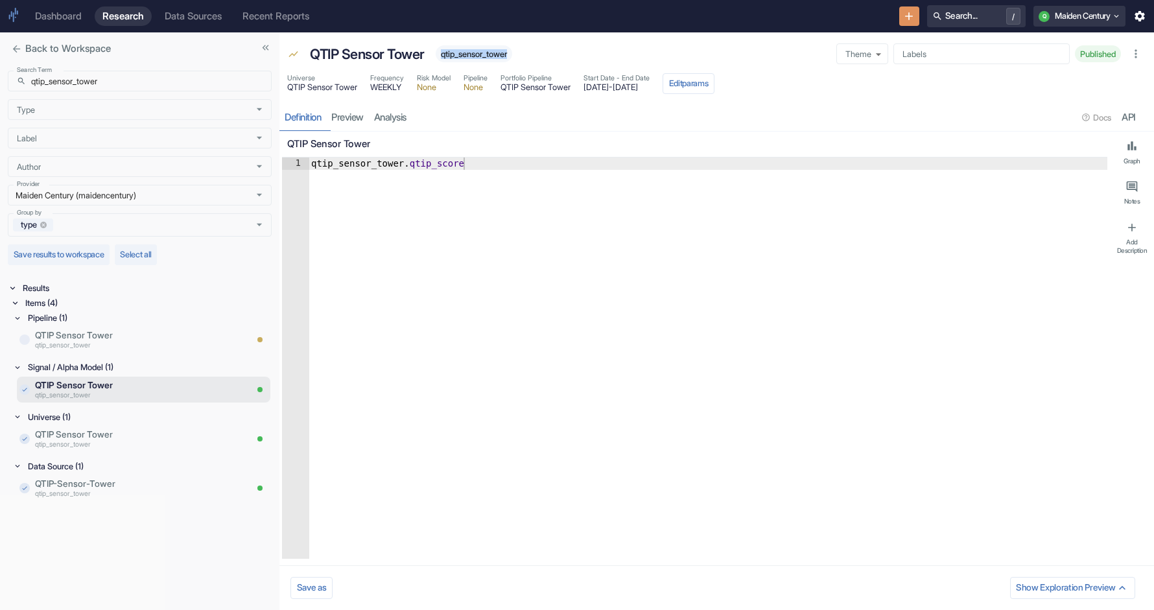
drag, startPoint x: 598, startPoint y: 86, endPoint x: 696, endPoint y: 91, distance: 97.4
click at [649, 92] on div "Start Date - End Date [DATE] - [DATE]" at bounding box center [616, 83] width 66 height 21
copy span "[DATE] - [DATE]"
click at [104, 85] on input "qtip_sensor_tower" at bounding box center [151, 81] width 240 height 21
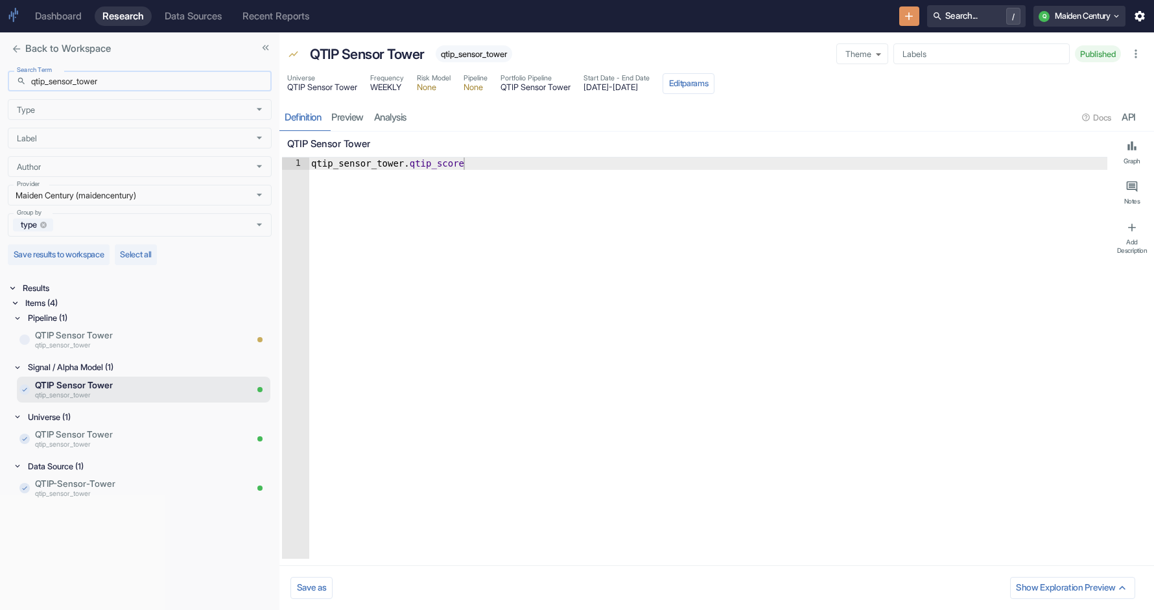
paste input "mscience"
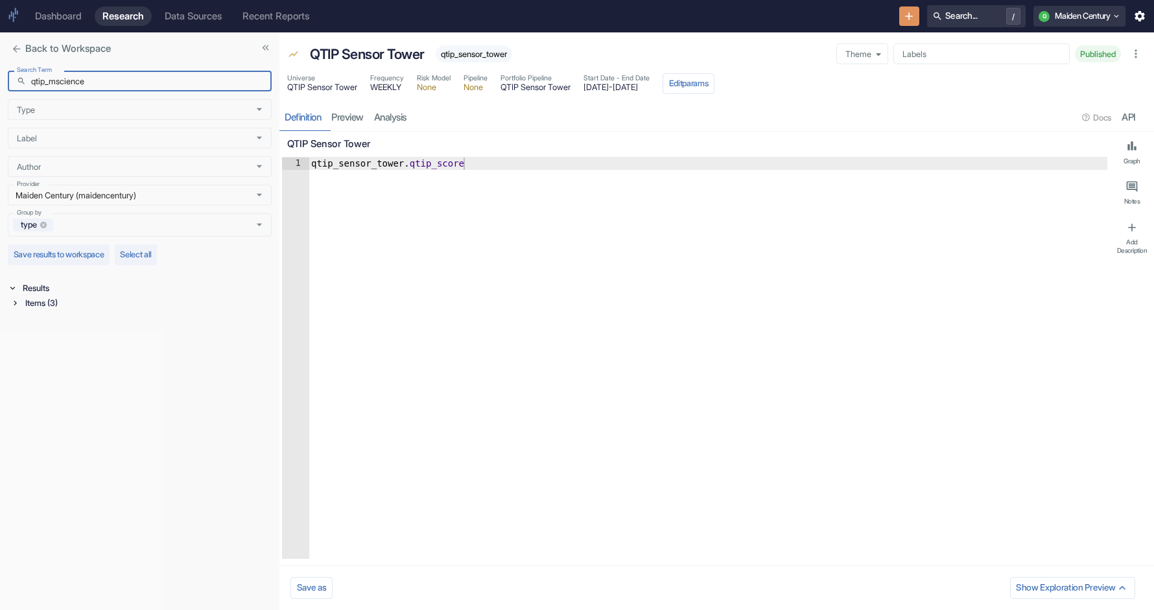
click at [54, 298] on div "Items (3)" at bounding box center [147, 303] width 249 height 15
click at [46, 327] on div "Pipeline (1) Universe (1) Data Source (1)" at bounding box center [142, 336] width 259 height 53
click at [46, 325] on div "Pipeline (1)" at bounding box center [148, 317] width 246 height 15
click at [46, 361] on div "Universe (1)" at bounding box center [148, 367] width 246 height 15
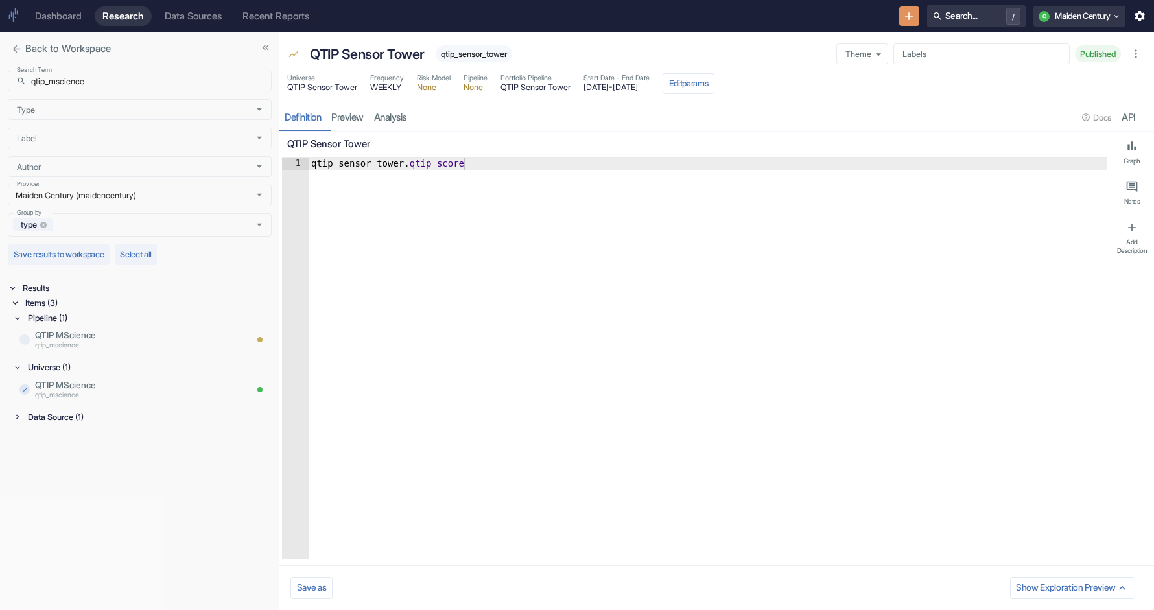
click at [47, 417] on div "Data Source (1)" at bounding box center [148, 417] width 246 height 15
click at [48, 82] on input "qtip_mscience" at bounding box center [151, 81] width 240 height 21
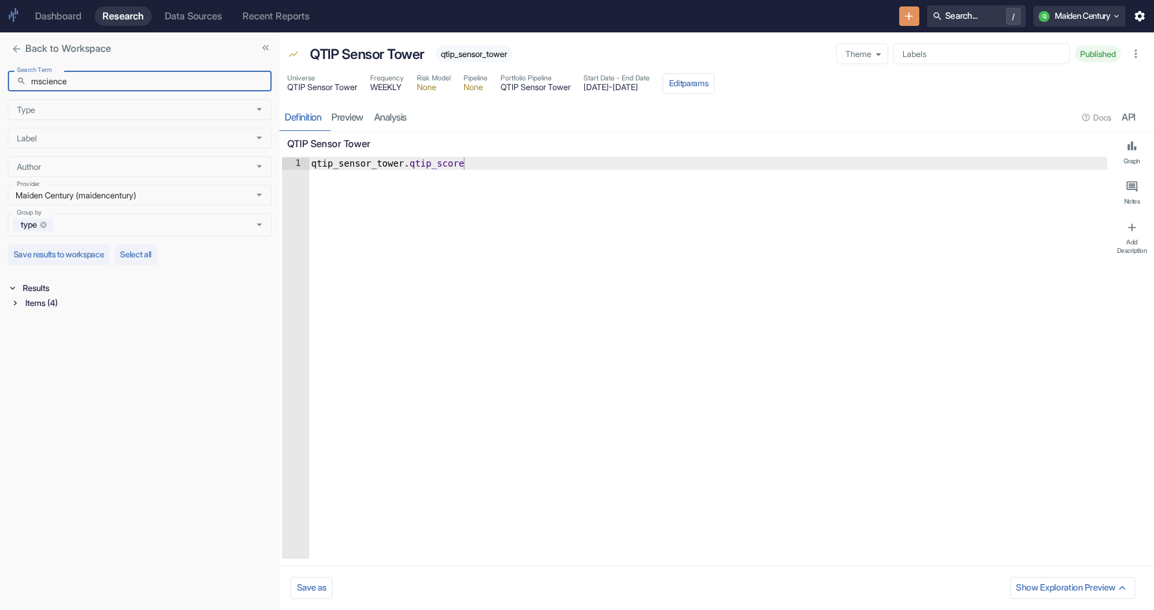
type input "mscience"
click at [52, 308] on div "Items (4)" at bounding box center [147, 303] width 249 height 15
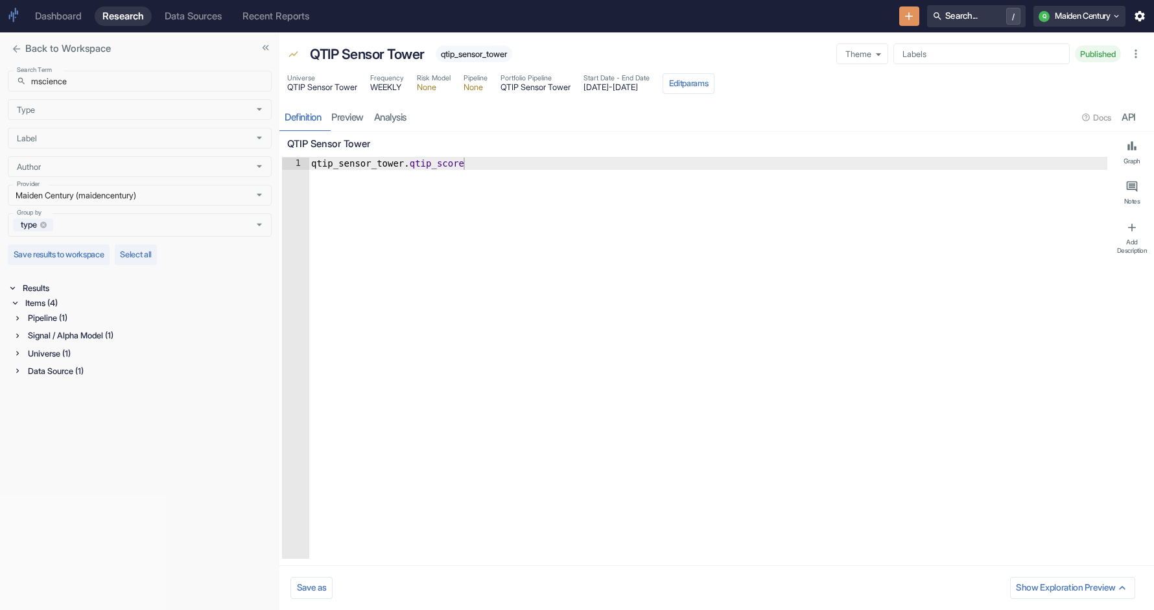
click at [69, 320] on div "Pipeline (1)" at bounding box center [148, 317] width 246 height 15
click at [73, 369] on div "Signal / Alpha Model (1)" at bounding box center [148, 367] width 246 height 15
click at [64, 414] on div "Universe (1)" at bounding box center [148, 417] width 246 height 15
click at [58, 466] on div "Data Source (1)" at bounding box center [148, 466] width 246 height 15
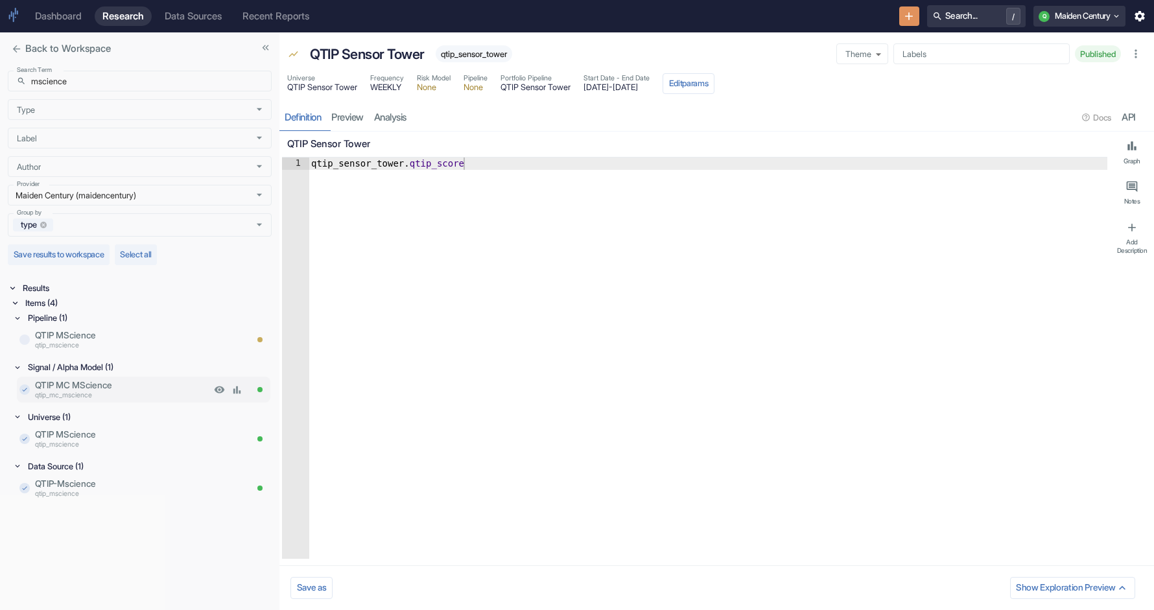
click at [98, 397] on p "qtip_mc_mscience" at bounding box center [123, 395] width 176 height 10
click at [483, 56] on span "qtip_mc_mscience" at bounding box center [477, 54] width 79 height 10
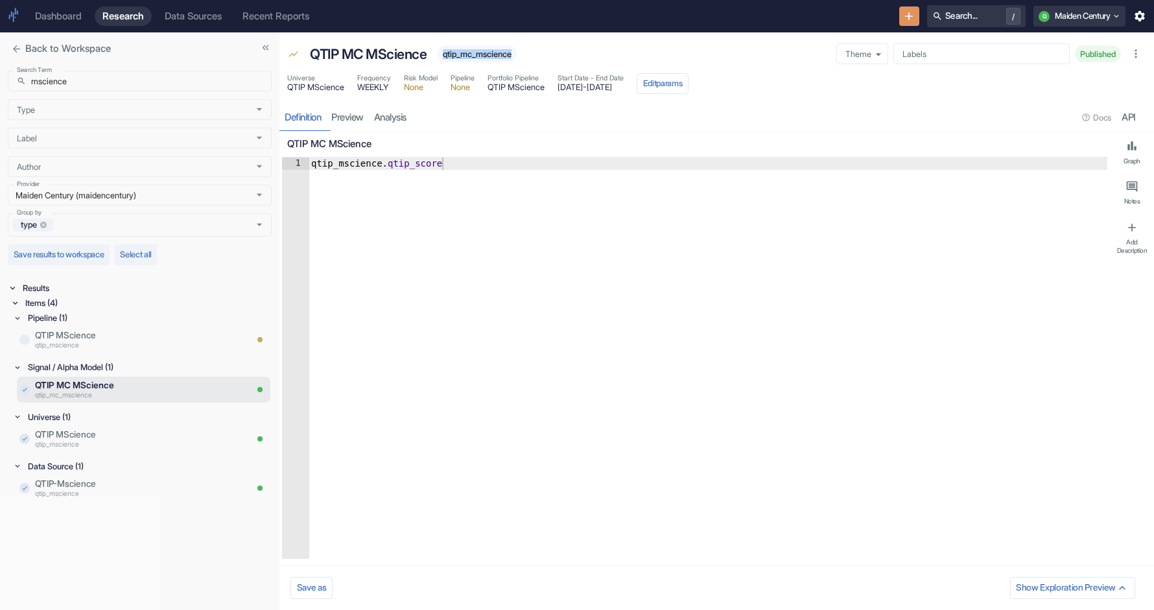
click at [483, 56] on span "qtip_mc_mscience" at bounding box center [477, 54] width 79 height 10
copy span "qtip_mc_mscience"
type textarea "x"
type textarea "qtip_mscience.qtip_score"
click at [342, 161] on div "qtip_mscience . qtip_score" at bounding box center [708, 371] width 799 height 426
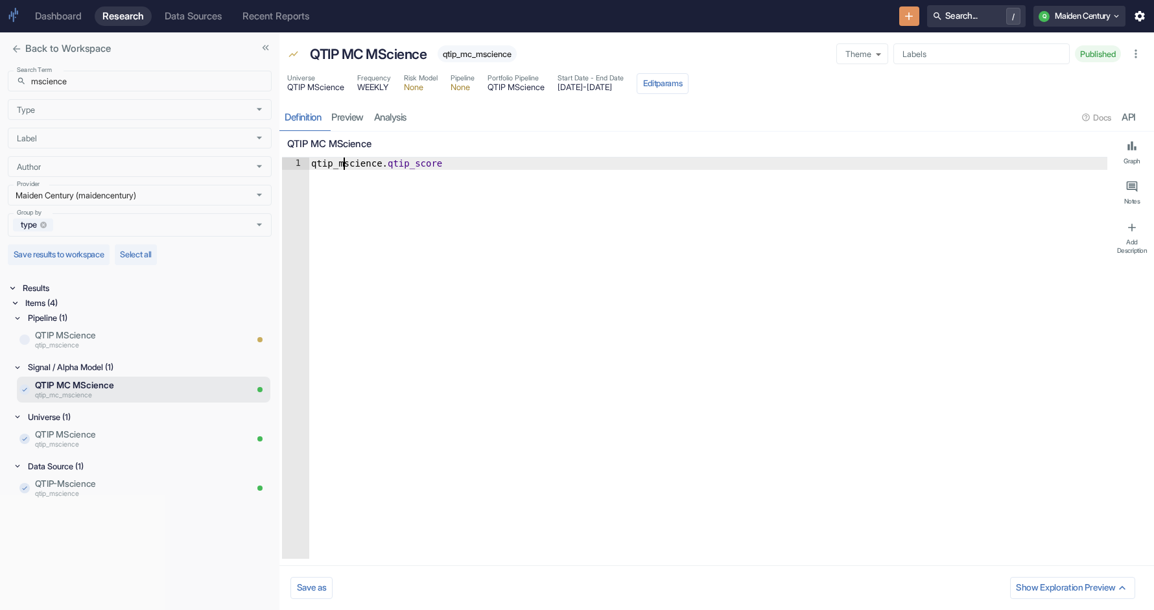
click at [342, 161] on div "qtip_mscience . qtip_score" at bounding box center [708, 371] width 799 height 426
drag, startPoint x: 563, startPoint y: 85, endPoint x: 668, endPoint y: 84, distance: 105.0
click at [668, 84] on div "Universe QTIP MScience Frequency WEEKLY Risk Model None Pipeline None Portfolio…" at bounding box center [487, 83] width 401 height 21
copy span "[DATE] - [DATE]"
click at [111, 80] on input "mscience" at bounding box center [151, 81] width 240 height 21
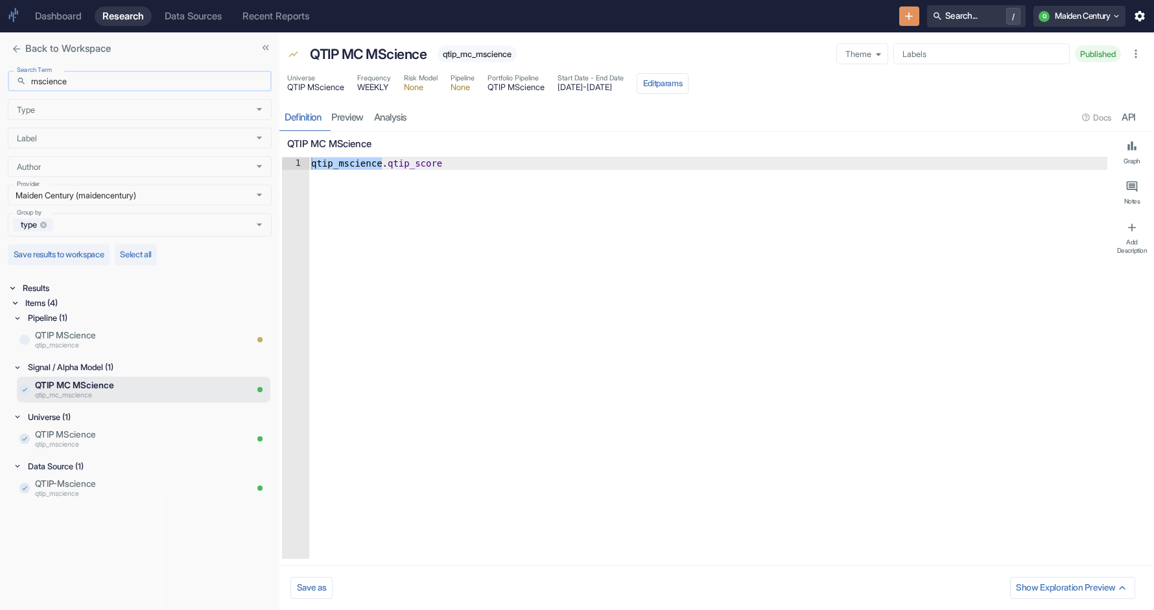
click at [111, 80] on input "mscience" at bounding box center [151, 81] width 240 height 21
paste input "qtip_similarweb"
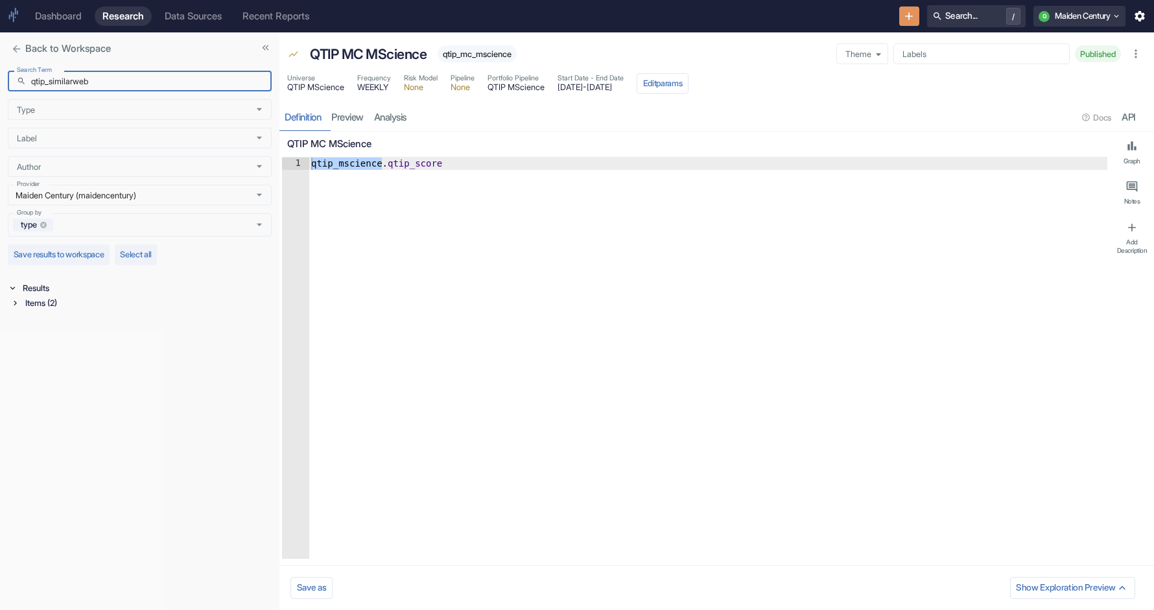
click at [53, 310] on div "Items (2)" at bounding box center [147, 303] width 249 height 15
click at [56, 324] on div "Pipeline (1)" at bounding box center [148, 317] width 246 height 15
click at [54, 365] on div "Data Source (1)" at bounding box center [148, 367] width 246 height 15
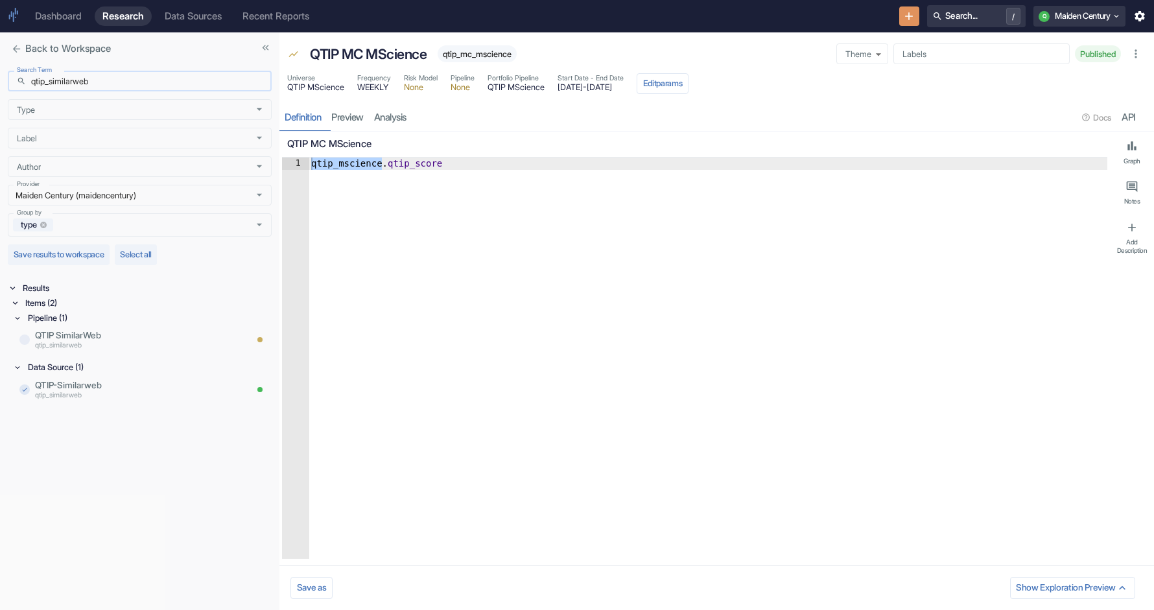
click at [50, 82] on input "qtip_similarweb" at bounding box center [151, 81] width 240 height 21
click at [37, 296] on div "Items (3)" at bounding box center [147, 303] width 249 height 15
click at [49, 317] on div "Pipeline (1)" at bounding box center [148, 317] width 246 height 15
click at [49, 364] on div "Data Source (2)" at bounding box center [148, 367] width 246 height 15
drag, startPoint x: 54, startPoint y: 82, endPoint x: 7, endPoint y: 81, distance: 46.7
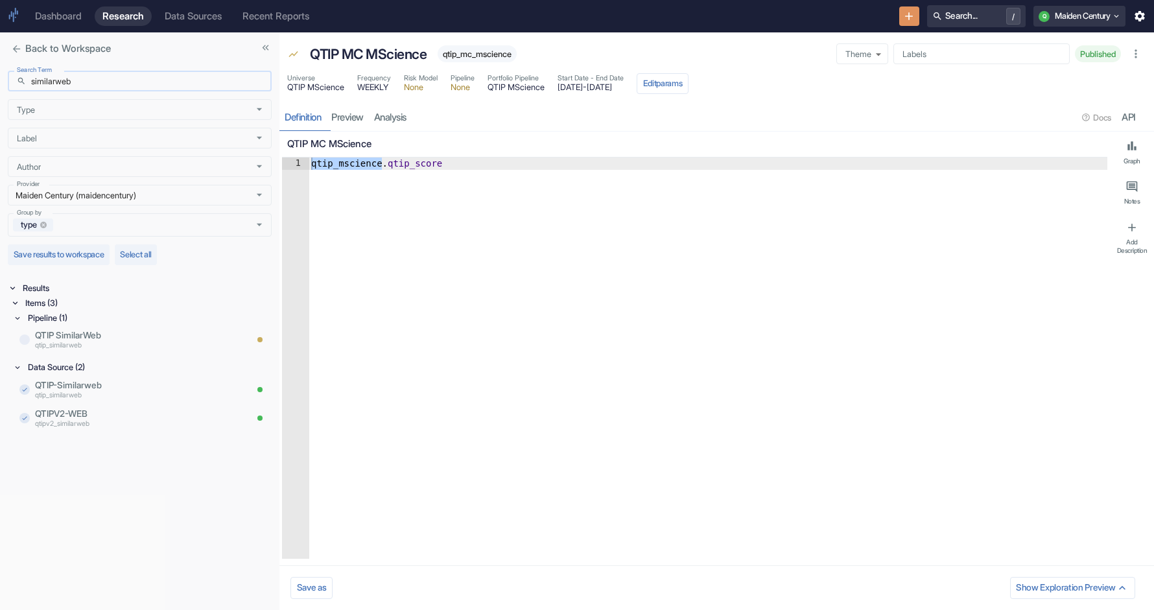
click at [7, 82] on div "Search Term ​ similarweb Search Term Type Type Label Label Author Author Provid…" at bounding box center [139, 337] width 279 height 544
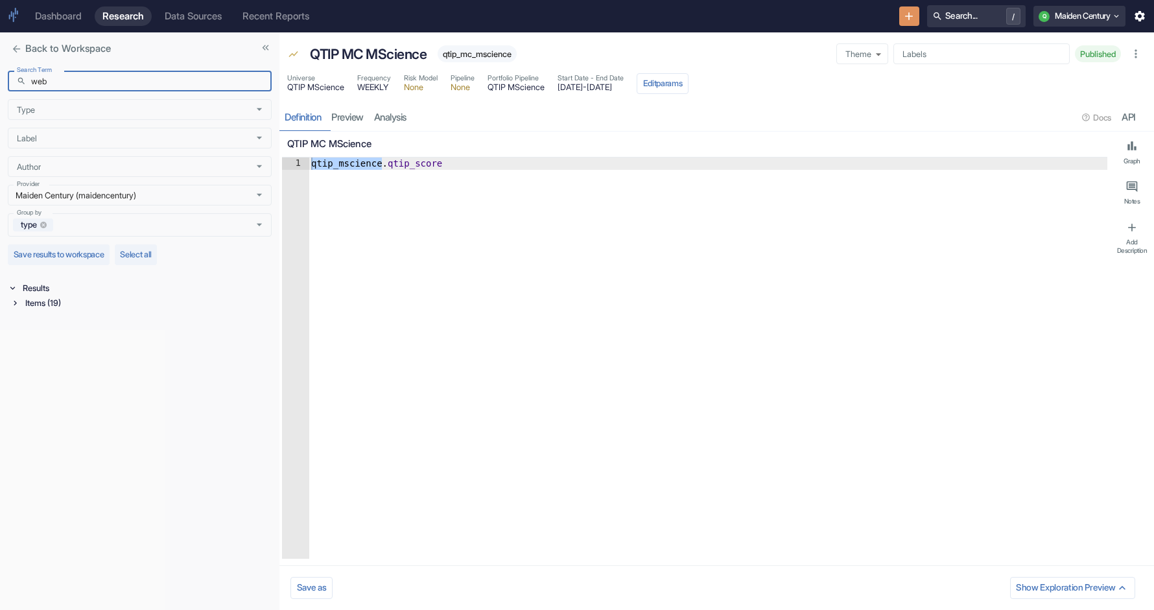
type input "web"
click at [53, 306] on div "Items (19)" at bounding box center [147, 303] width 249 height 15
click at [62, 314] on div "Signal / Alpha Model (5)" at bounding box center [148, 317] width 246 height 15
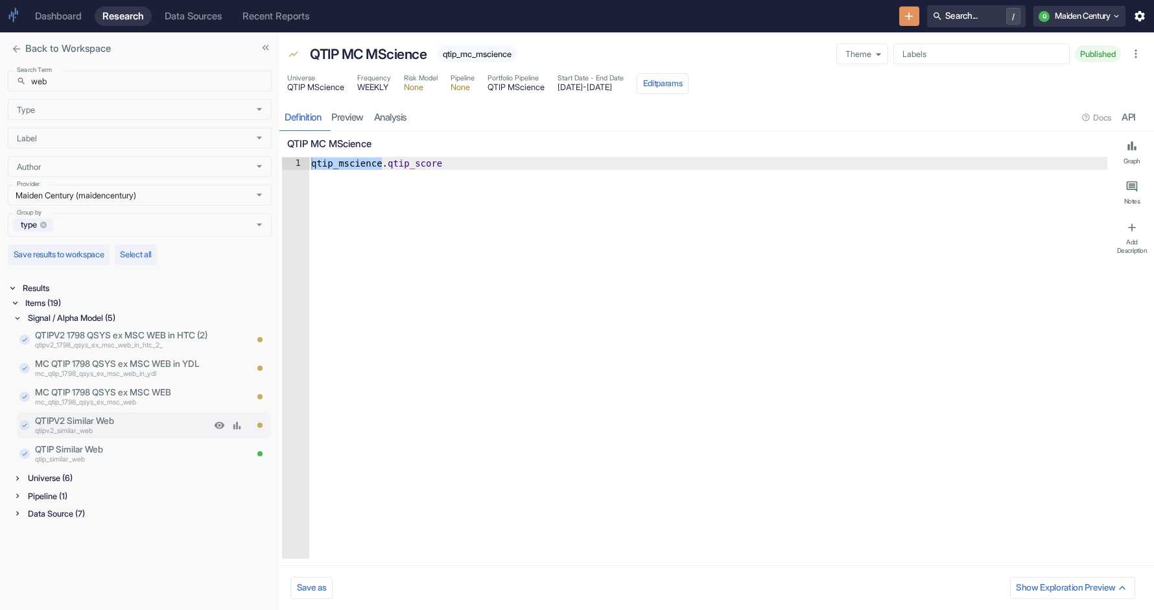
click at [126, 421] on p "QTIPV2 Similar Web" at bounding box center [123, 420] width 176 height 13
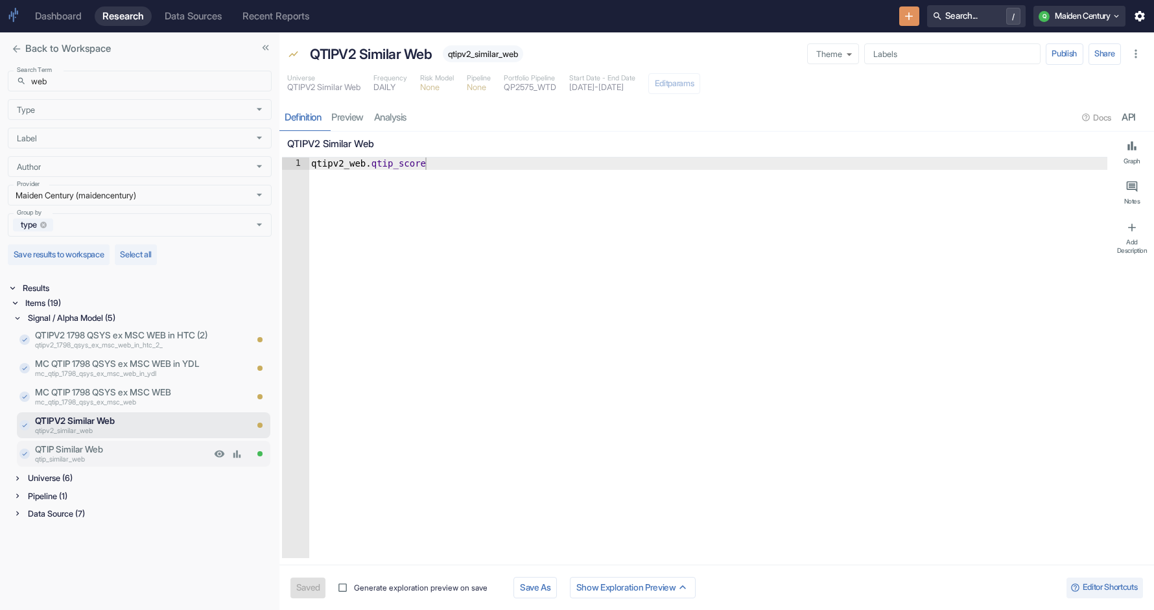
click at [101, 450] on p "QTIP Similar Web" at bounding box center [123, 449] width 176 height 13
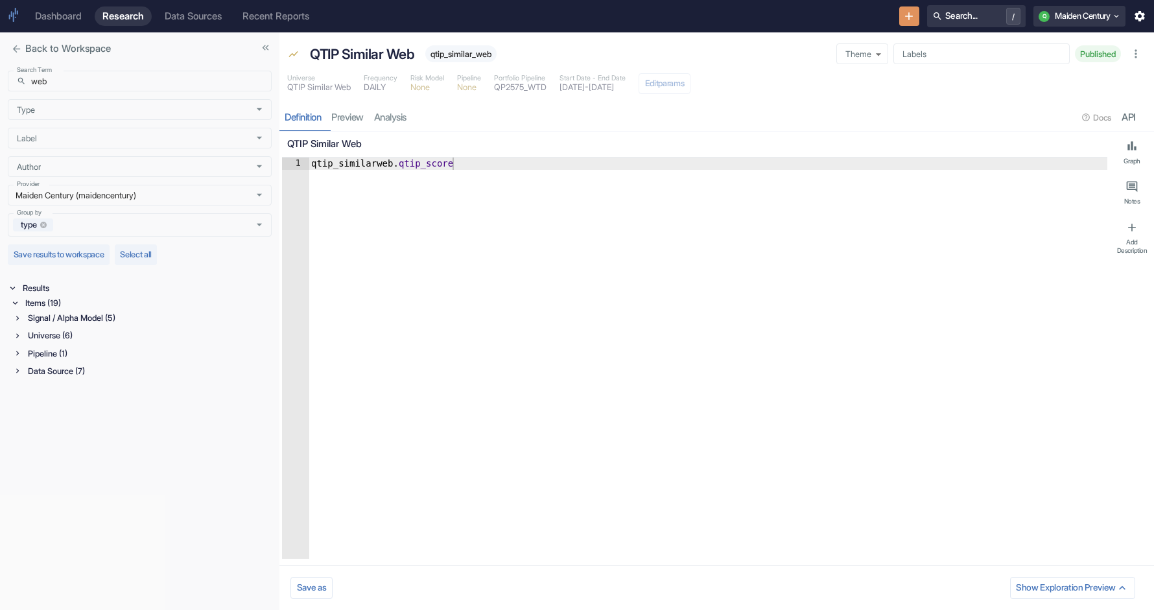
click at [474, 53] on span "qtip_similar_web" at bounding box center [460, 54] width 71 height 10
click at [78, 369] on div "Data Source (7)" at bounding box center [148, 371] width 246 height 15
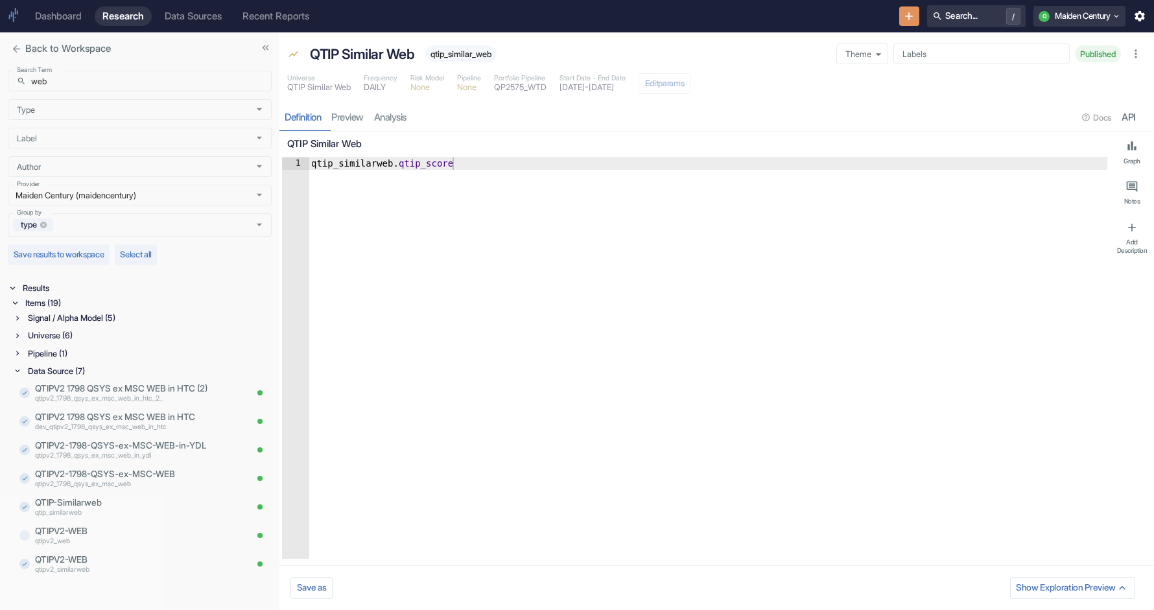
click at [456, 93] on div "Universe QTIP Similar Web Frequency DAILY Risk Model None Pipeline None Portfol…" at bounding box center [716, 85] width 874 height 29
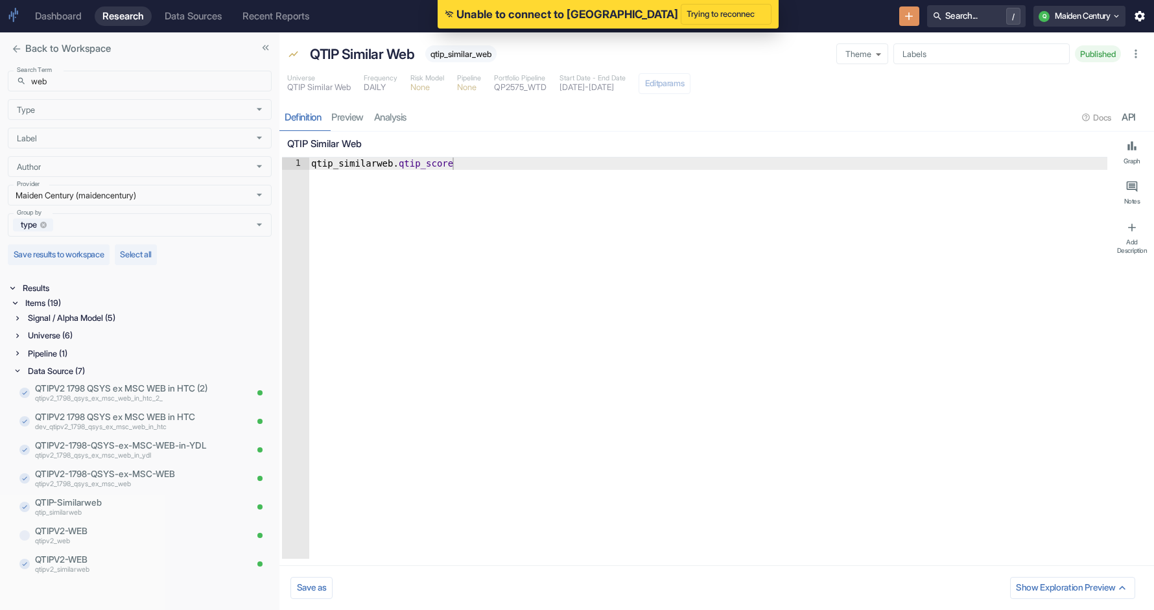
click at [457, 51] on span "qtip_similar_web" at bounding box center [460, 54] width 71 height 10
type textarea "x"
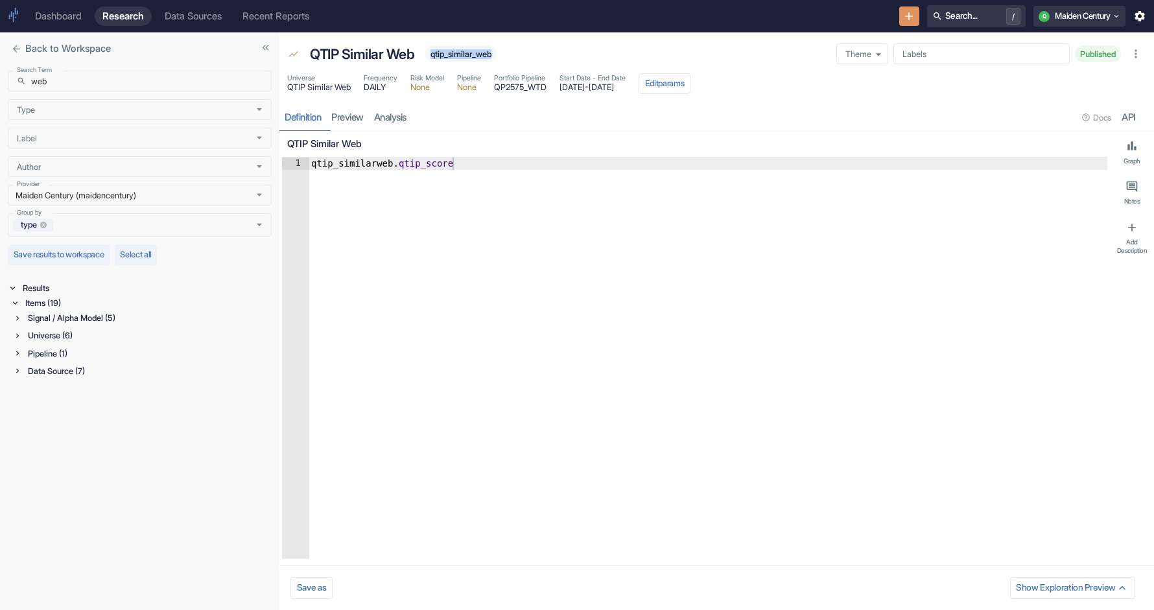
click at [91, 368] on div "Data Source (7)" at bounding box center [148, 371] width 246 height 15
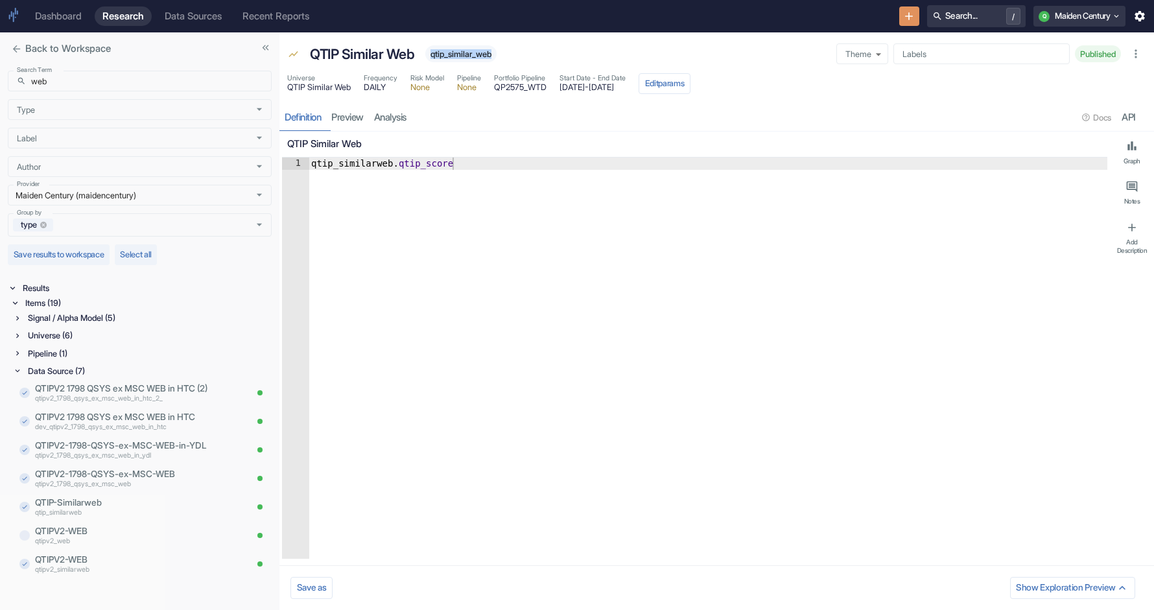
type textarea "qtip_similarweb.qtip_score"
click at [347, 167] on div "qtip_similarweb . qtip_score" at bounding box center [708, 371] width 799 height 426
click at [67, 337] on div "Universe (6)" at bounding box center [148, 335] width 246 height 15
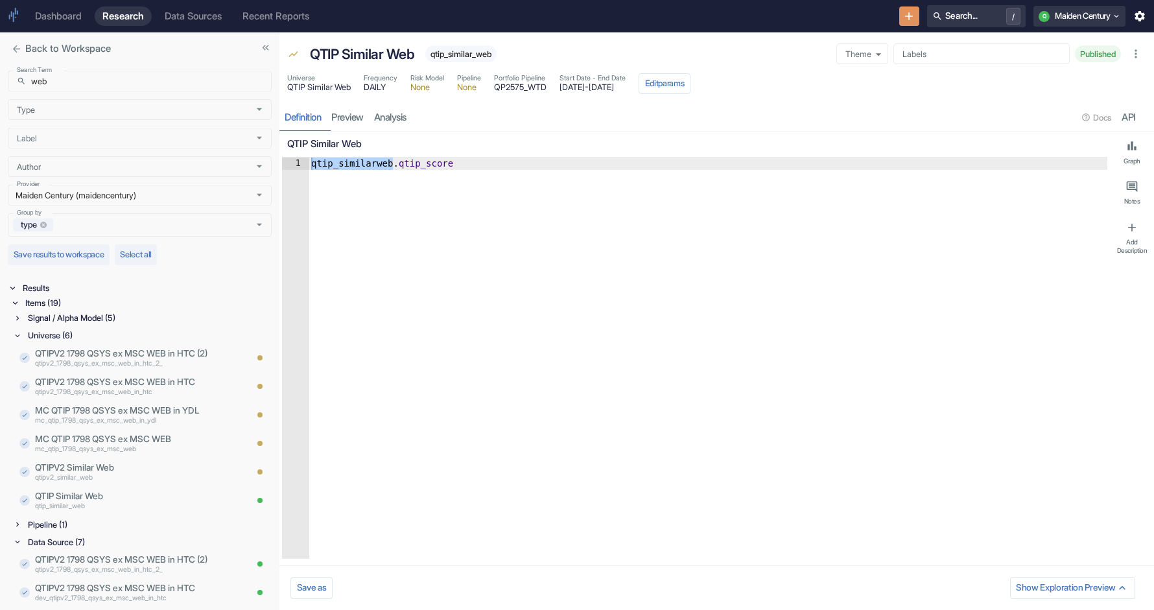
click at [465, 54] on span "qtip_similar_web" at bounding box center [460, 54] width 71 height 10
drag, startPoint x: 569, startPoint y: 88, endPoint x: 670, endPoint y: 89, distance: 101.1
click at [670, 89] on div "Universe QTIP Similar Web Frequency DAILY Risk Model None Pipeline None Portfol…" at bounding box center [488, 83] width 403 height 21
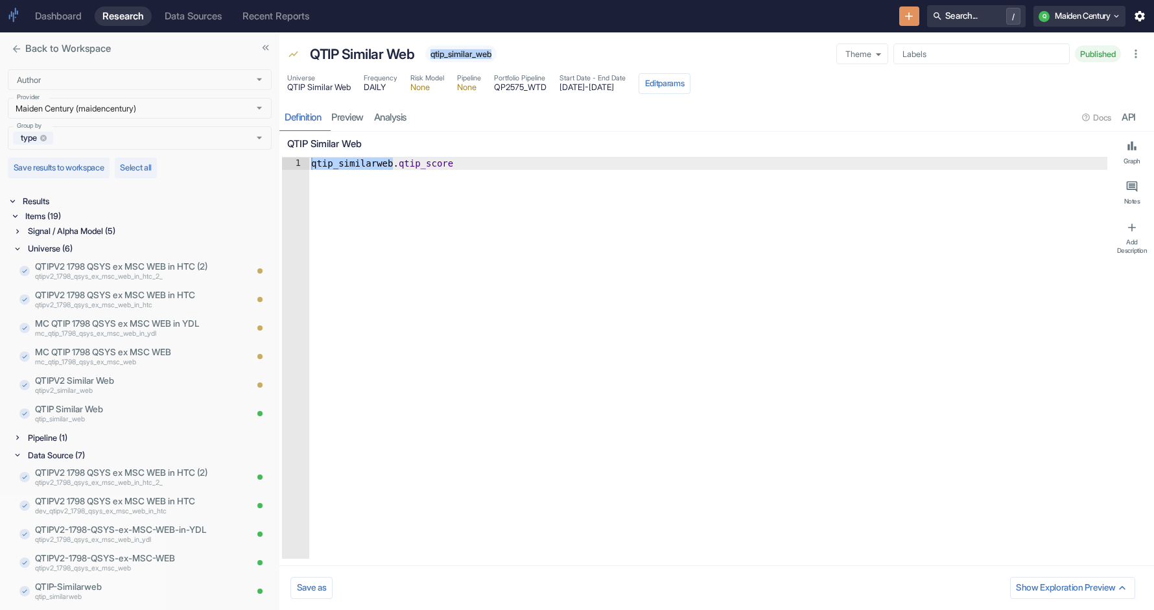
scroll to position [91, 0]
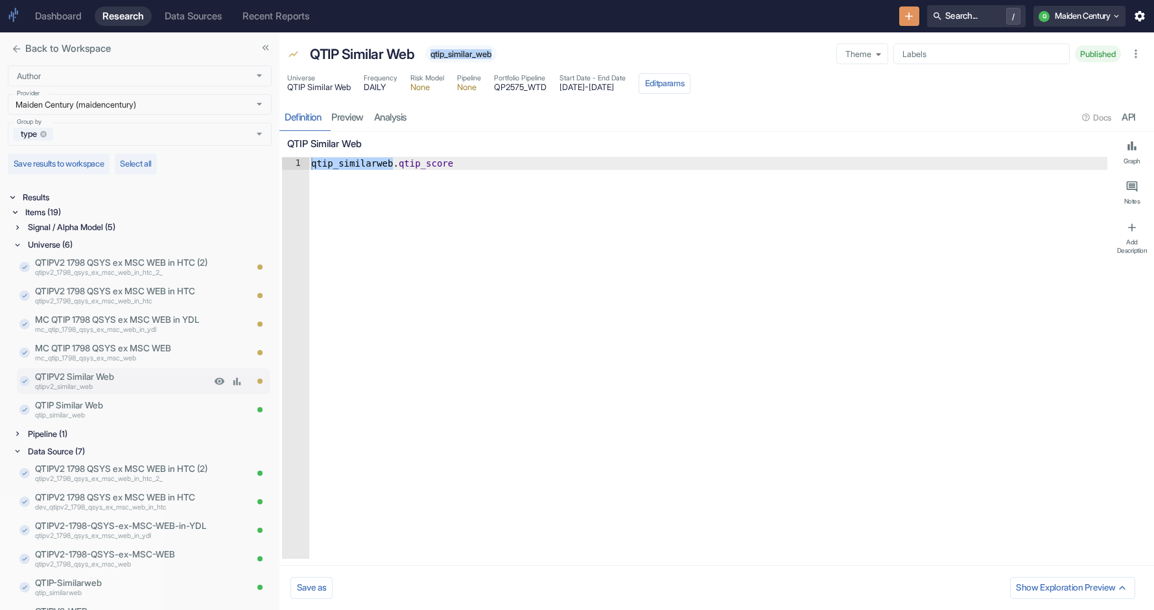
click at [103, 385] on p "qtipv2_similar_web" at bounding box center [123, 387] width 176 height 10
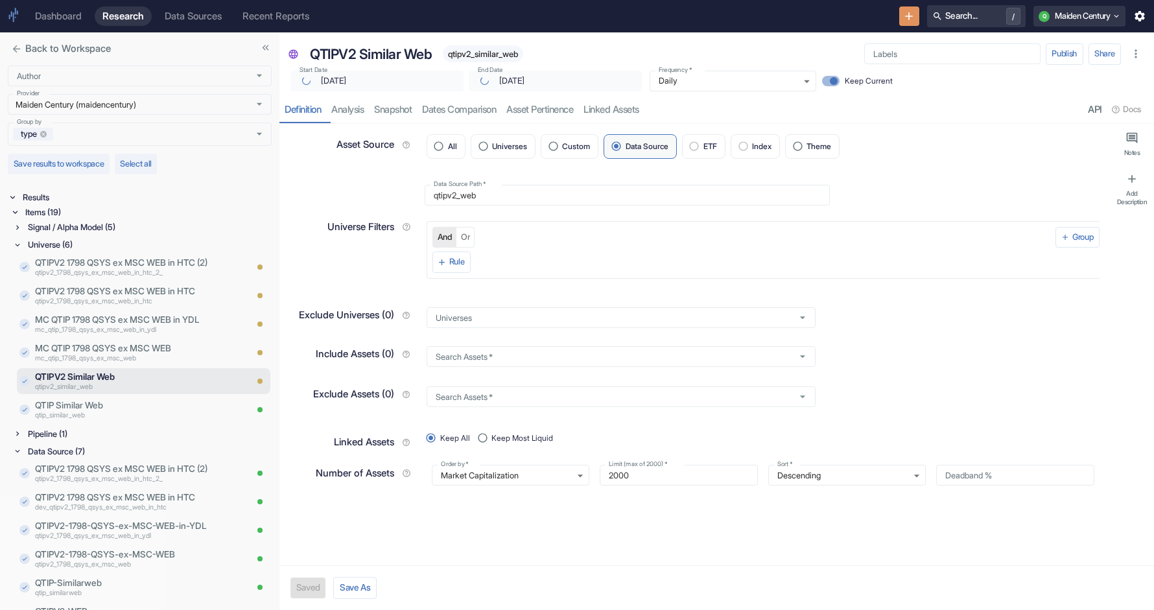
type textarea "x"
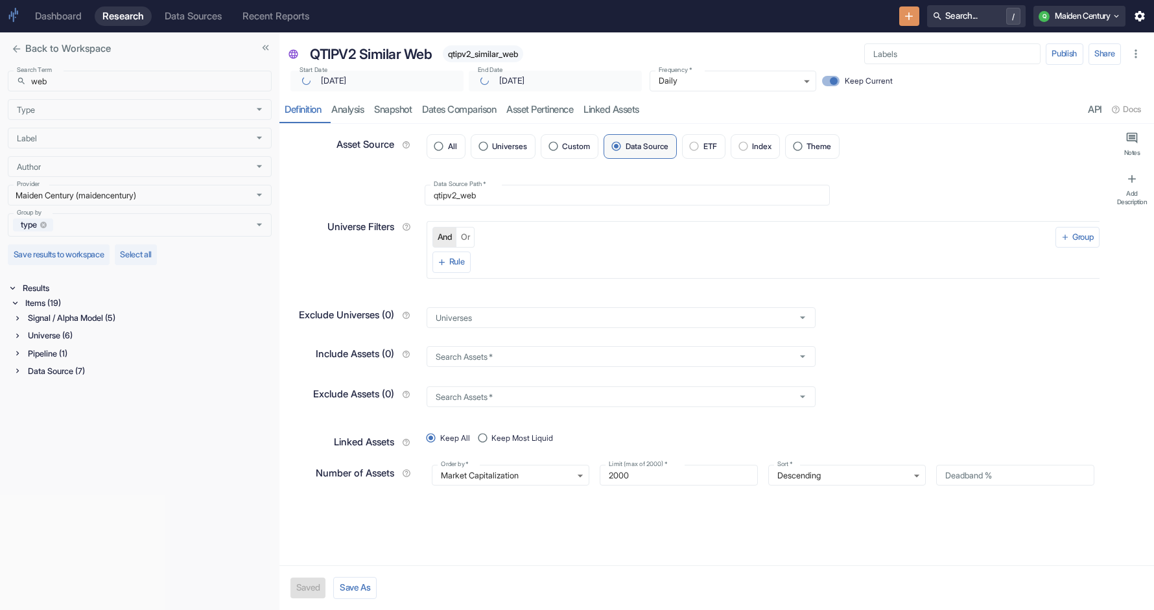
click at [499, 53] on span "qtipv2_similar_web" at bounding box center [483, 54] width 80 height 10
click at [45, 314] on div "Signal / Alpha Model (5)" at bounding box center [148, 317] width 246 height 15
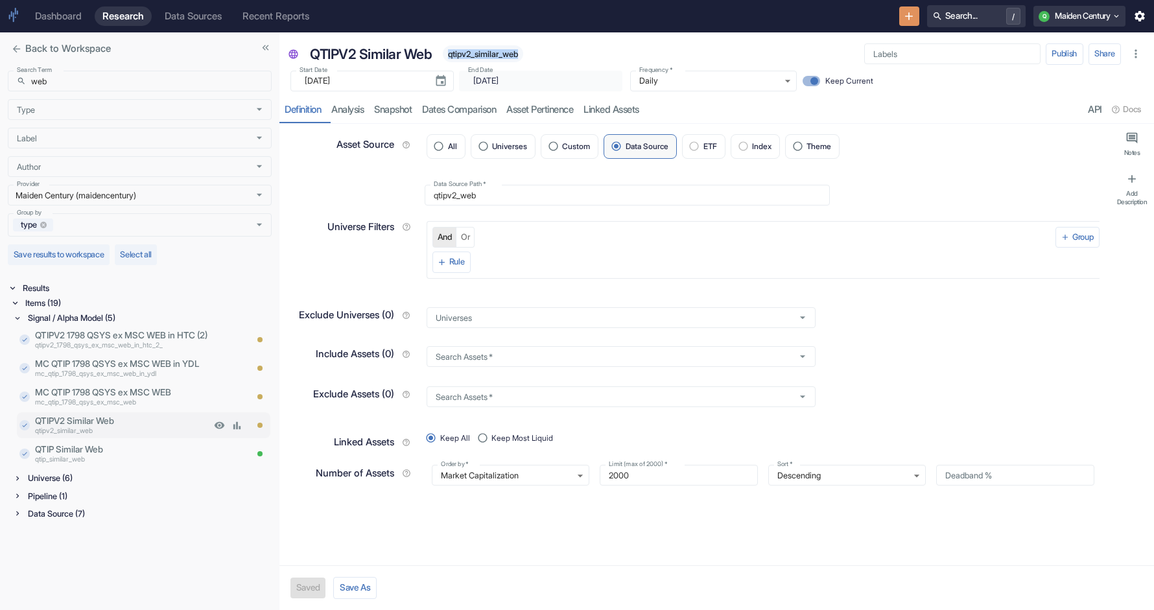
click at [106, 430] on p "qtipv2_similar_web" at bounding box center [123, 432] width 176 height 10
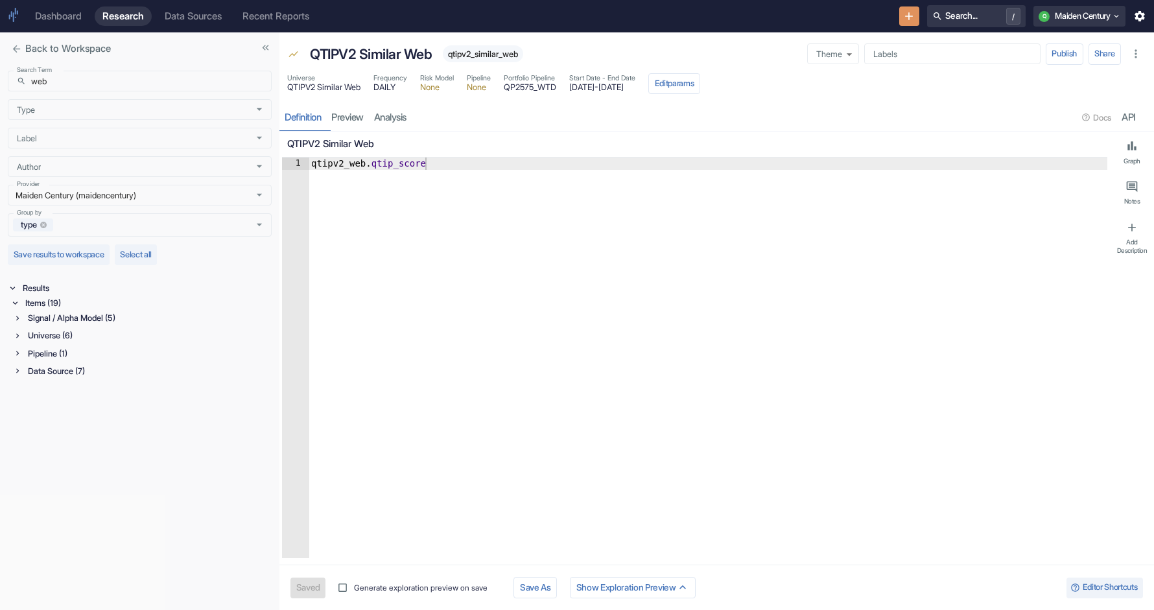
click at [490, 50] on span "qtipv2_similar_web" at bounding box center [483, 54] width 80 height 10
click at [42, 334] on div "Universe (6)" at bounding box center [148, 335] width 246 height 15
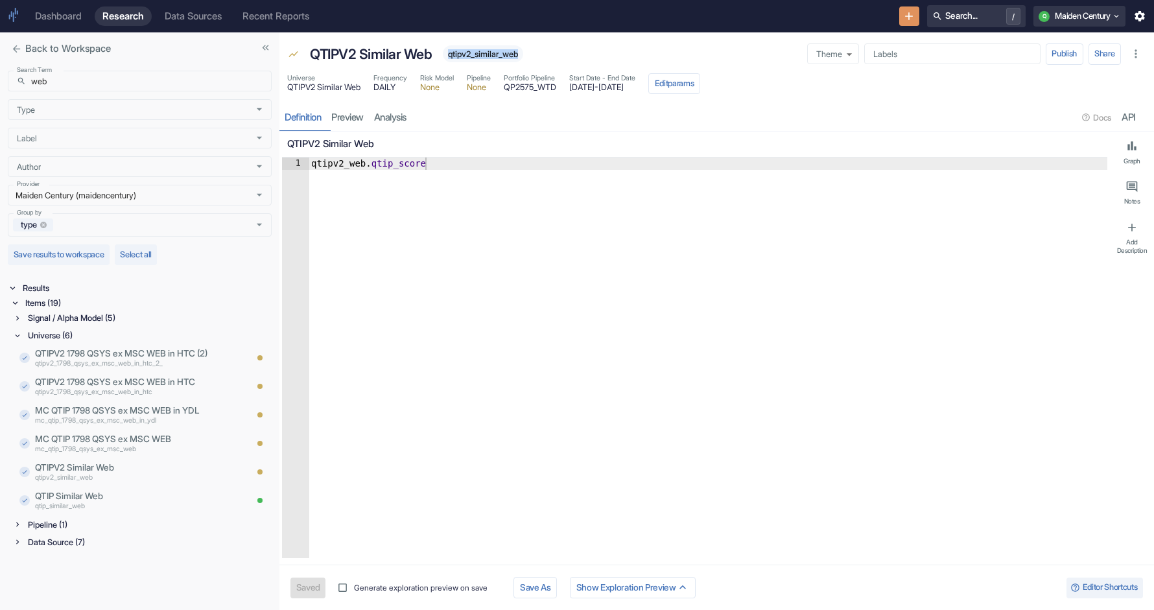
click at [43, 529] on div "Pipeline (1)" at bounding box center [148, 524] width 246 height 15
type textarea "x"
click at [56, 582] on div "Signal / Alpha Model (5) Universe (6) QTIPV2 1798 QSYS ex MSC WEB in HTC (2) qt…" at bounding box center [142, 447] width 259 height 274
click at [56, 577] on div "Data Source (7)" at bounding box center [148, 574] width 246 height 15
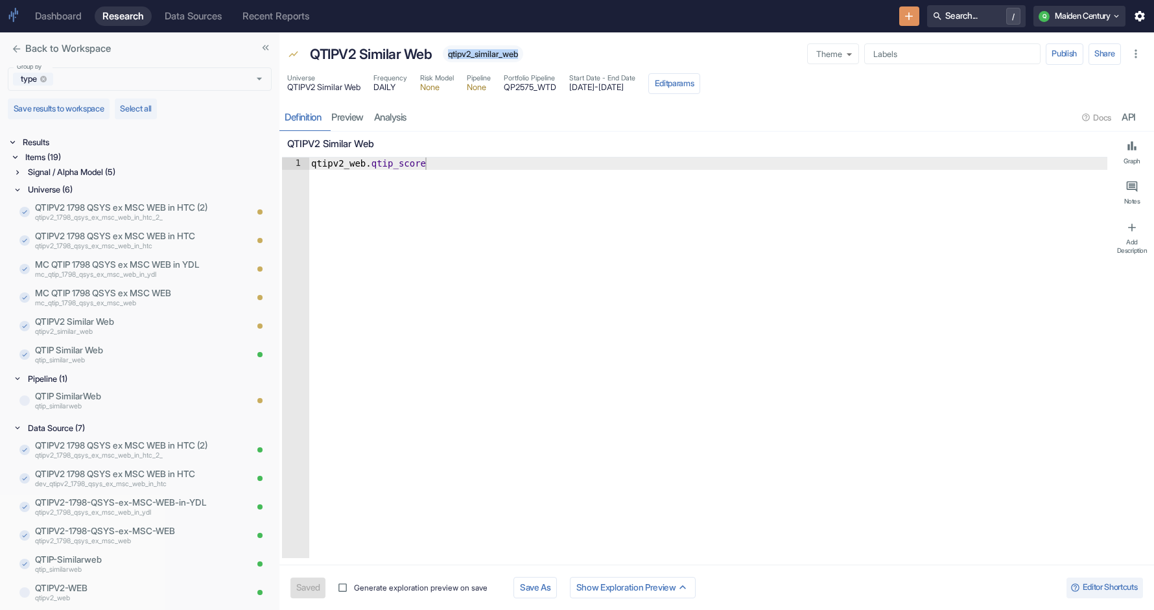
scroll to position [179, 0]
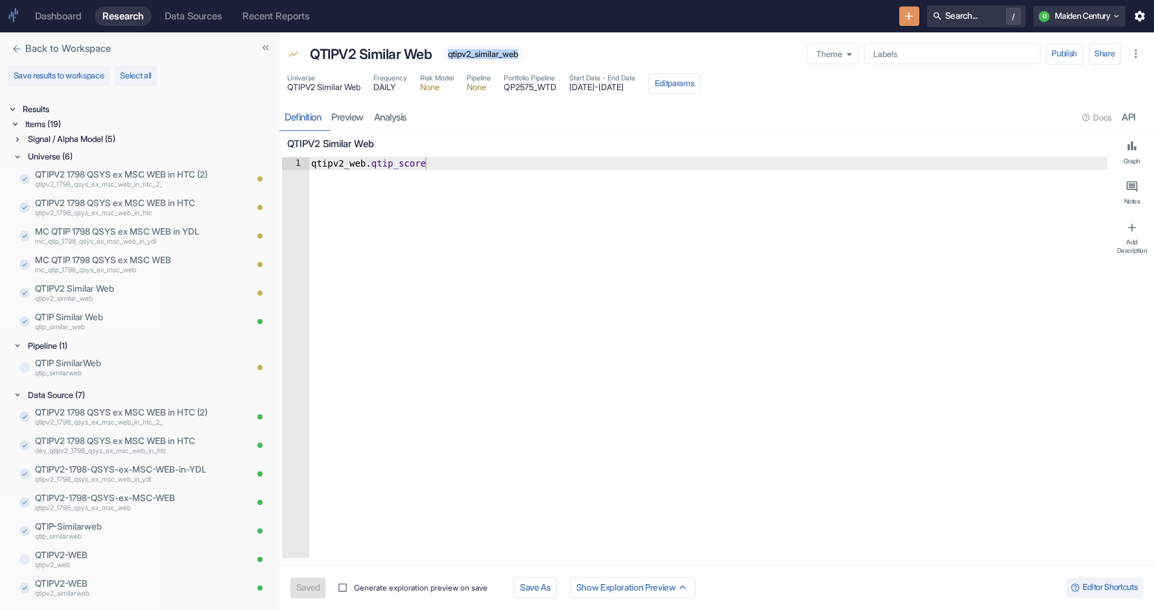
drag, startPoint x: 579, startPoint y: 86, endPoint x: 682, endPoint y: 84, distance: 102.4
click at [683, 84] on div "Universe QTIPV2 Similar Web Frequency DAILY Risk Model None Pipeline None Portf…" at bounding box center [493, 83] width 413 height 21
type textarea "qtipv2_web.qtip_score"
click at [338, 161] on div "qtipv2_web . qtip_score" at bounding box center [708, 370] width 799 height 425
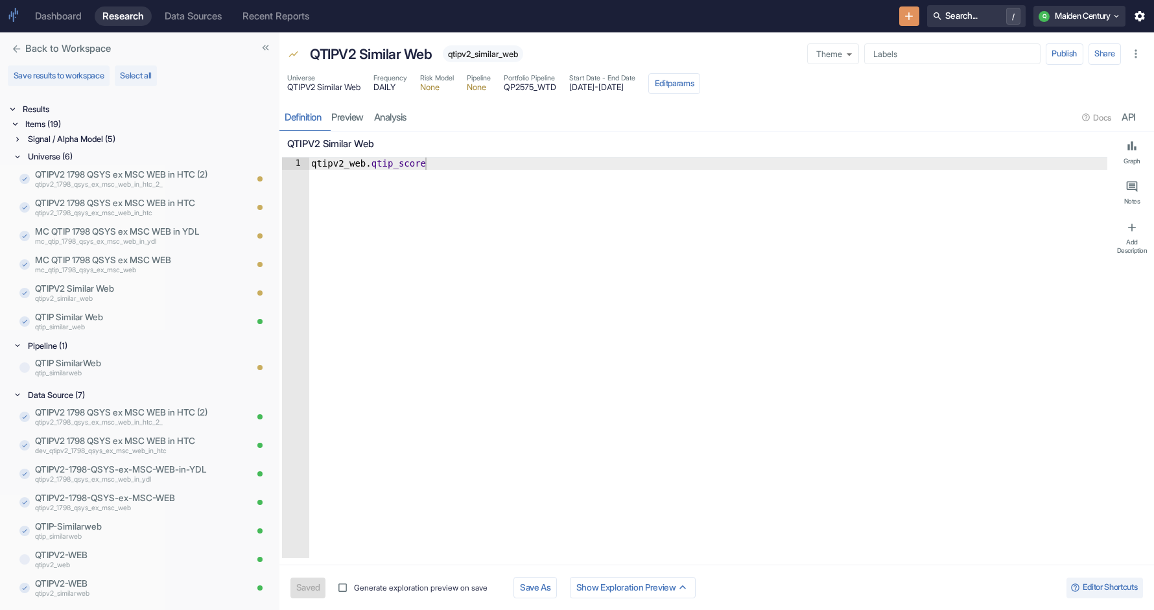
click at [338, 161] on div "qtipv2_web . qtip_score" at bounding box center [708, 370] width 799 height 425
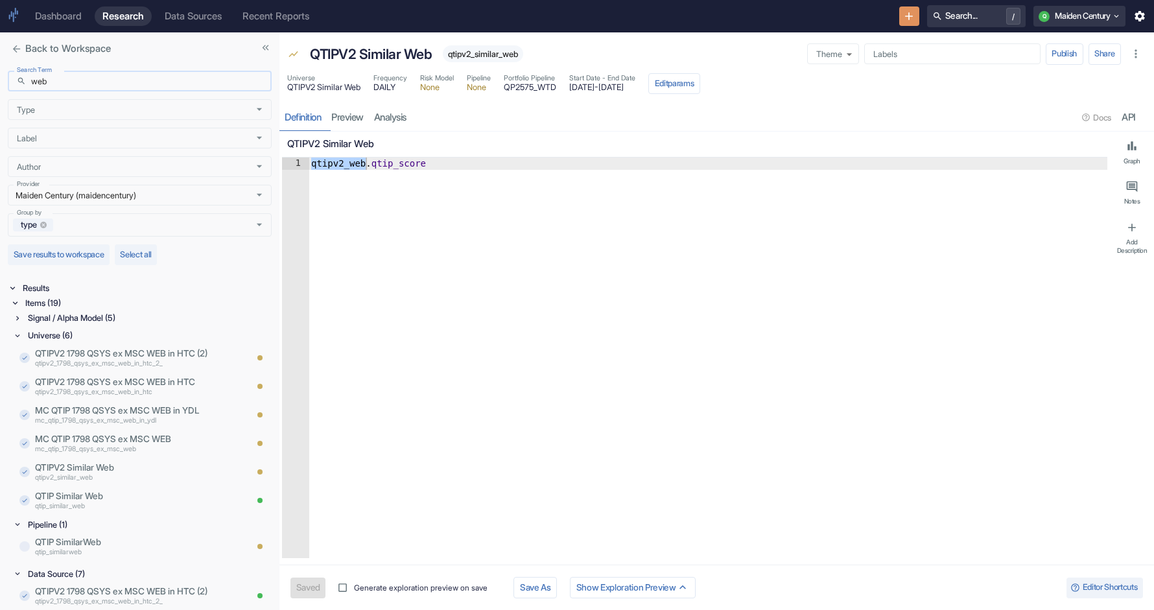
click at [90, 82] on input "web" at bounding box center [151, 81] width 240 height 21
paste input "qtip_htc"
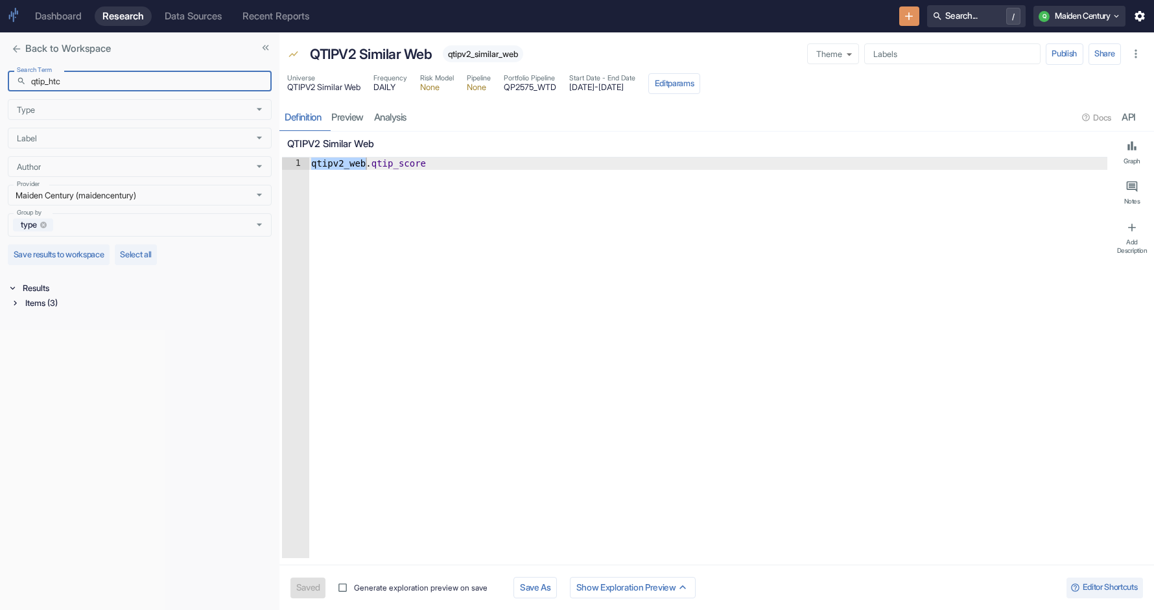
type input "qtip_htc"
click at [67, 300] on div "Items (3)" at bounding box center [147, 303] width 249 height 15
click at [47, 320] on div "Signal / Alpha Model (1)" at bounding box center [148, 317] width 246 height 15
click at [58, 370] on div "Universe (1)" at bounding box center [148, 367] width 246 height 15
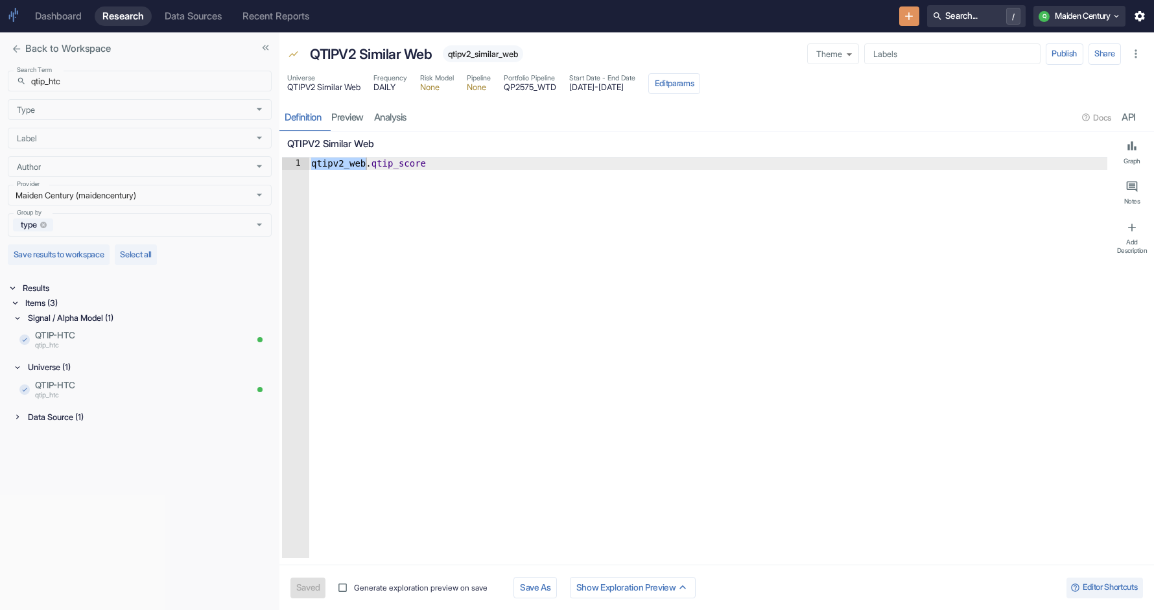
click at [60, 422] on div "Data Source (1)" at bounding box center [148, 417] width 246 height 15
click at [82, 347] on p "qtip_htc" at bounding box center [123, 346] width 176 height 10
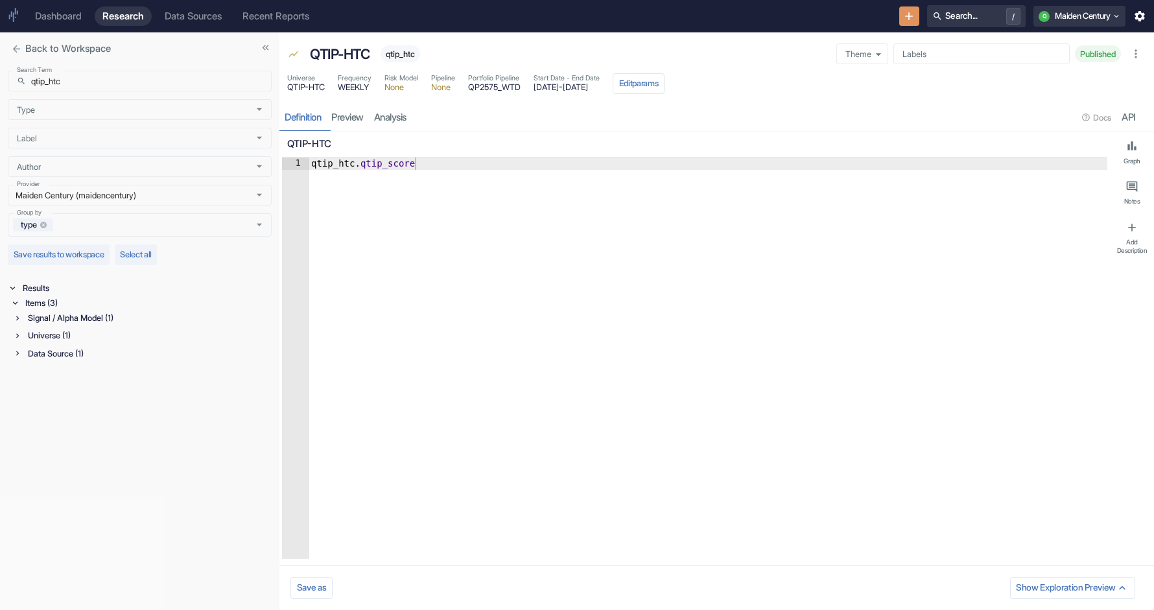
click at [412, 49] on span "qtip_htc" at bounding box center [400, 54] width 40 height 10
click at [412, 52] on span "qtip_htc" at bounding box center [400, 54] width 40 height 10
type textarea "x"
click at [58, 334] on div "Universe (1)" at bounding box center [148, 335] width 246 height 15
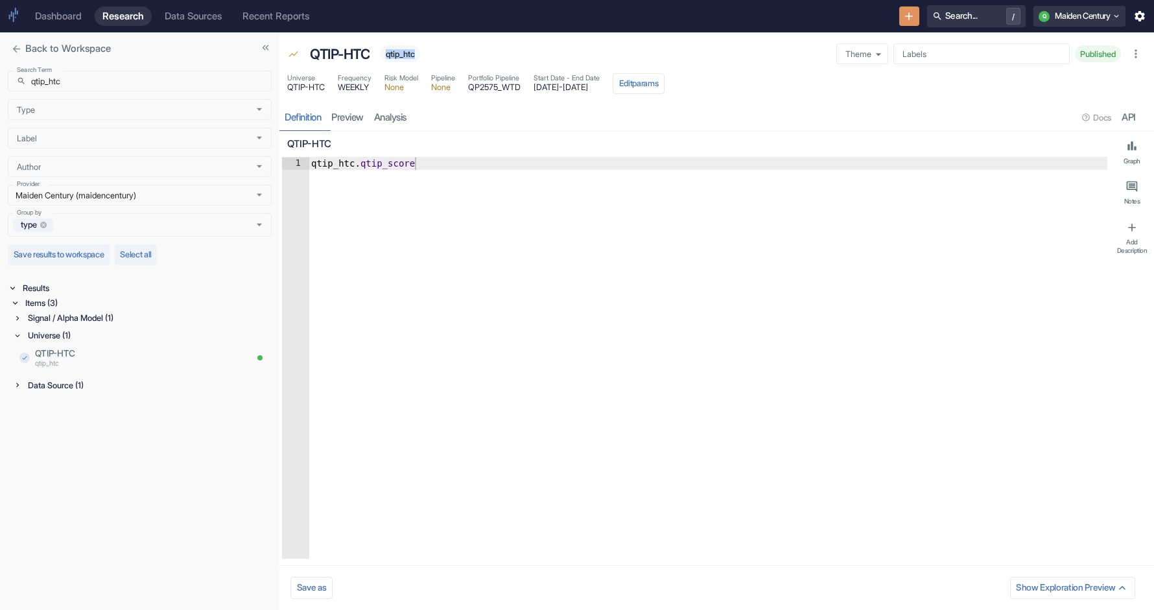
click at [67, 390] on div "Data Source (1)" at bounding box center [148, 385] width 246 height 15
click at [47, 320] on div "Signal / Alpha Model (1)" at bounding box center [148, 317] width 246 height 15
drag, startPoint x: 544, startPoint y: 88, endPoint x: 640, endPoint y: 88, distance: 95.3
click at [600, 88] on span "[DATE] - [DATE]" at bounding box center [566, 88] width 66 height 8
type textarea "qtip_htc.qtip_score"
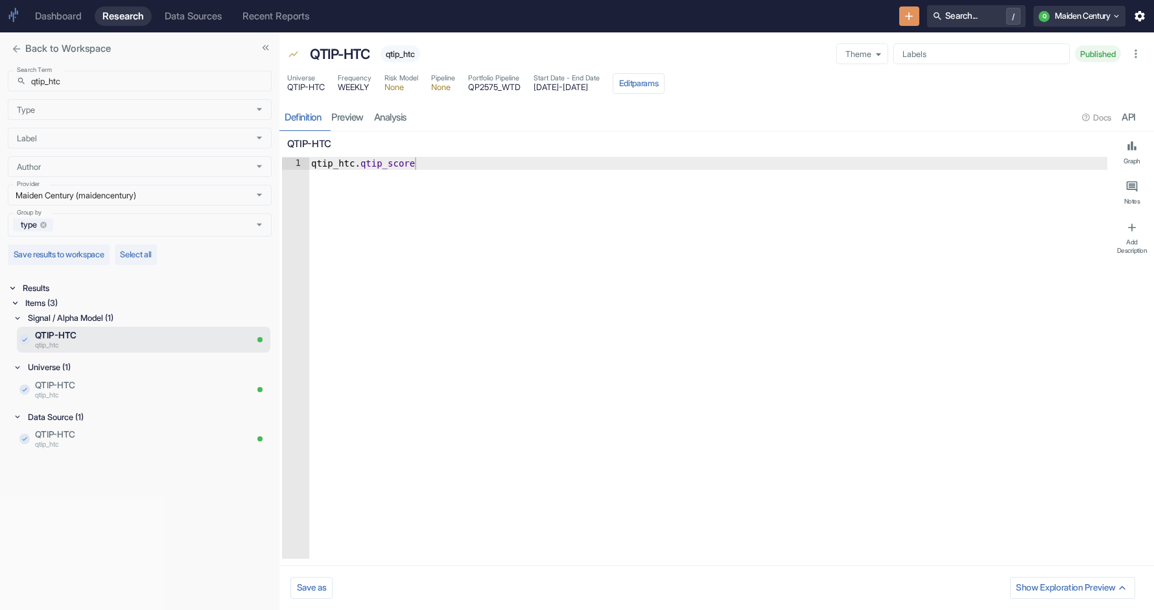
click at [338, 165] on div "qtip_htc . qtip_score" at bounding box center [708, 371] width 799 height 426
click at [88, 440] on p "qtip_htc" at bounding box center [140, 444] width 211 height 10
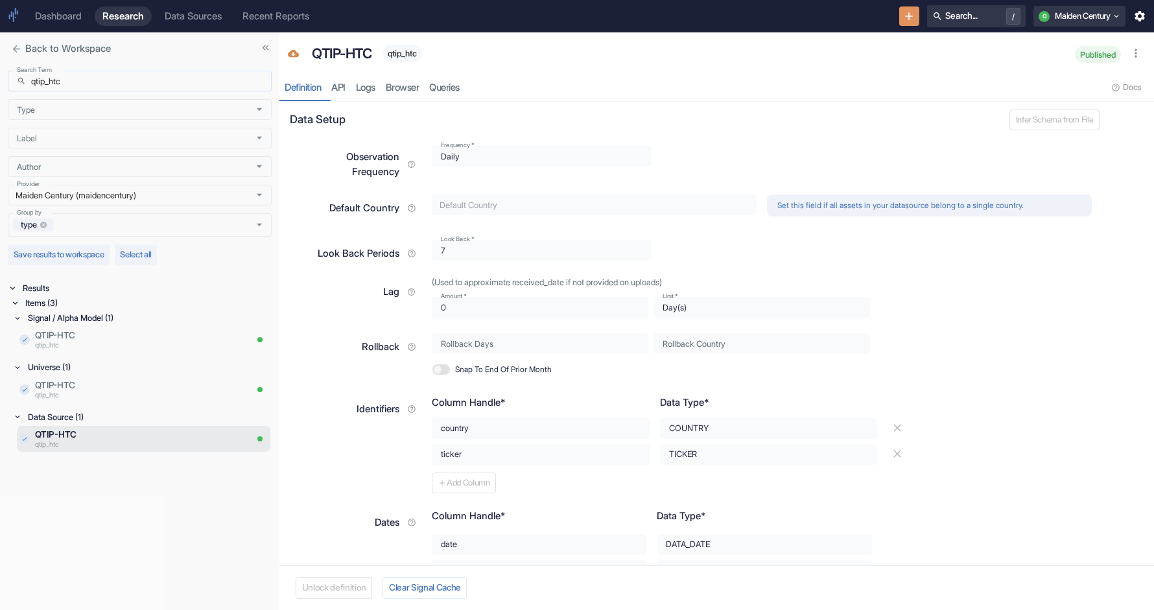
click at [163, 80] on input "qtip_htc" at bounding box center [151, 81] width 240 height 21
paste input "v2"
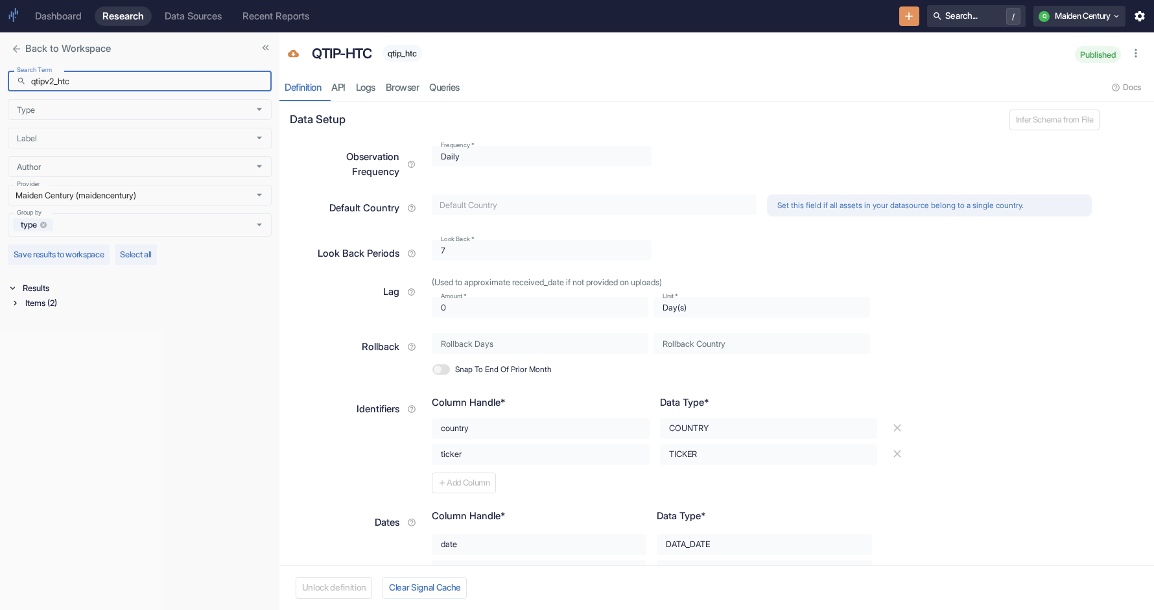
type input "qtipv2_htc"
click at [32, 307] on div "Items (2)" at bounding box center [147, 303] width 249 height 15
click at [56, 319] on div "Signal / Alpha Model (1)" at bounding box center [148, 317] width 246 height 15
click at [54, 369] on div "Data Source (1)" at bounding box center [148, 367] width 246 height 15
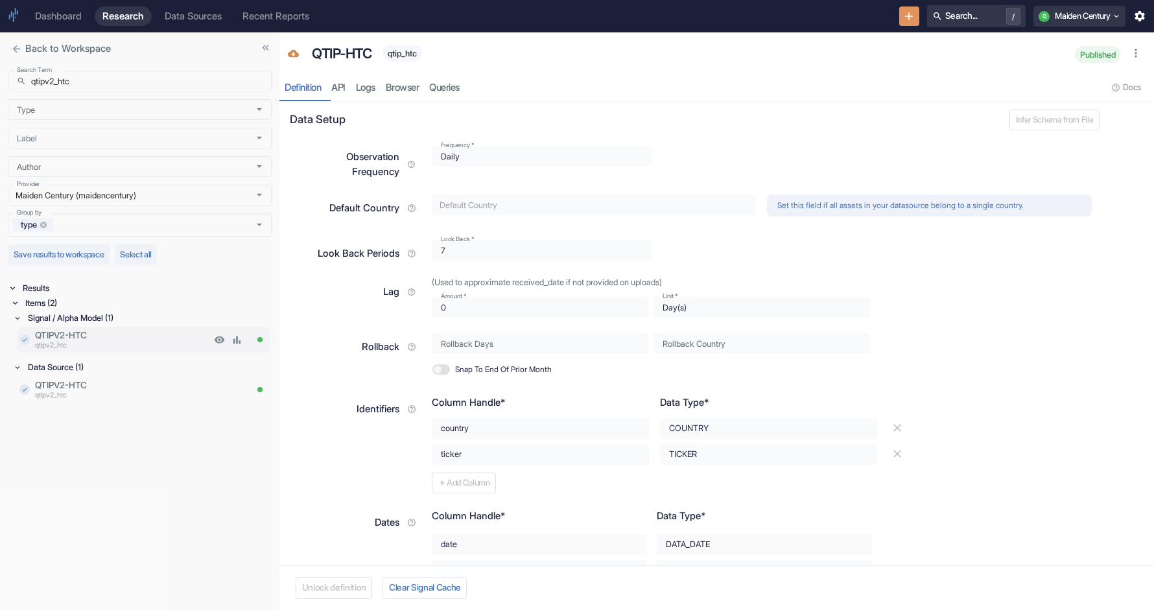
click at [89, 342] on p "qtipv2_htc" at bounding box center [123, 346] width 176 height 10
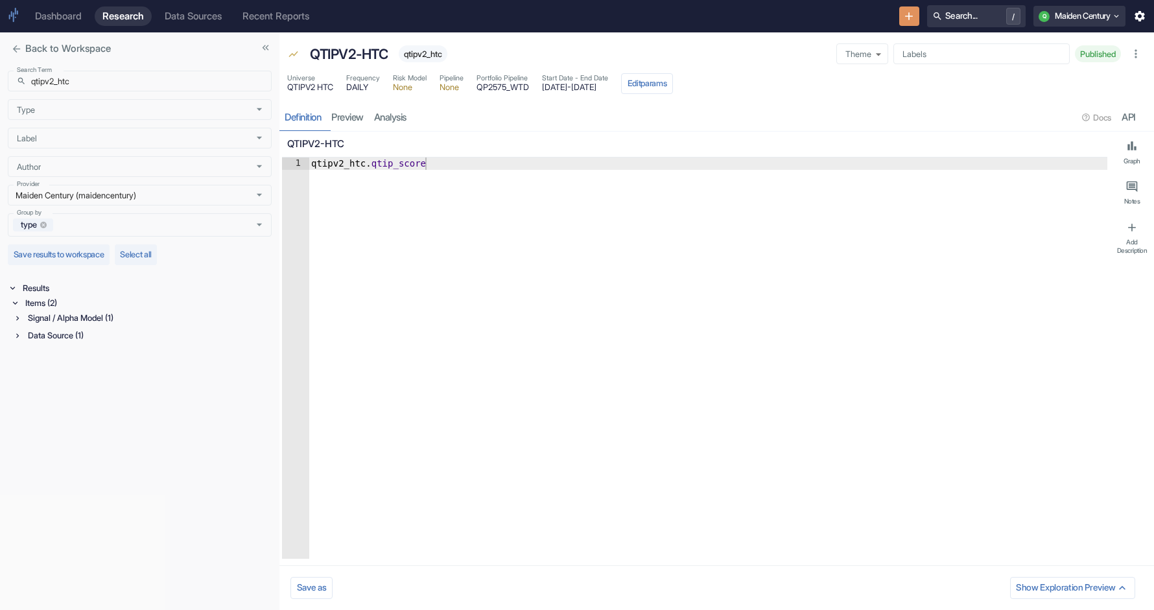
type textarea "x"
type textarea "qtipv2_htc.qtip_score"
click at [333, 161] on div "qtipv2_htc . qtip_score" at bounding box center [708, 371] width 799 height 426
drag, startPoint x: 551, startPoint y: 89, endPoint x: 673, endPoint y: 89, distance: 121.9
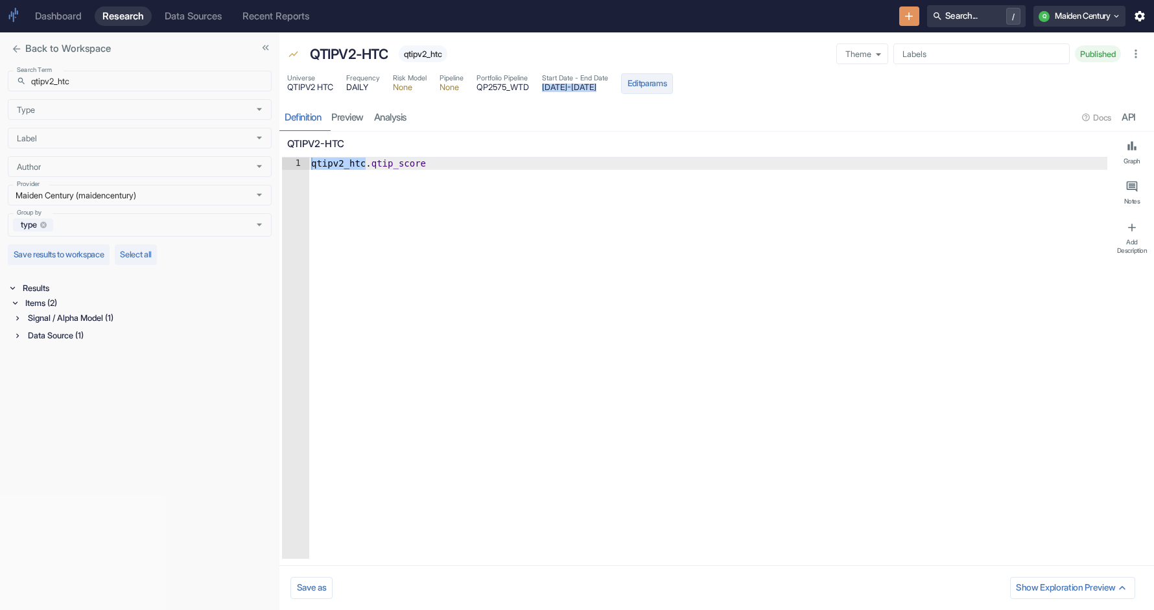
click at [673, 89] on div "Universe QTIPV2 HTC Frequency DAILY Risk Model None Pipeline None Portfolio Pip…" at bounding box center [480, 83] width 386 height 21
click at [320, 89] on span "QTIPV2 HTC" at bounding box center [310, 88] width 46 height 8
click at [92, 79] on input "qtipv2_htc" at bounding box center [151, 81] width 240 height 21
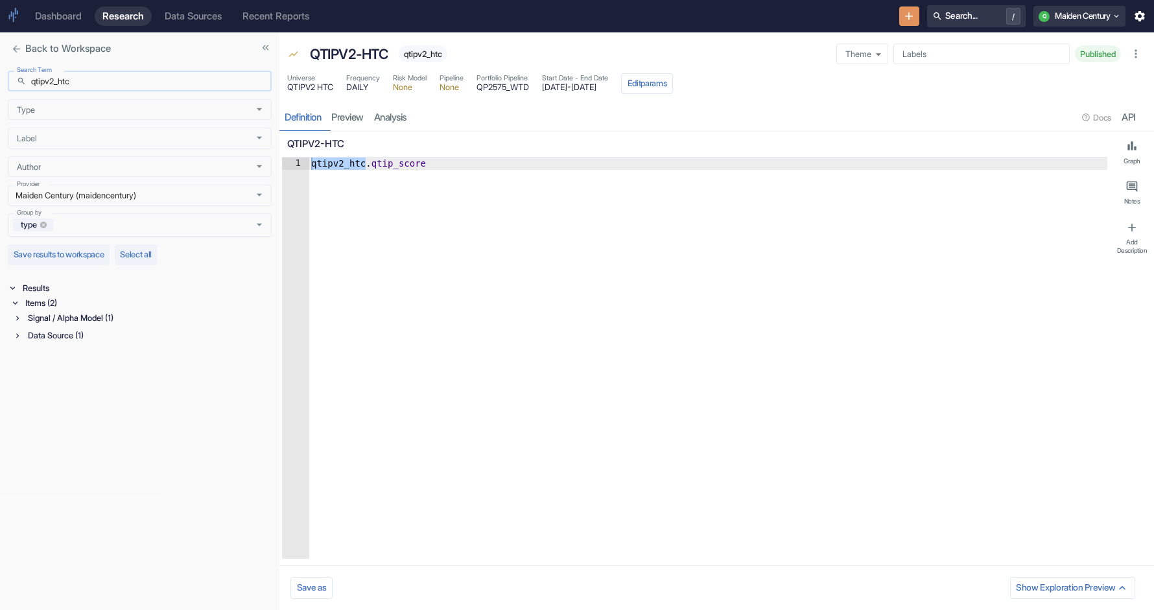
click at [92, 79] on input "qtipv2_htc" at bounding box center [151, 81] width 240 height 21
paste input "QTIPV2 HTC"
type input "QTIPV2 HTC"
click at [16, 301] on icon at bounding box center [14, 302] width 9 height 9
click at [77, 316] on div "Universe (1)" at bounding box center [148, 317] width 246 height 15
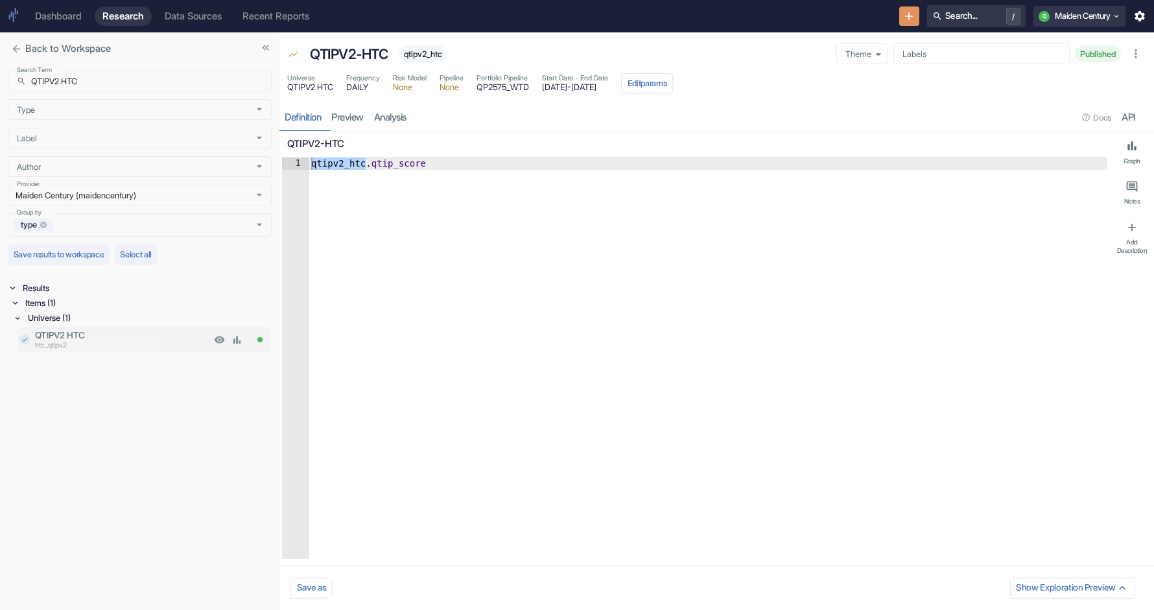
click at [89, 347] on p "htc_qtipv2" at bounding box center [123, 346] width 176 height 10
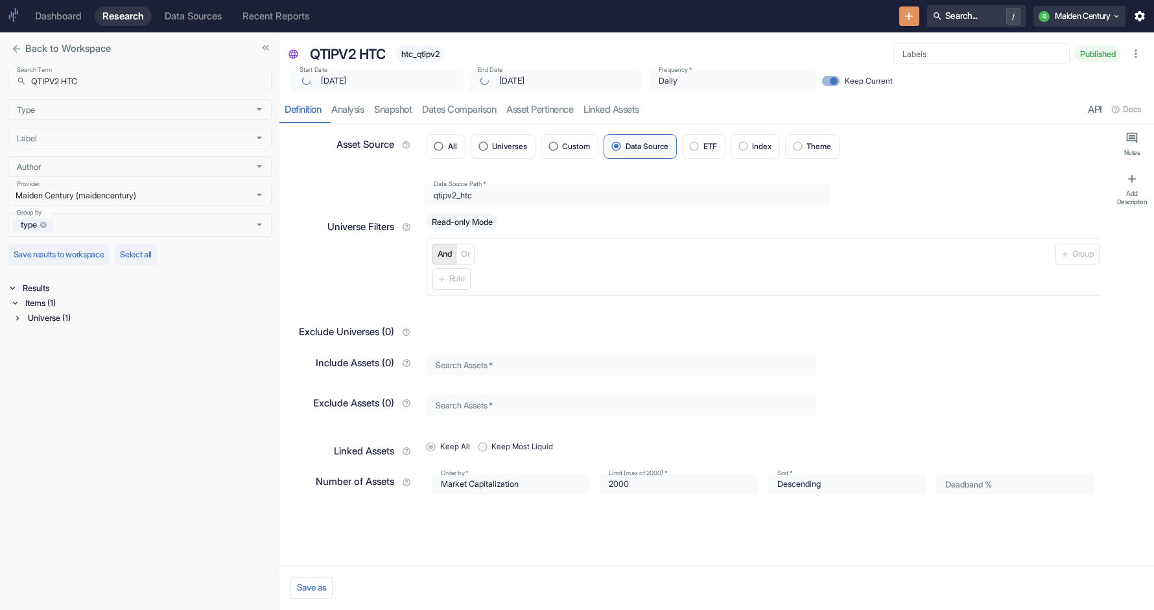
click at [434, 51] on span "htc_qtipv2" at bounding box center [420, 54] width 49 height 10
type textarea "x"
click at [67, 83] on input "QTIPV2 HTC" at bounding box center [151, 81] width 240 height 21
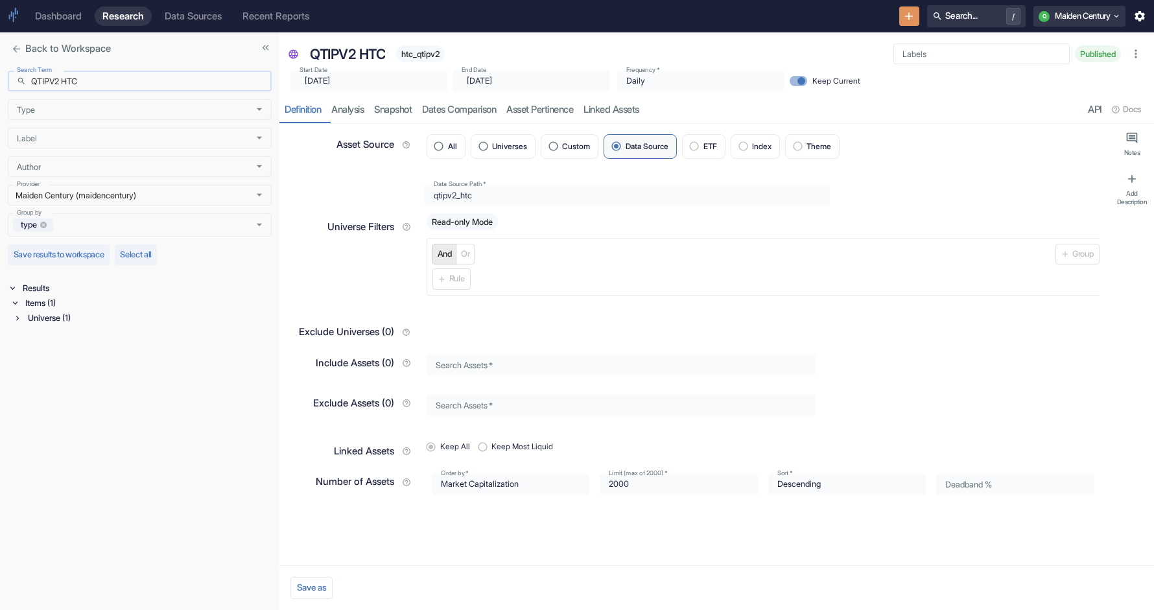
click at [67, 83] on input "QTIPV2 HTC" at bounding box center [151, 81] width 240 height 21
paste input "htc_qtipv2"
type input "qtipv2_htc"
click at [30, 301] on div "Items (2)" at bounding box center [147, 303] width 249 height 15
click at [75, 325] on div "Signal / Alpha Model (1)" at bounding box center [148, 317] width 246 height 15
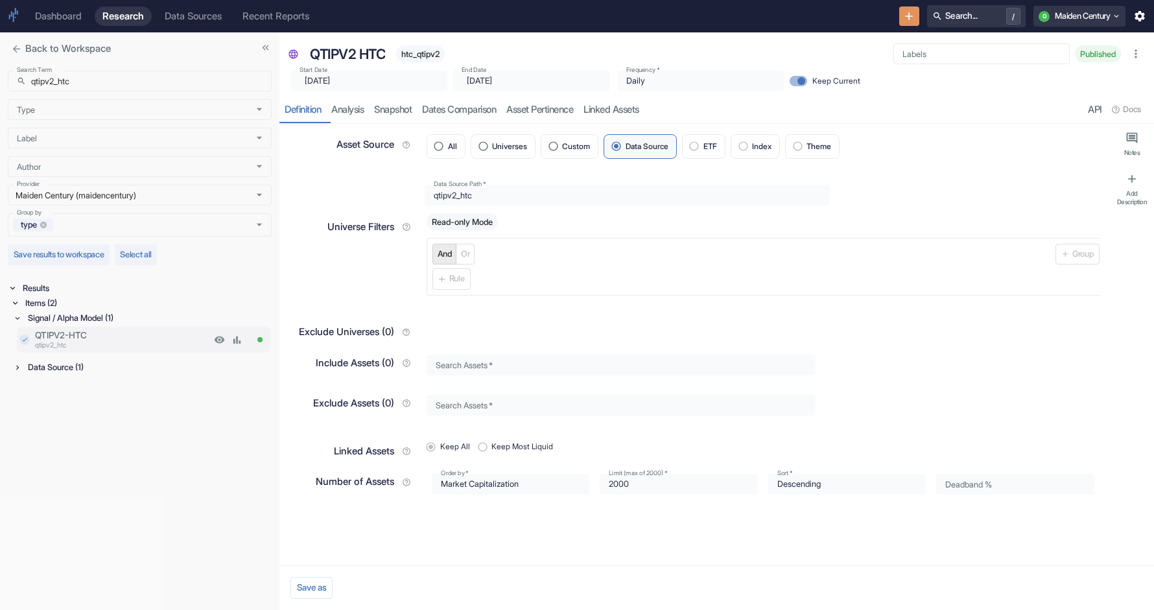
click at [107, 348] on p "qtipv2_htc" at bounding box center [123, 346] width 176 height 10
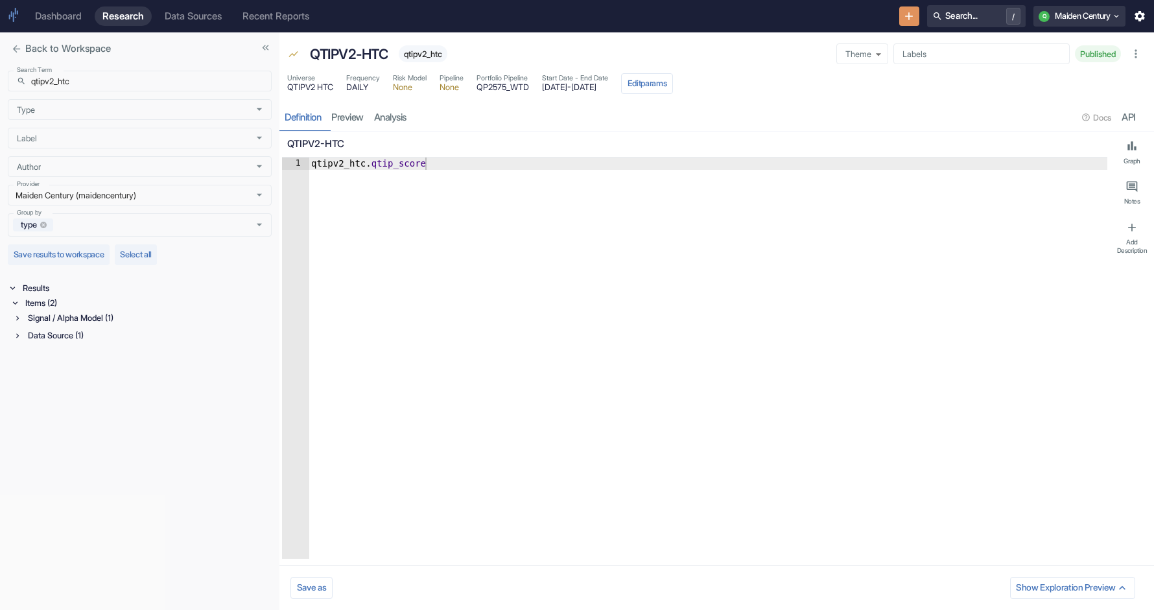
type textarea "x"
click at [142, 88] on input "qtipv2_htc" at bounding box center [151, 81] width 240 height 21
paste input "text"
type input "qtip_htc"
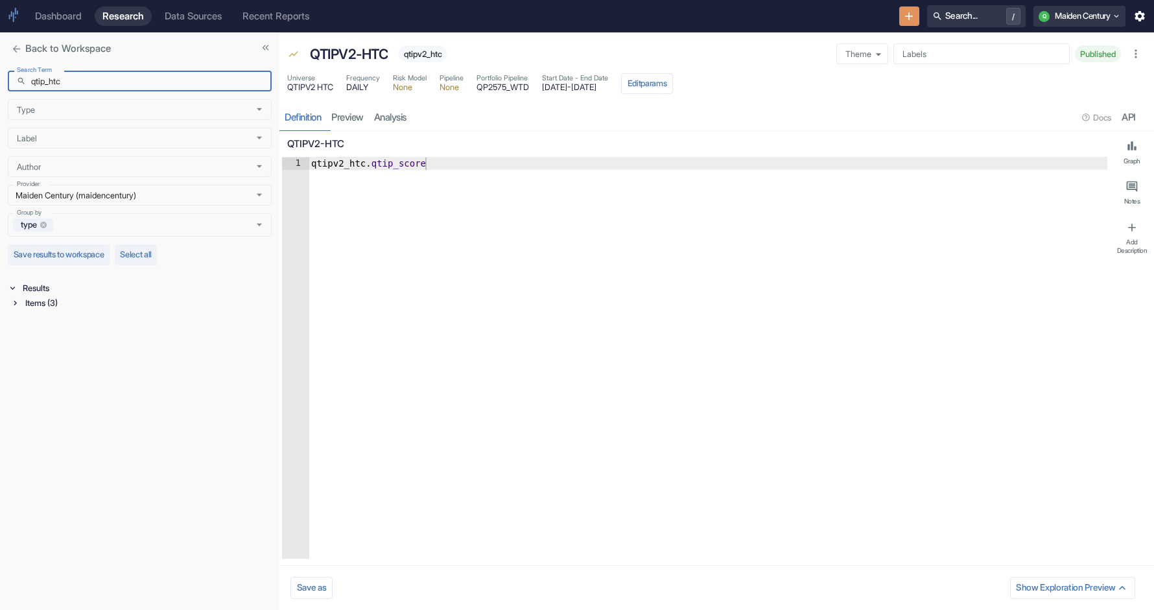
click at [63, 301] on div "Items (3)" at bounding box center [147, 303] width 249 height 15
click at [66, 316] on div "Signal / Alpha Model (1)" at bounding box center [148, 317] width 246 height 15
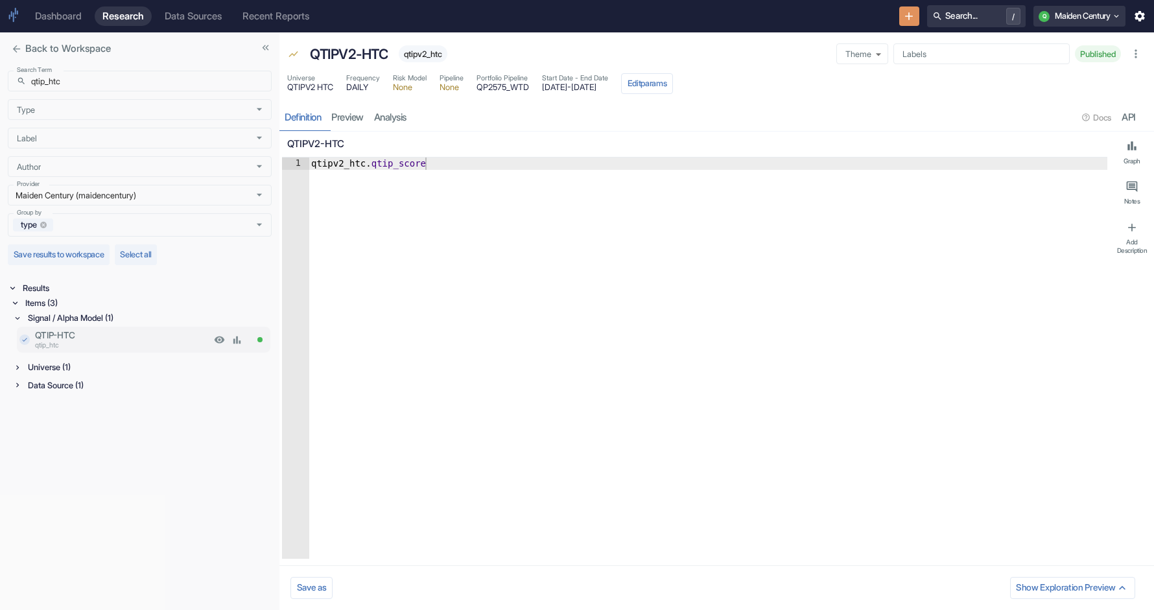
click at [113, 334] on p "QTIP-HTC" at bounding box center [123, 335] width 176 height 13
type textarea "x"
click at [120, 87] on input "qtip_htc" at bounding box center [151, 81] width 240 height 21
paste input "pl"
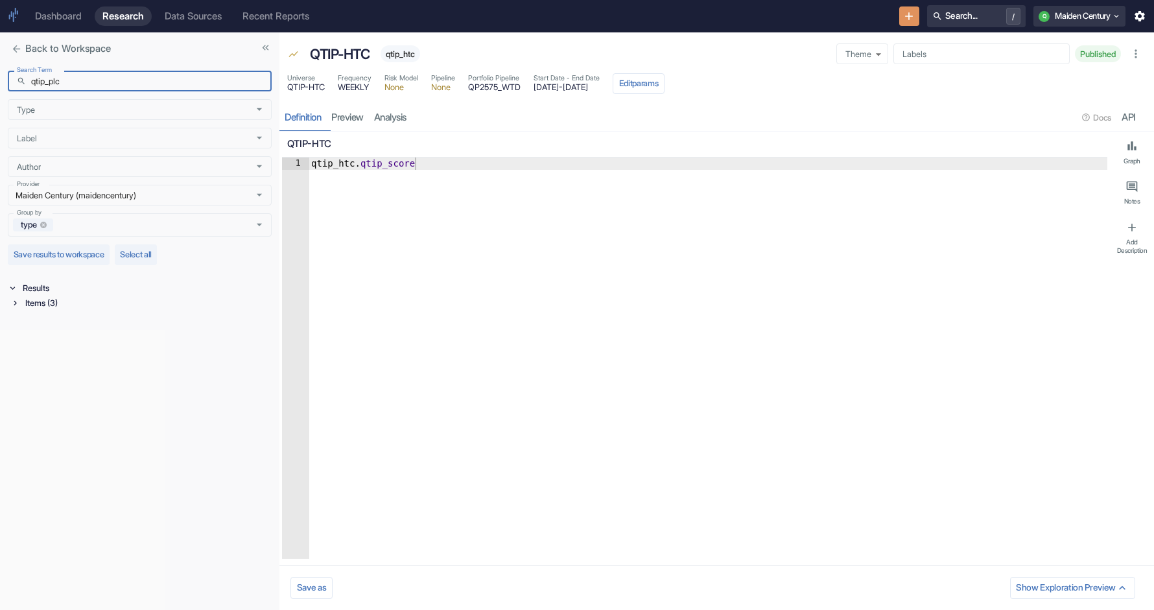
type input "qtip_plc"
click at [71, 305] on div "Items (3)" at bounding box center [147, 303] width 249 height 15
click at [54, 316] on div "Signal / Alpha Model (1)" at bounding box center [148, 317] width 246 height 15
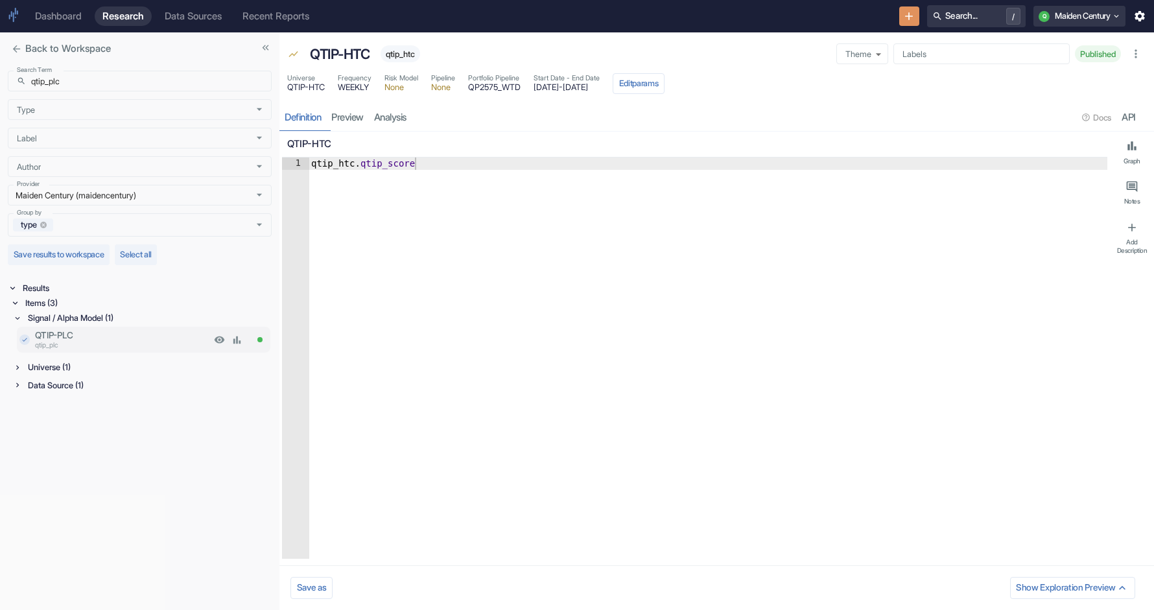
click at [93, 339] on p "QTIP-PLC" at bounding box center [123, 335] width 176 height 13
type textarea "x"
click at [394, 52] on span "qtip_plc" at bounding box center [398, 54] width 39 height 10
click at [41, 335] on div "Universe (1)" at bounding box center [148, 335] width 246 height 15
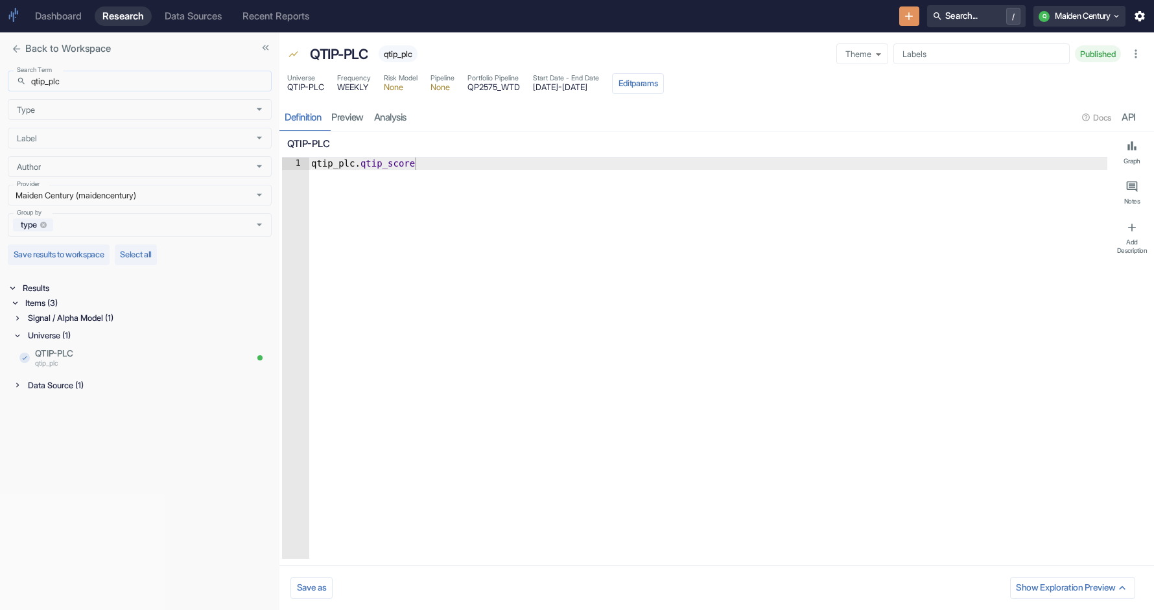
click at [207, 84] on input "qtip_plc" at bounding box center [151, 81] width 240 height 21
paste input "ydl"
type input "qtip_ydl"
click at [89, 314] on ul "Results Items (3)" at bounding box center [140, 298] width 264 height 35
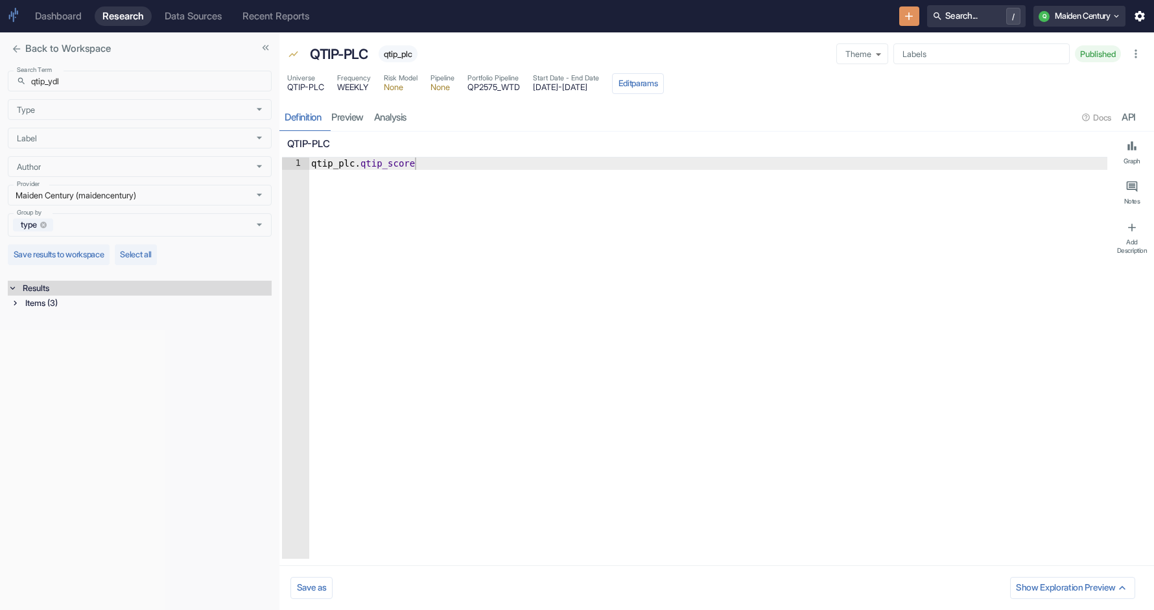
click at [78, 309] on div "Items (3)" at bounding box center [147, 303] width 249 height 15
click at [65, 321] on div "Signal / Alpha Model (1)" at bounding box center [148, 317] width 246 height 15
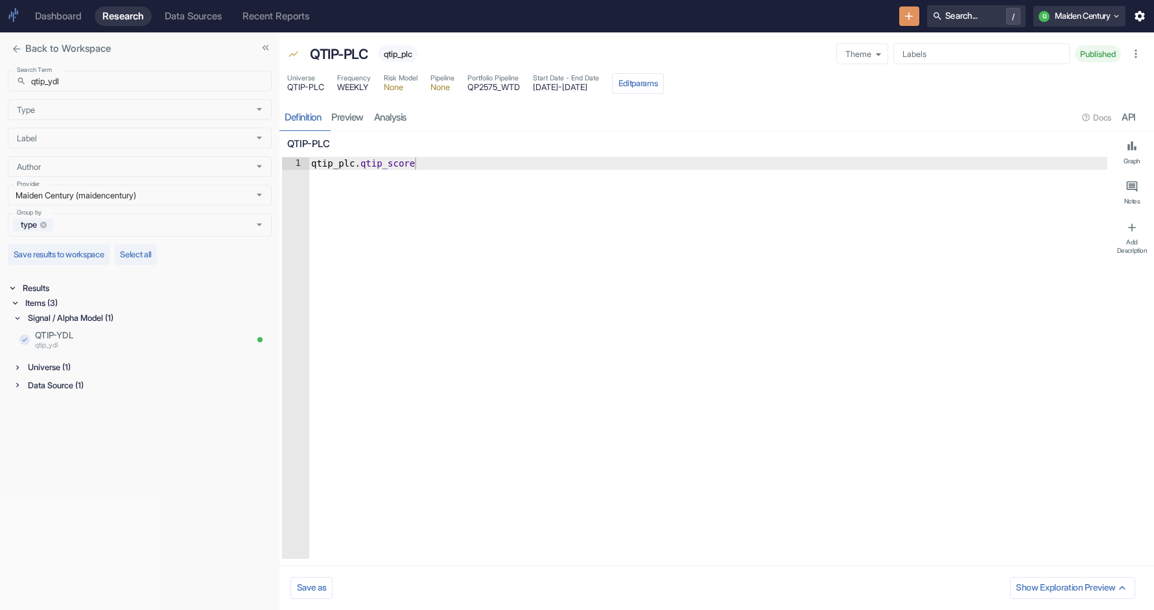
click at [64, 365] on div "Universe (1)" at bounding box center [148, 367] width 246 height 15
click at [65, 416] on div "Data Source (1)" at bounding box center [148, 417] width 246 height 15
click at [70, 336] on p "QTIP-YDL" at bounding box center [123, 335] width 176 height 13
click at [408, 52] on span "qtip_ydl" at bounding box center [399, 54] width 38 height 10
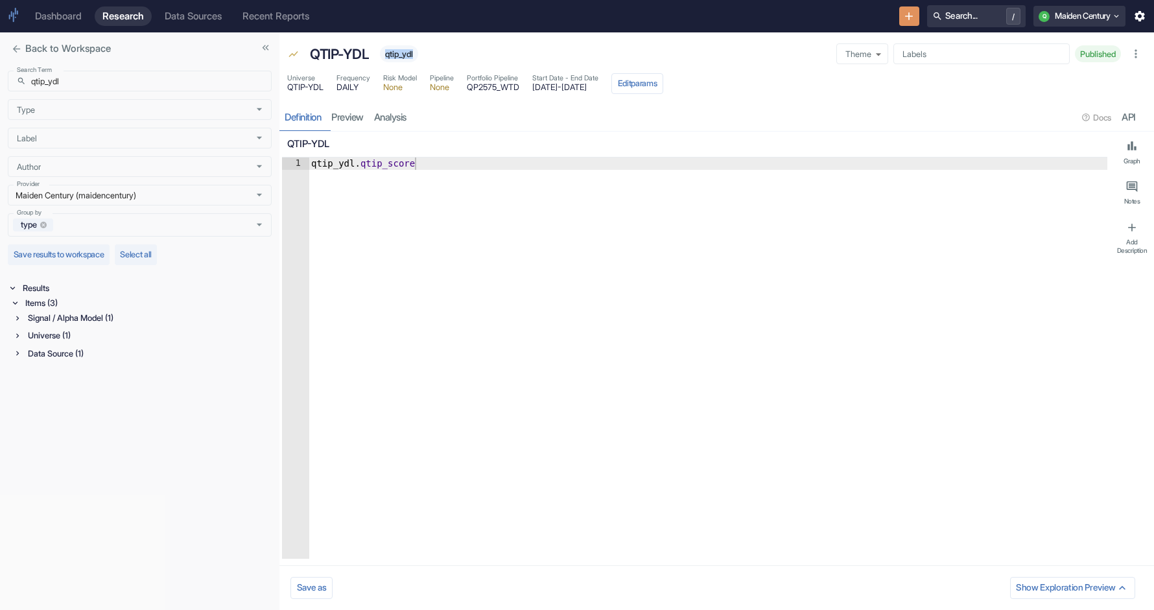
type textarea "x"
click at [67, 320] on div "Signal / Alpha Model (1)" at bounding box center [148, 317] width 246 height 15
click at [51, 368] on div "Universe (1)" at bounding box center [148, 367] width 246 height 15
click at [65, 415] on div "Data Source (1)" at bounding box center [148, 417] width 246 height 15
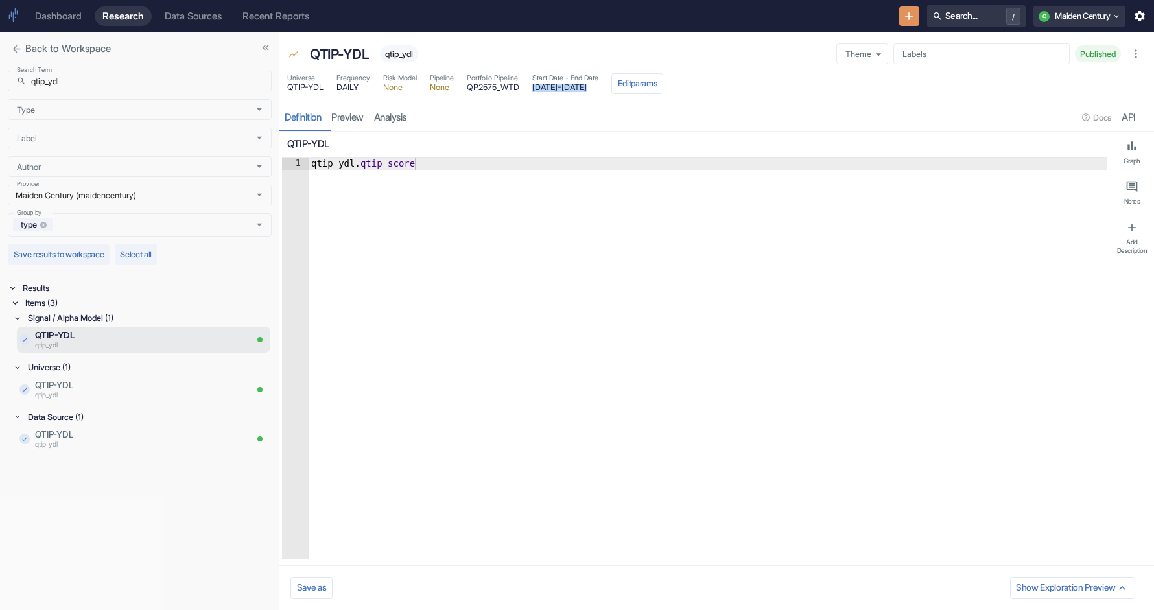
drag, startPoint x: 542, startPoint y: 85, endPoint x: 648, endPoint y: 87, distance: 106.3
click at [648, 87] on div "Universe QTIP-YDL Frequency DAILY Risk Model None Pipeline None Portfolio Pipel…" at bounding box center [475, 83] width 376 height 21
click at [77, 89] on input "qtip_ydl" at bounding box center [151, 81] width 240 height 21
paste input "plc"
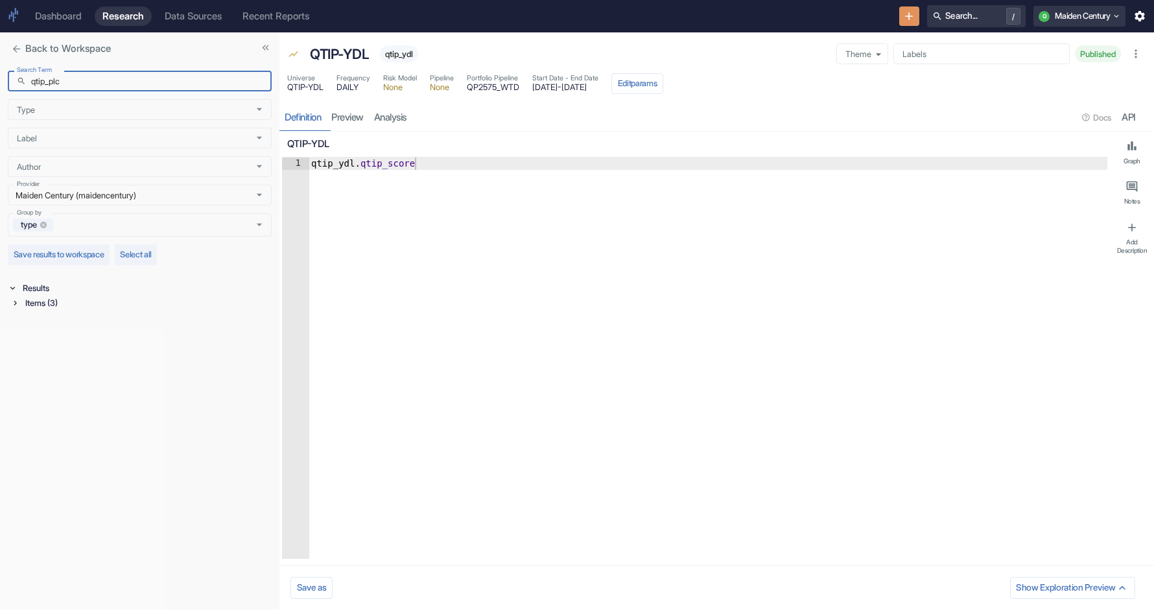
type input "qtip_plc"
click at [71, 314] on ul "Results Items (3)" at bounding box center [140, 298] width 264 height 35
click at [69, 307] on div "Items (3)" at bounding box center [147, 303] width 249 height 15
click at [80, 317] on div "Signal / Alpha Model (1)" at bounding box center [148, 317] width 246 height 15
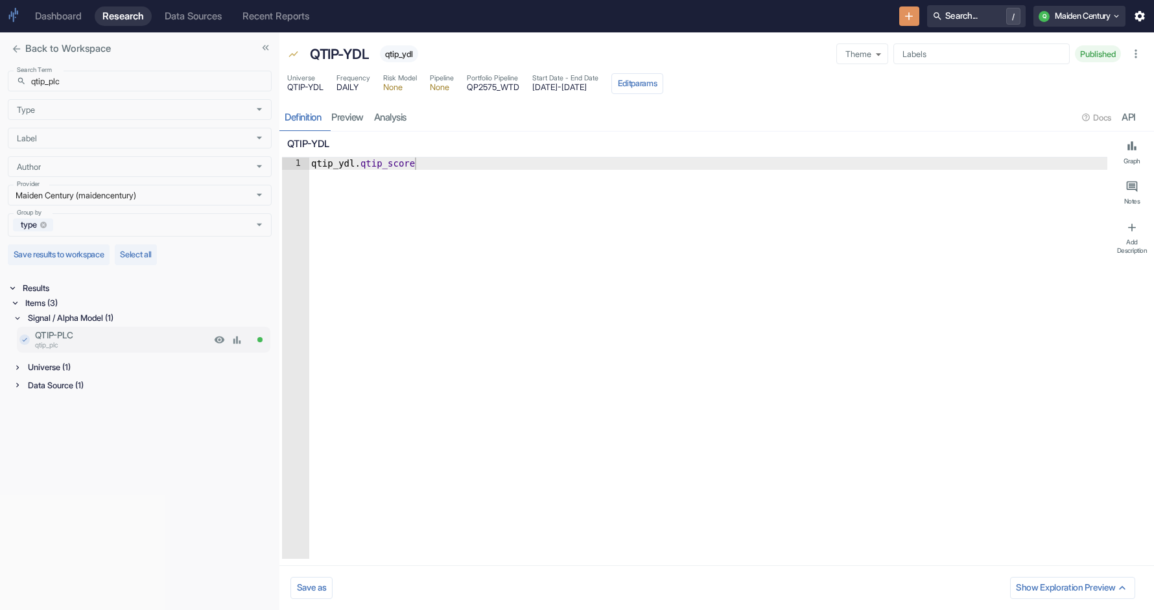
click at [80, 336] on p "QTIP-PLC" at bounding box center [123, 335] width 176 height 13
type textarea "x"
click at [121, 86] on input "qtip_plc" at bounding box center [151, 81] width 240 height 21
paste input "v2_ydl"
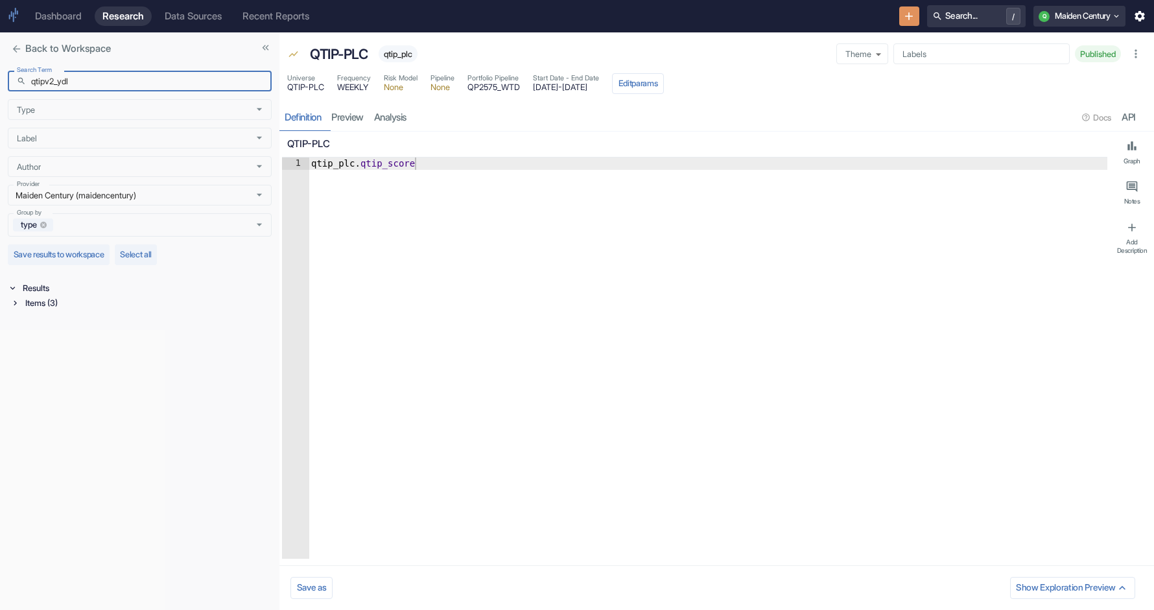
type input "qtipv2_ydl"
click at [44, 307] on div "Items (3)" at bounding box center [147, 303] width 249 height 15
click at [45, 320] on div "Signal / Alpha Model (1)" at bounding box center [148, 317] width 246 height 15
click at [49, 363] on div "Universe (1)" at bounding box center [148, 367] width 246 height 15
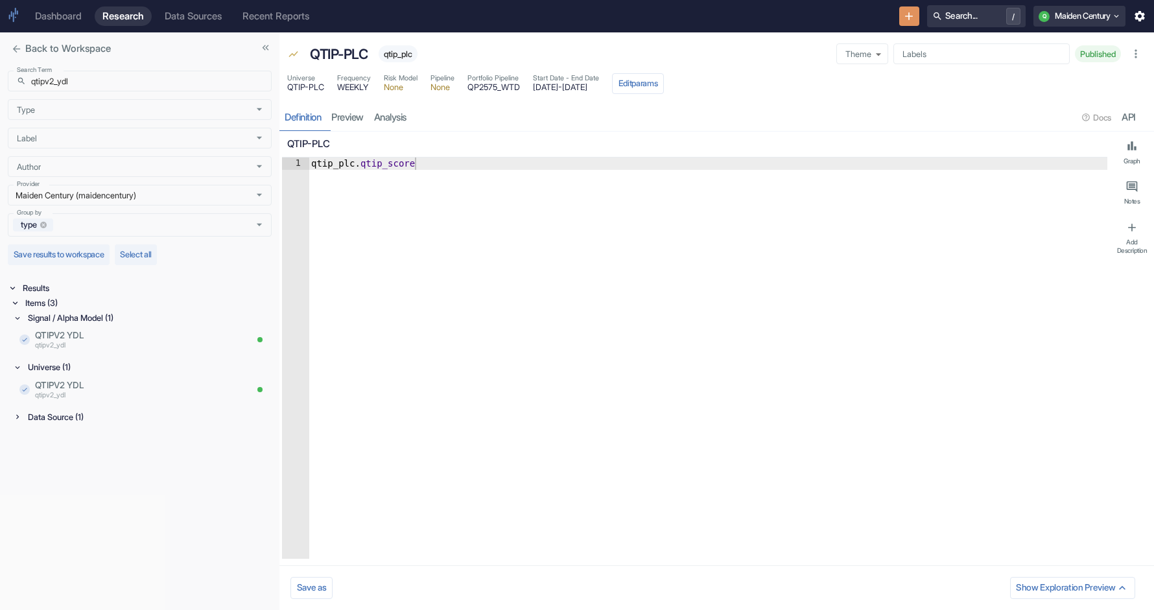
click at [51, 416] on div "Data Source (1)" at bounding box center [148, 417] width 246 height 15
click at [82, 343] on p "qtipv2_ydl" at bounding box center [123, 346] width 176 height 10
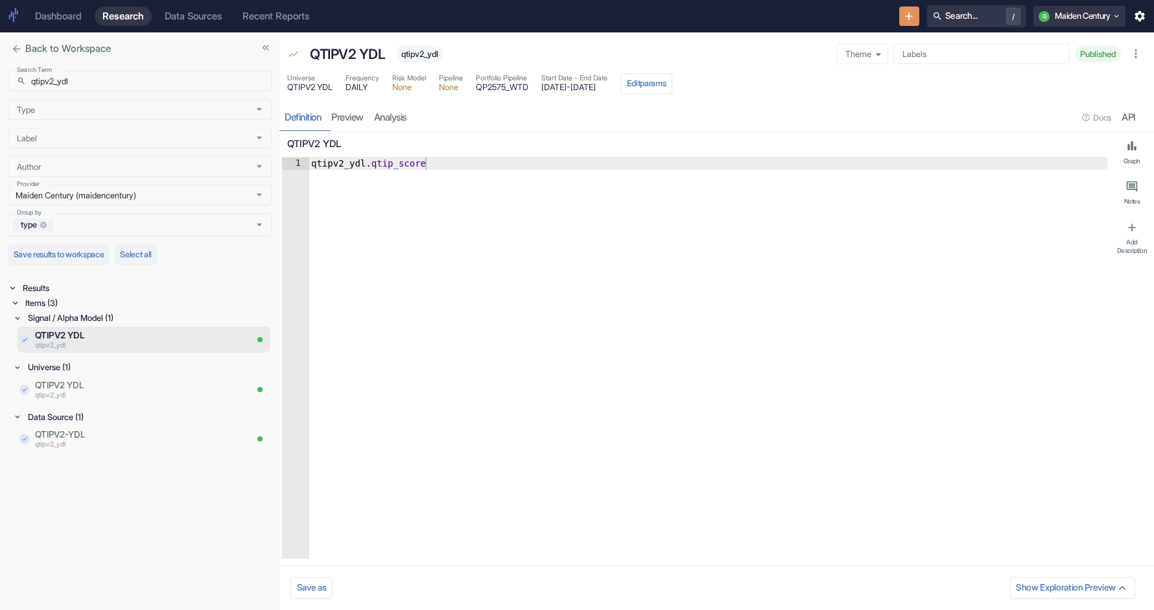
type textarea "x"
click at [414, 53] on span "qtipv2_ydl" at bounding box center [419, 54] width 47 height 10
